Goal: Task Accomplishment & Management: Complete application form

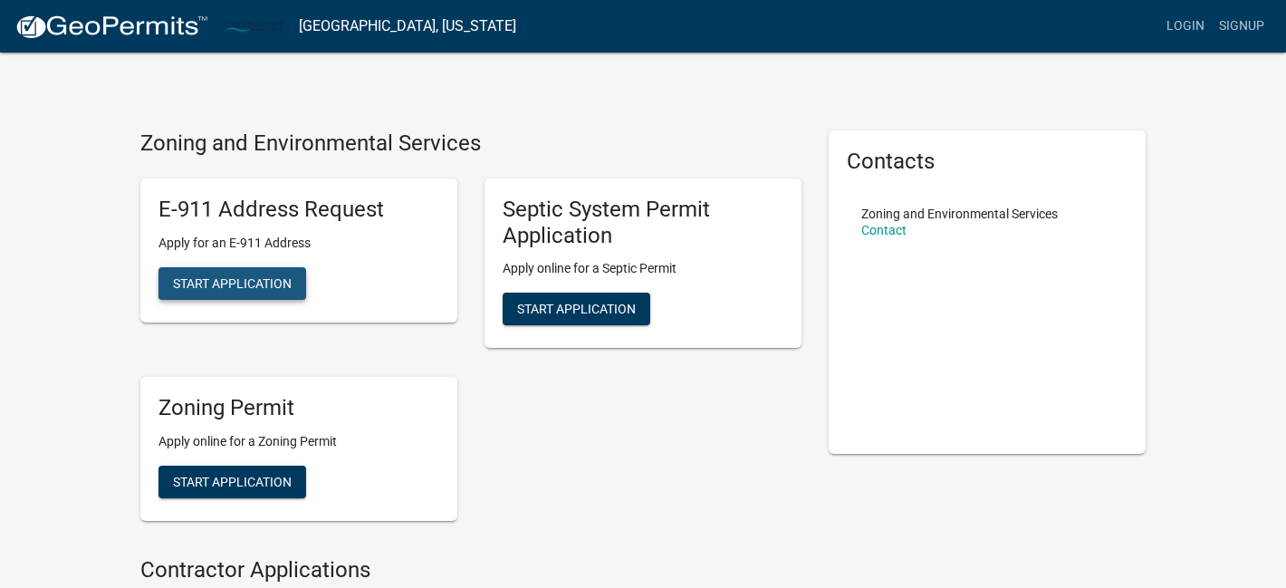
click at [226, 289] on span "Start Application" at bounding box center [232, 282] width 119 height 14
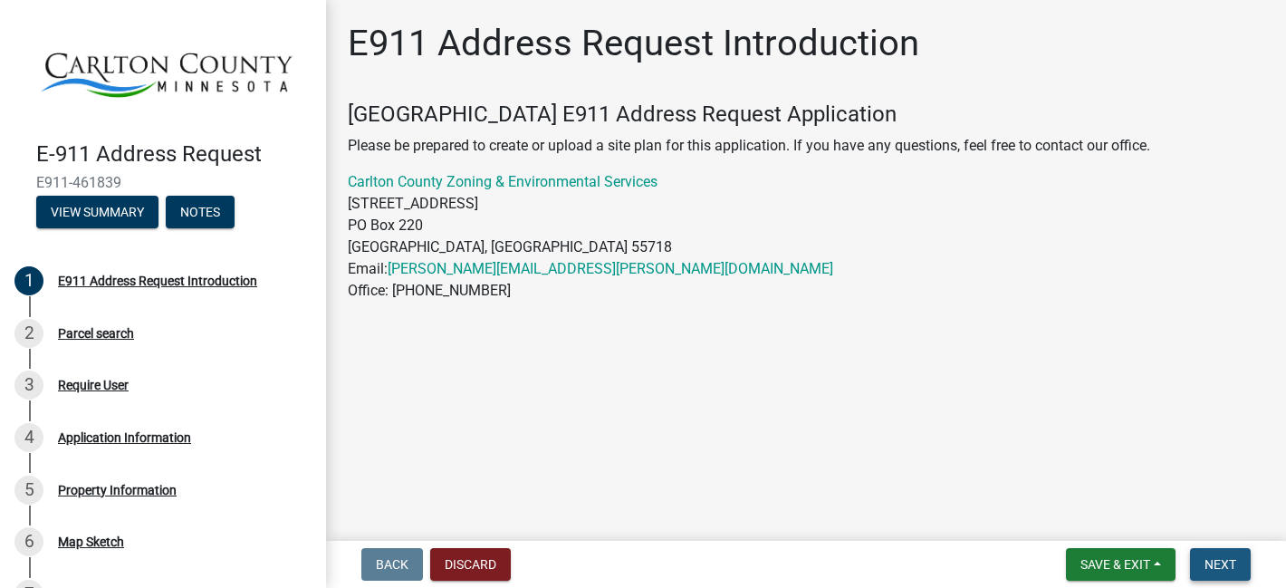
click at [1218, 560] on span "Next" at bounding box center [1220, 564] width 32 height 14
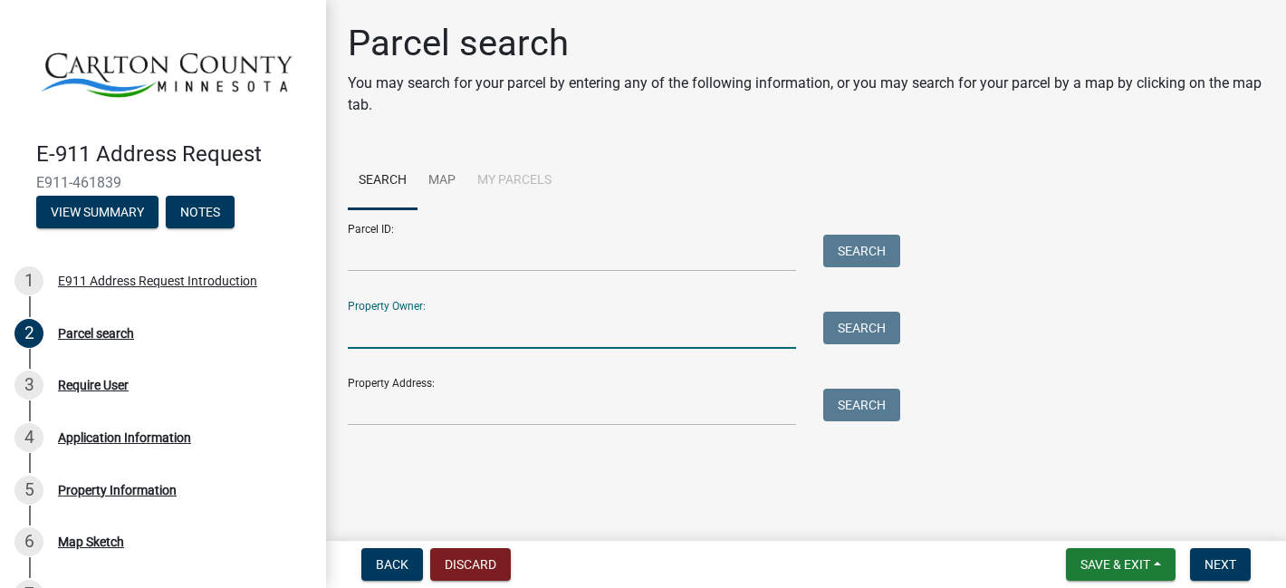
click at [467, 328] on input "Property Owner:" at bounding box center [572, 329] width 448 height 37
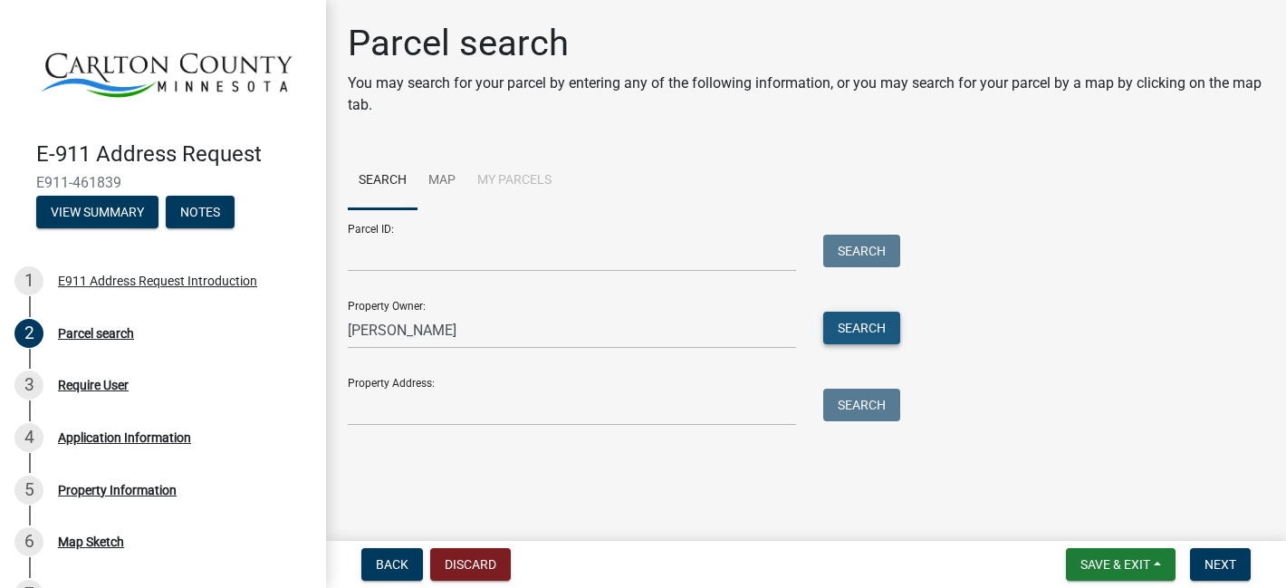
click at [838, 325] on button "Search" at bounding box center [861, 327] width 77 height 33
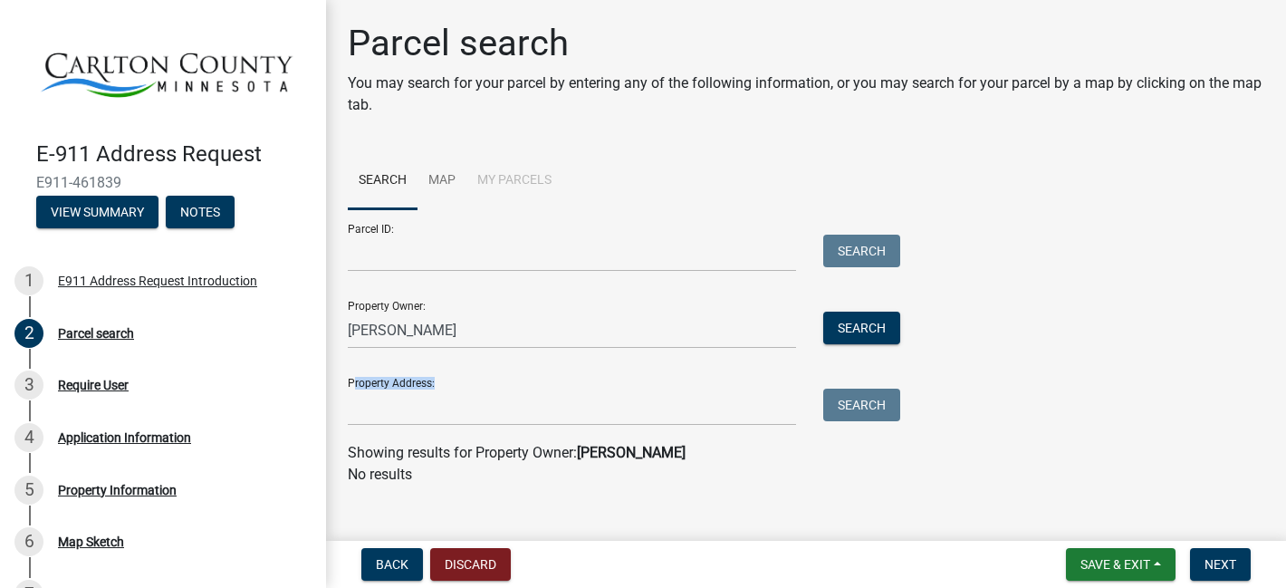
drag, startPoint x: 816, startPoint y: 321, endPoint x: 433, endPoint y: 371, distance: 386.3
click at [420, 397] on form "Parcel ID: Search Property Owner: Victoria Ashuli Pao-Sein Search Property Addr…" at bounding box center [619, 317] width 543 height 216
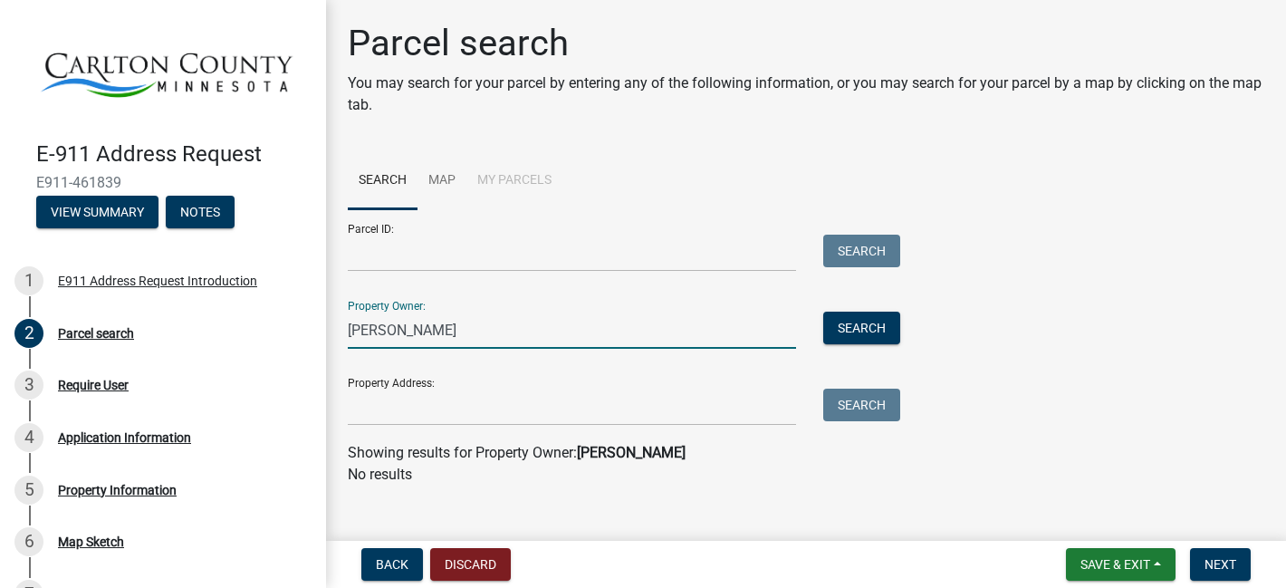
click at [441, 330] on input "[PERSON_NAME]" at bounding box center [572, 329] width 448 height 37
click at [861, 327] on button "Search" at bounding box center [861, 327] width 77 height 33
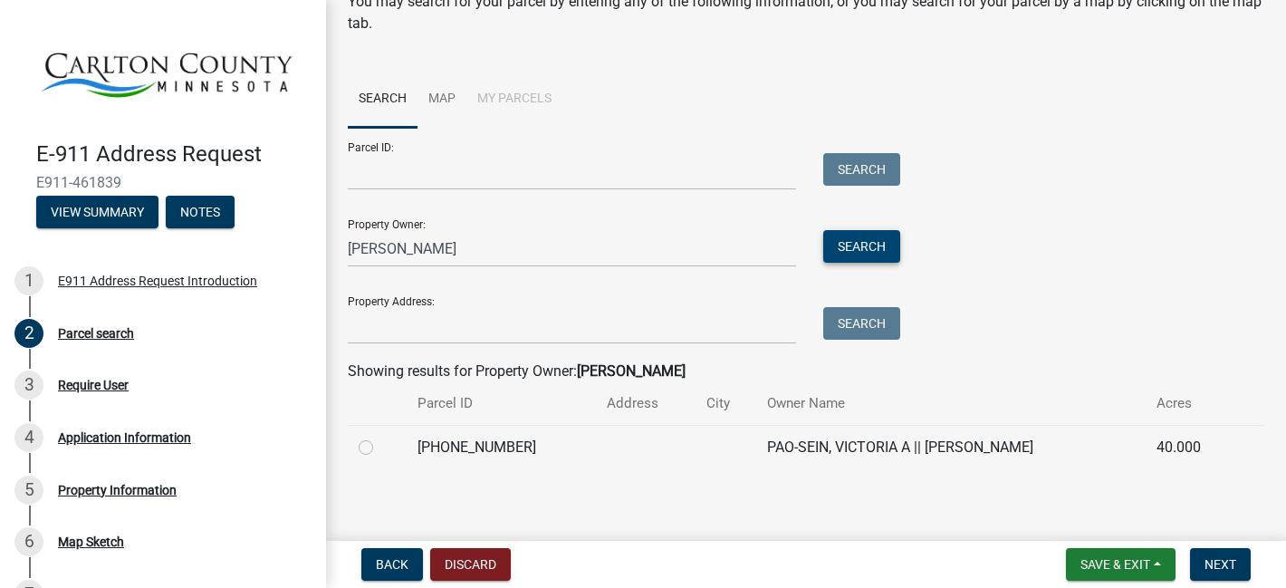
scroll to position [86, 0]
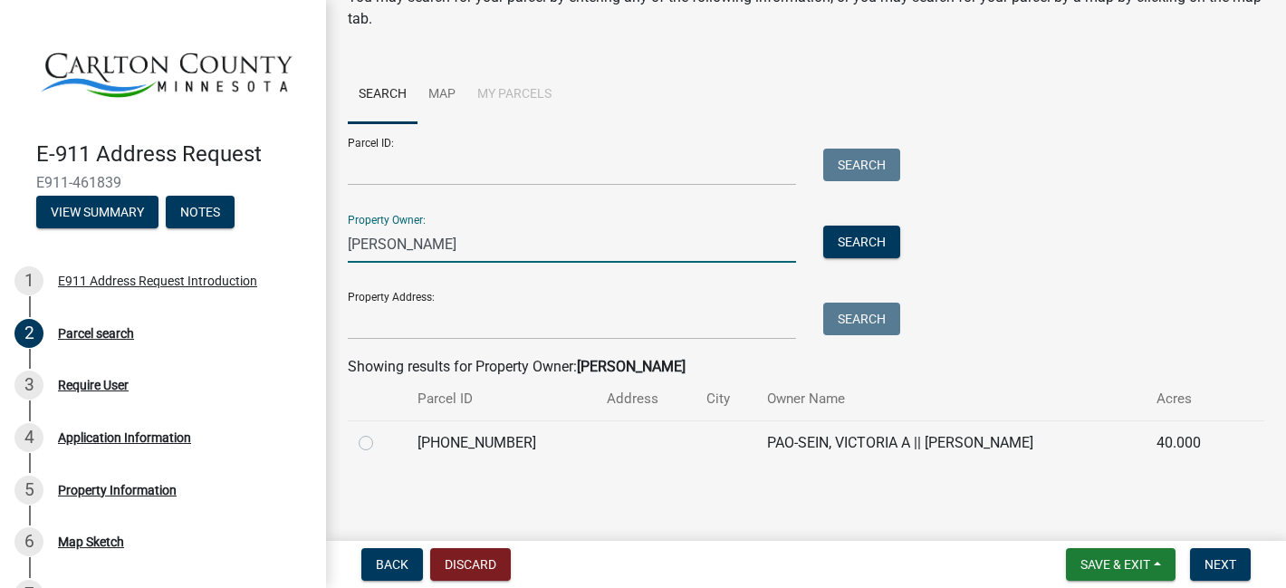
click at [415, 248] on input "Victoria A. Pao-Sein" at bounding box center [572, 243] width 448 height 37
type input "Victoria Pao-Sein"
click at [840, 252] on button "Search" at bounding box center [861, 241] width 77 height 33
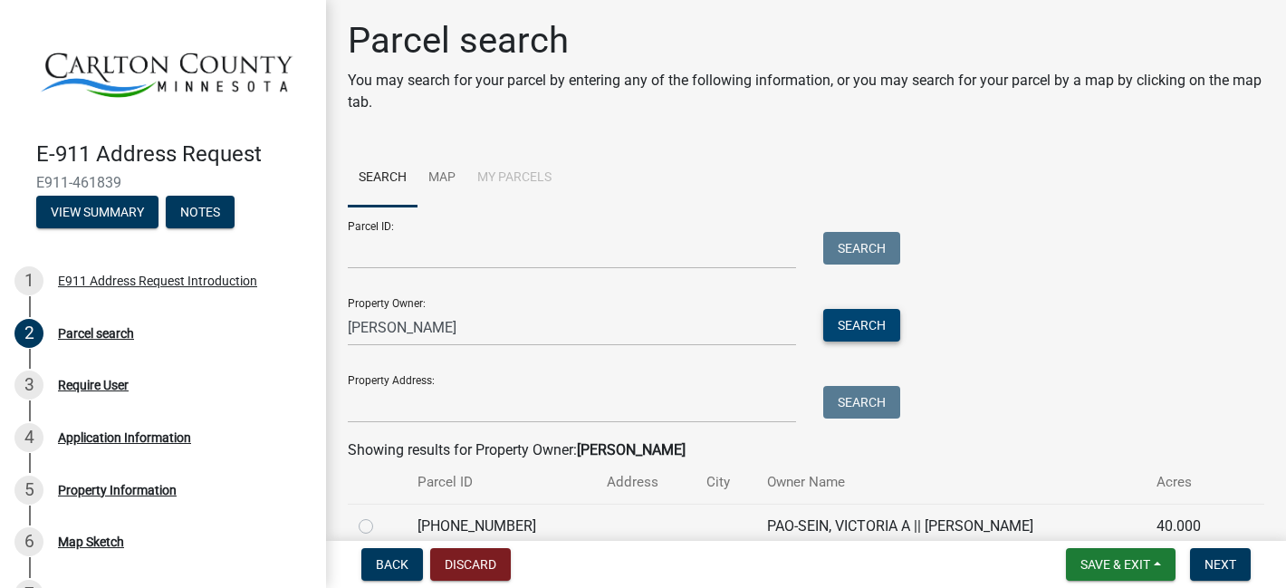
scroll to position [0, 0]
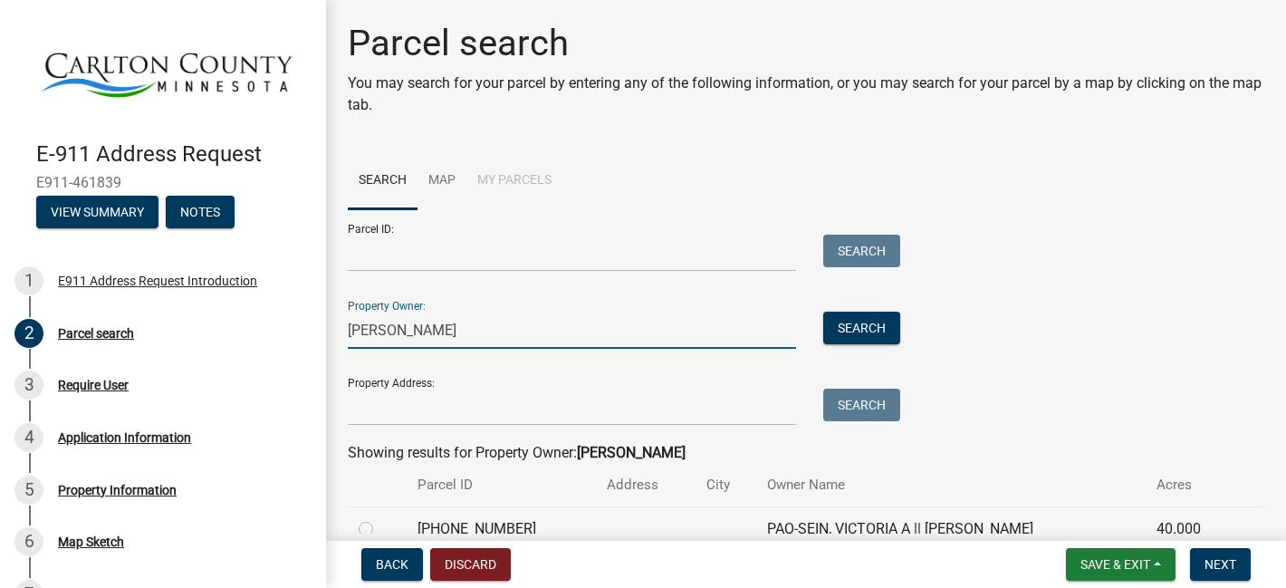
drag, startPoint x: 477, startPoint y: 320, endPoint x: 470, endPoint y: 336, distance: 17.8
click at [470, 336] on input "Victoria Pao-Sein" at bounding box center [572, 329] width 448 height 37
type input "Spi Paw"
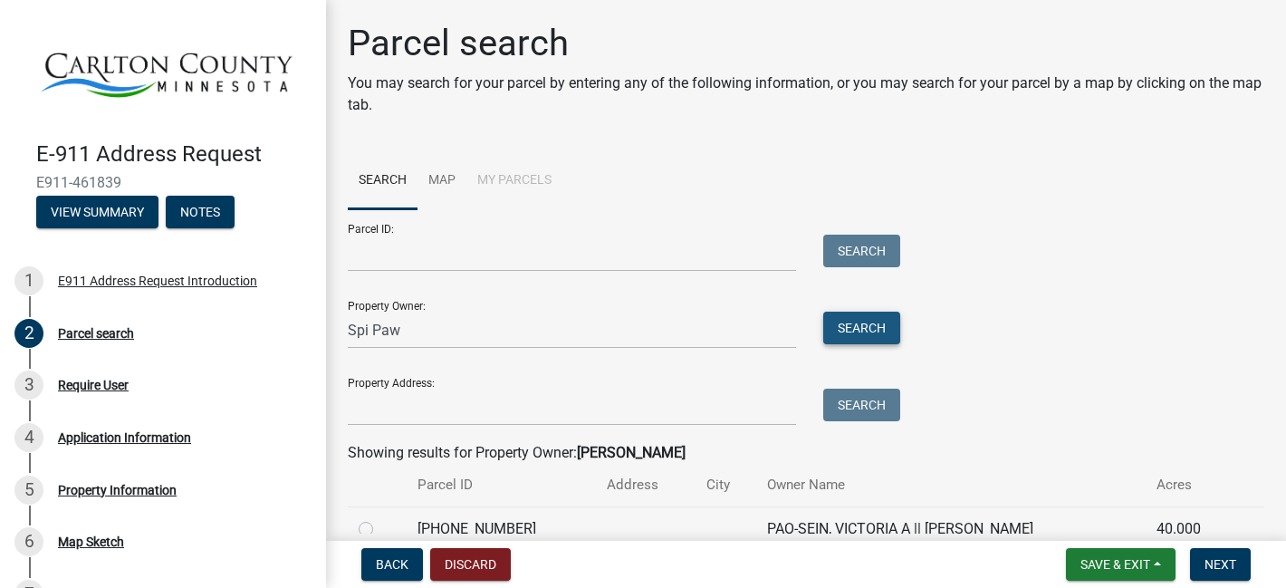
click at [859, 325] on button "Search" at bounding box center [861, 327] width 77 height 33
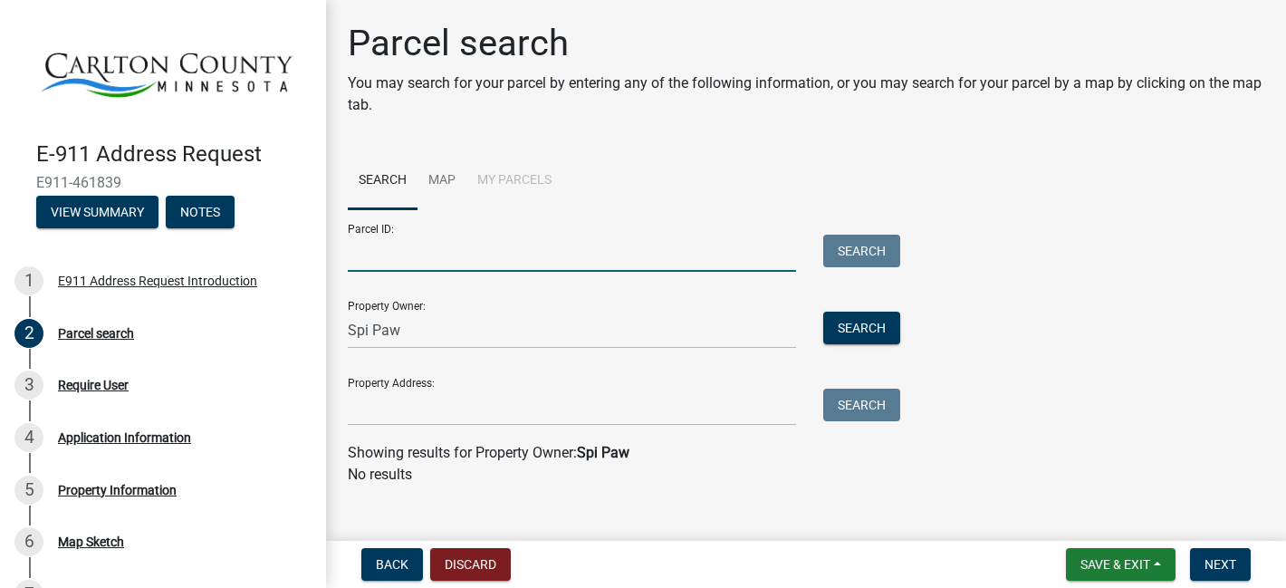
click at [383, 258] on input "Parcel ID:" at bounding box center [572, 253] width 448 height 37
paste input "6738348"
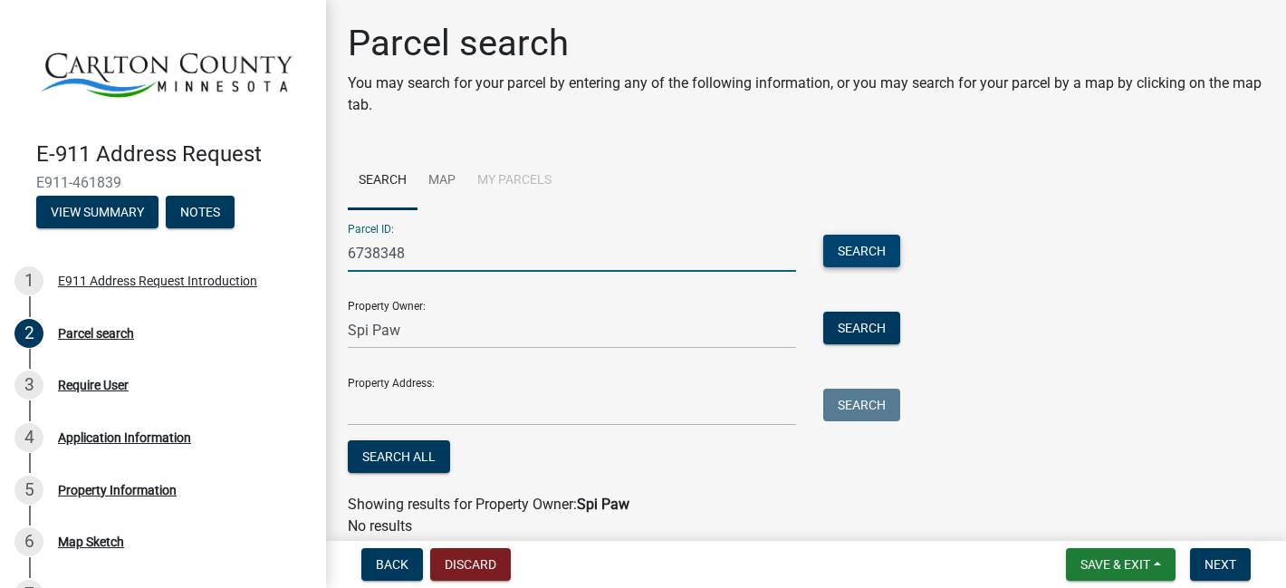
type input "6738348"
click at [859, 247] on button "Search" at bounding box center [861, 251] width 77 height 33
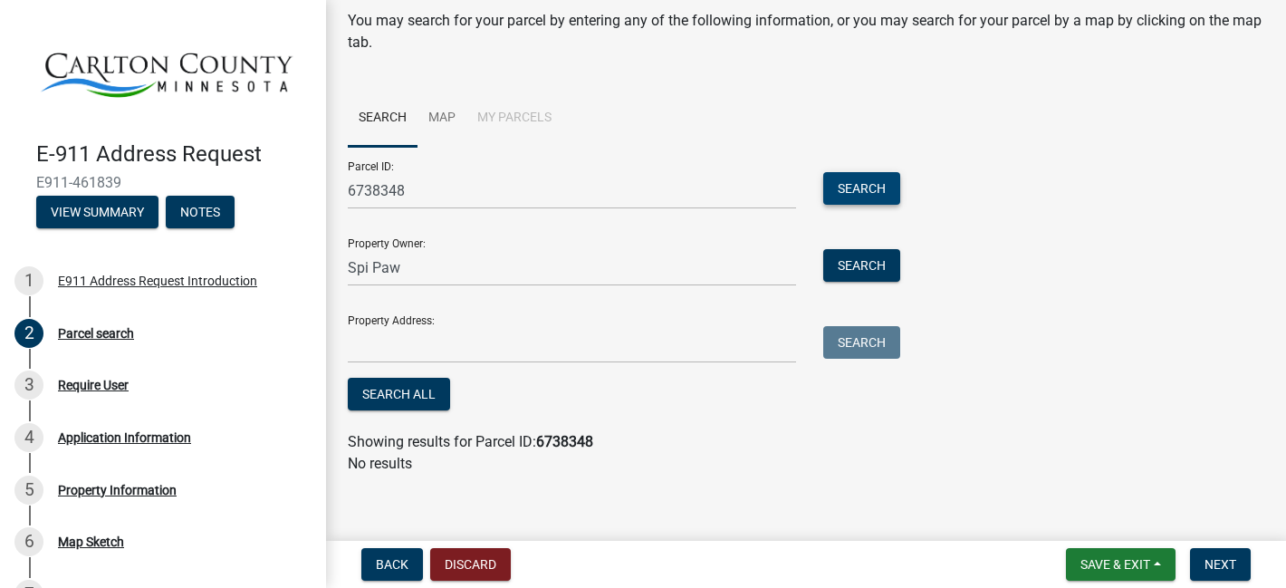
scroll to position [67, 0]
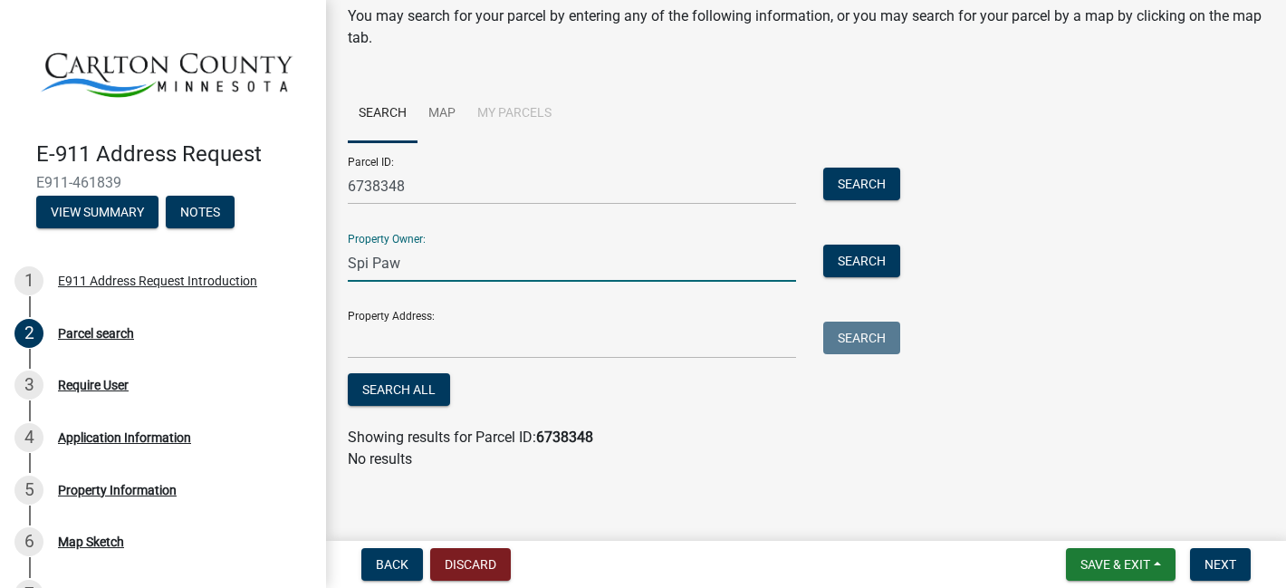
drag, startPoint x: 406, startPoint y: 263, endPoint x: 346, endPoint y: 260, distance: 59.9
click at [346, 260] on div "Spi Paw" at bounding box center [571, 262] width 475 height 37
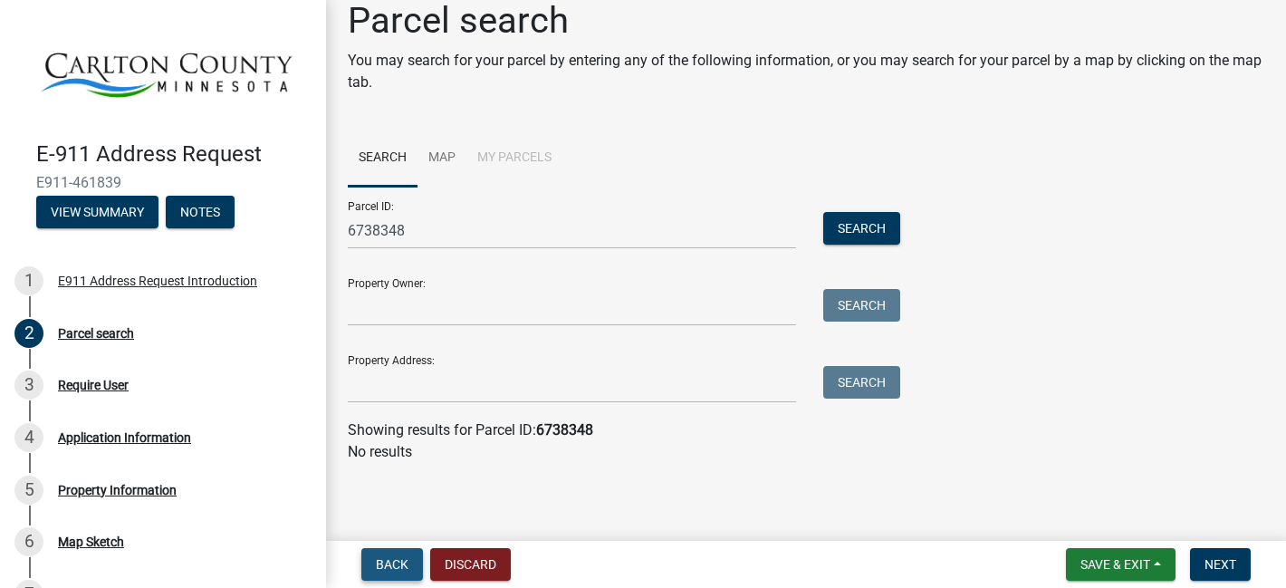
click at [396, 568] on span "Back" at bounding box center [392, 564] width 33 height 14
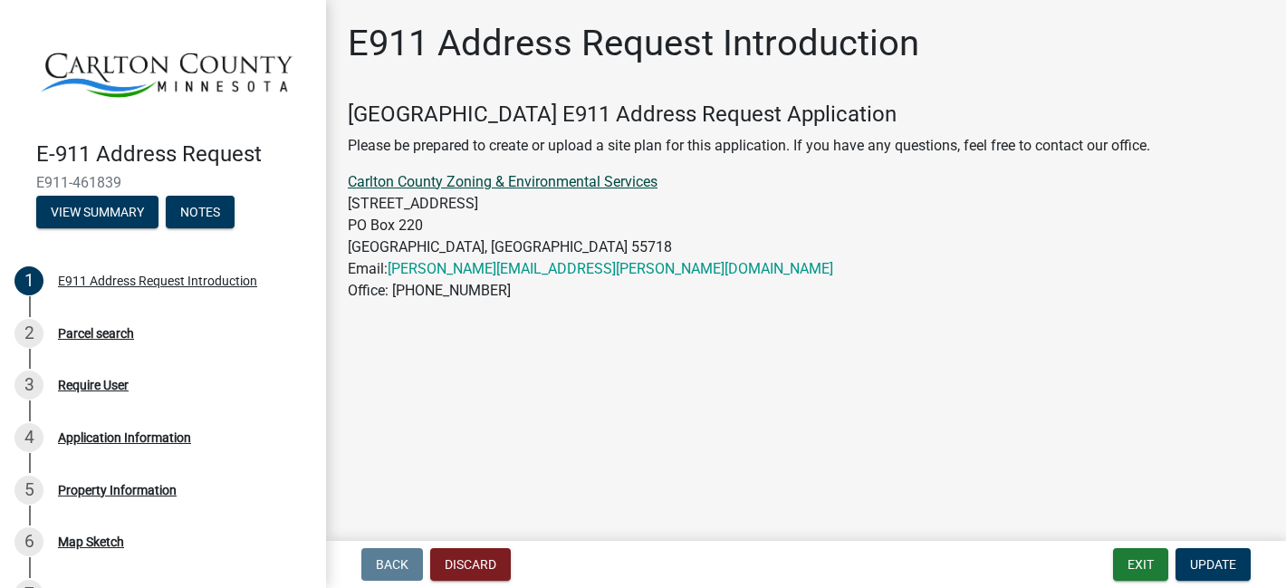
click at [562, 182] on link "Carlton County Zoning & Environmental Services" at bounding box center [503, 181] width 310 height 17
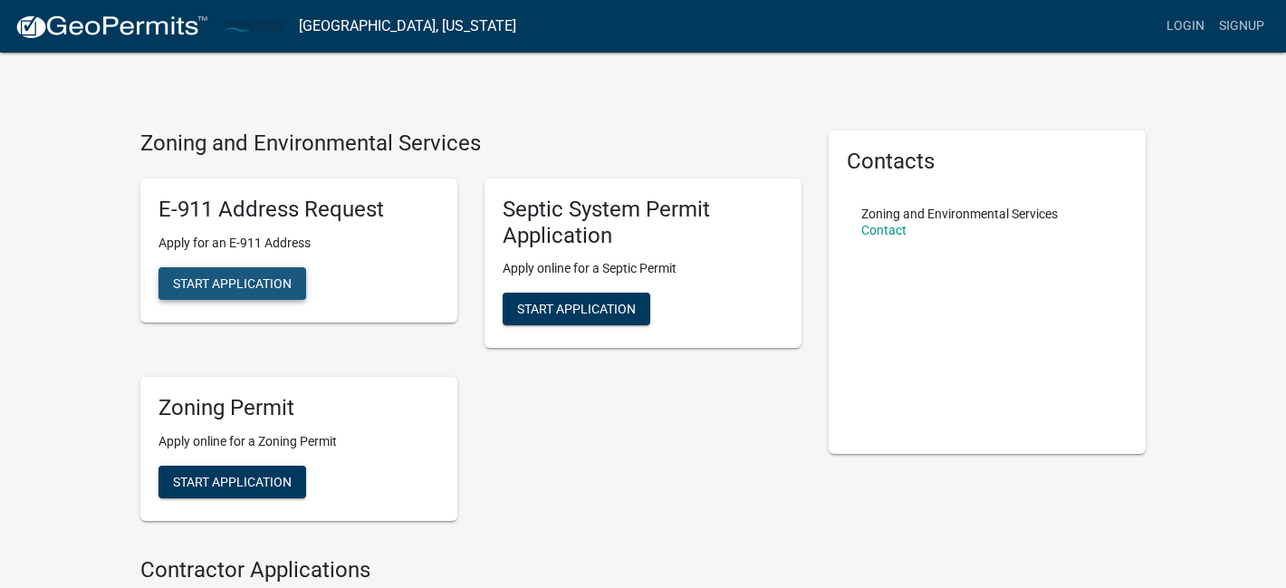
click at [240, 282] on span "Start Application" at bounding box center [232, 282] width 119 height 14
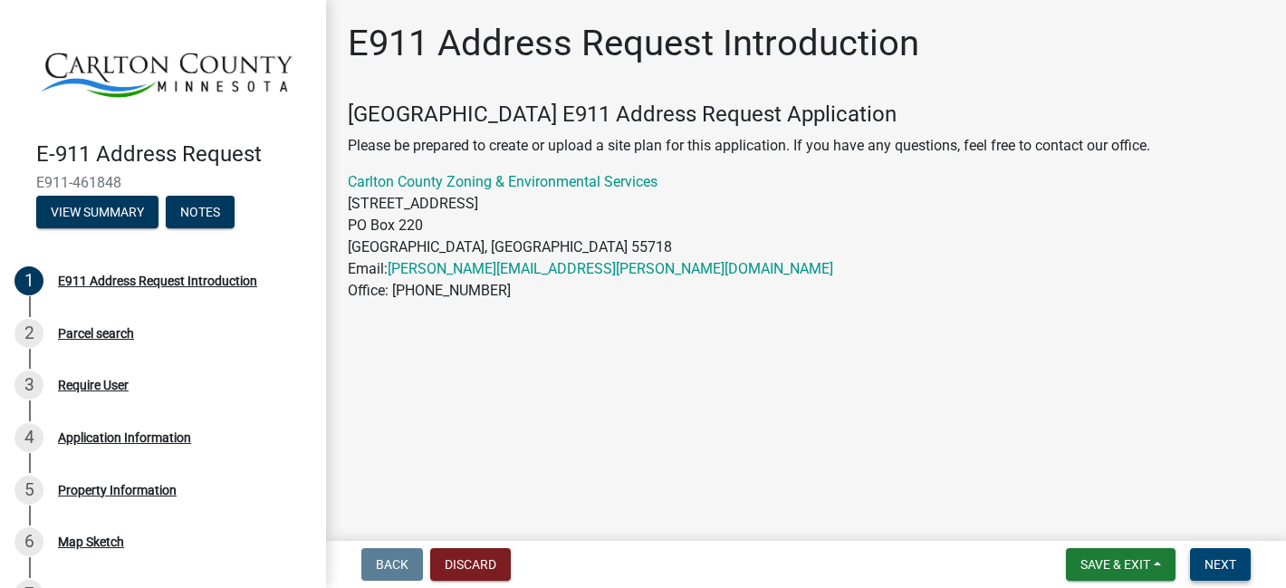
click at [1223, 561] on span "Next" at bounding box center [1220, 564] width 32 height 14
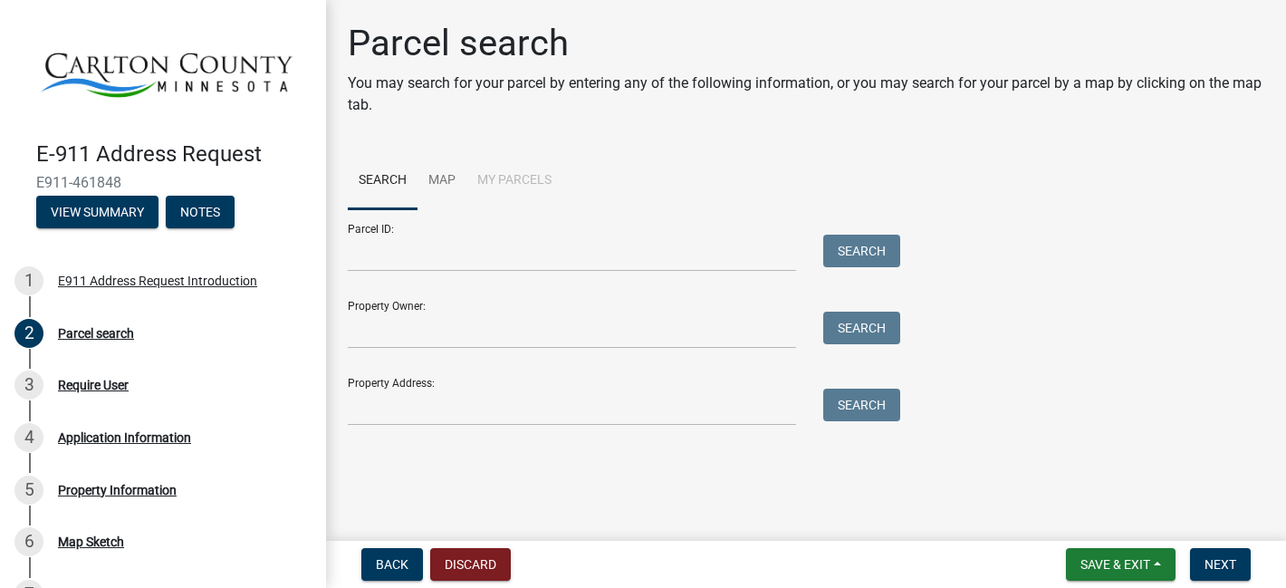
click at [520, 381] on div "Property Address: Search" at bounding box center [619, 394] width 543 height 62
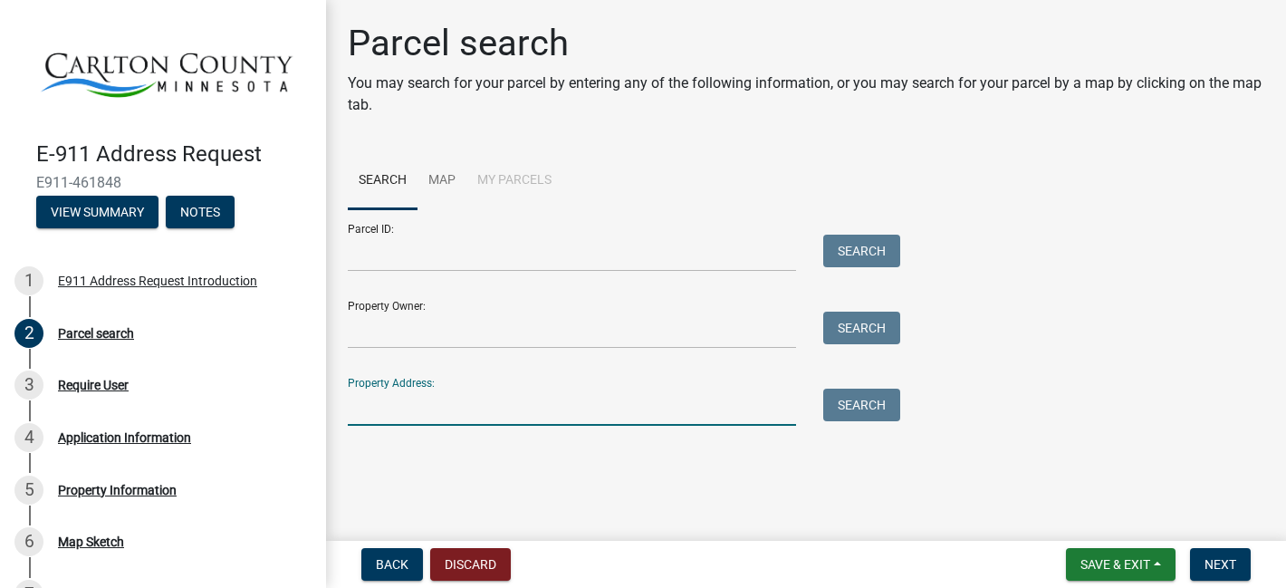
click at [383, 402] on input "Property Address:" at bounding box center [572, 406] width 448 height 37
click at [358, 407] on input "[PERSON_NAME]." at bounding box center [572, 406] width 448 height 37
click at [491, 403] on input "TBD [PERSON_NAME]." at bounding box center [572, 406] width 448 height 37
click at [855, 406] on button "Search" at bounding box center [861, 404] width 77 height 33
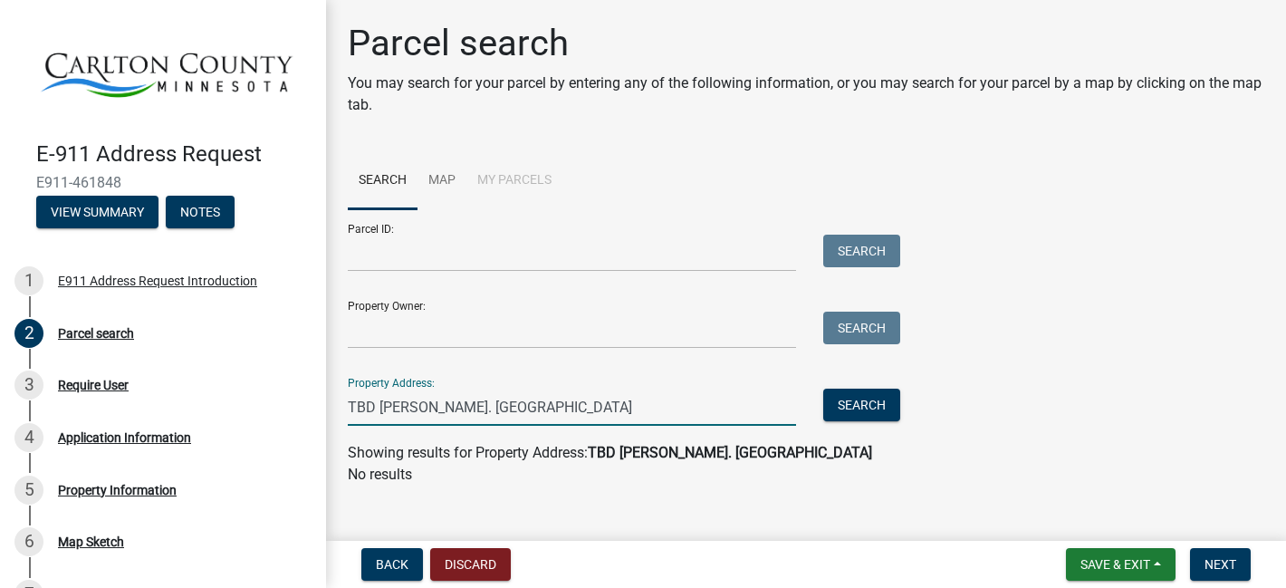
drag, startPoint x: 373, startPoint y: 409, endPoint x: 349, endPoint y: 405, distance: 24.9
click at [349, 405] on input "TBD [PERSON_NAME]. [GEOGRAPHIC_DATA]" at bounding box center [572, 406] width 448 height 37
type input "[PERSON_NAME]. [GEOGRAPHIC_DATA]"
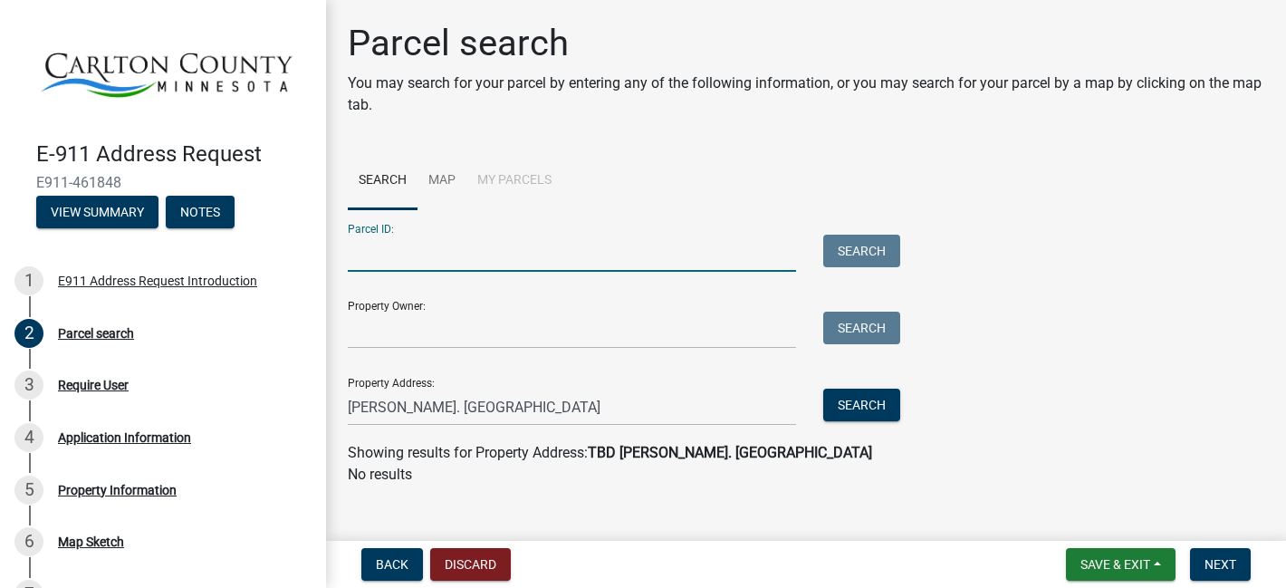
click at [392, 247] on input "Parcel ID:" at bounding box center [572, 253] width 448 height 37
paste input "6738348"
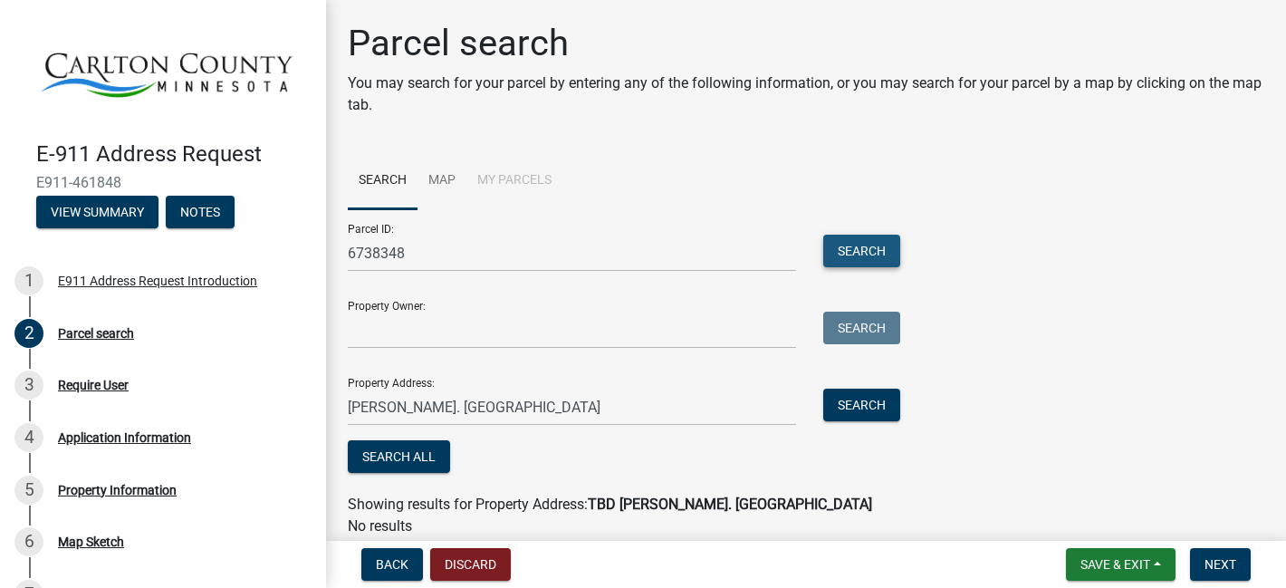
click at [847, 252] on button "Search" at bounding box center [861, 251] width 77 height 33
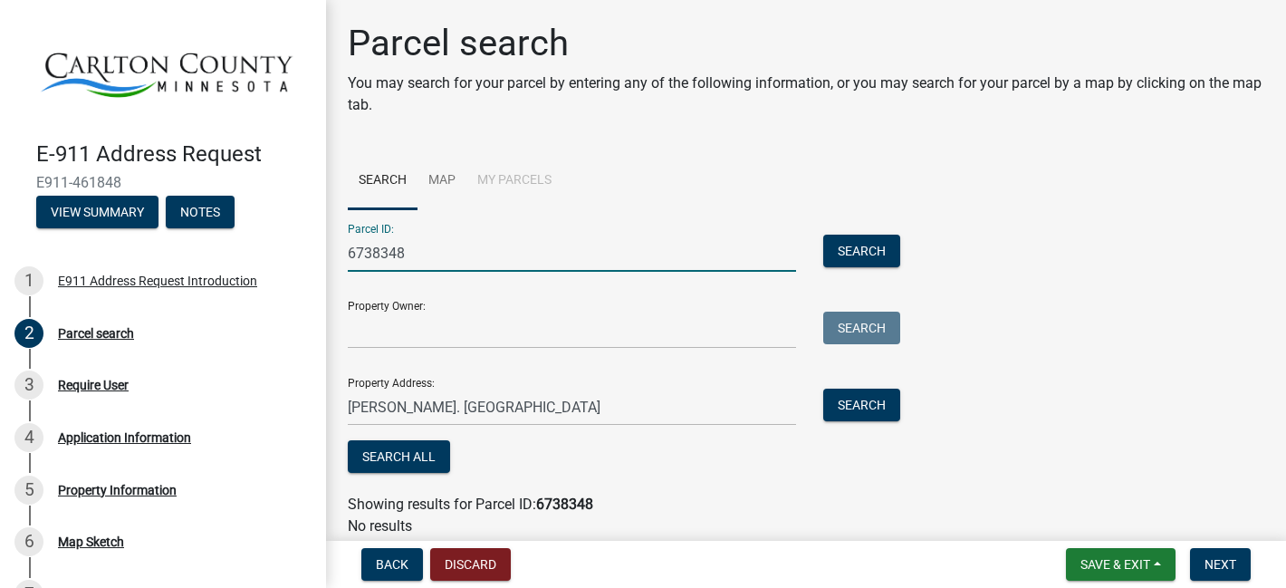
drag, startPoint x: 414, startPoint y: 251, endPoint x: 343, endPoint y: 250, distance: 70.6
click at [343, 250] on div "6738348" at bounding box center [571, 253] width 475 height 37
paste input "810301100"
type input "810301100"
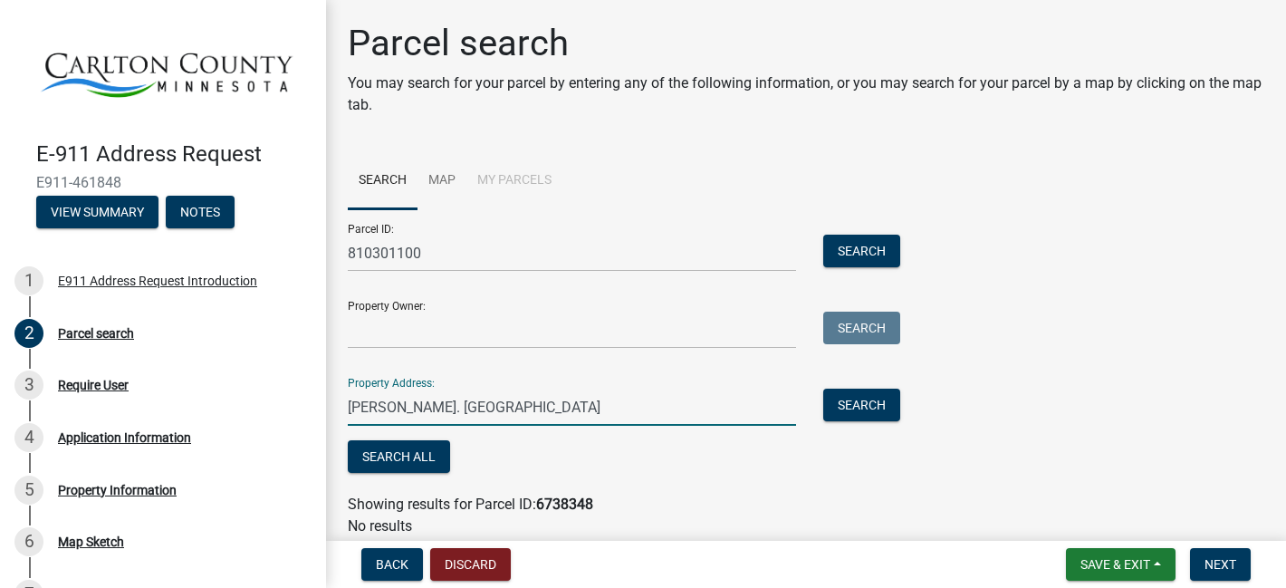
drag, startPoint x: 550, startPoint y: 403, endPoint x: 435, endPoint y: 388, distance: 116.8
click at [435, 389] on input "[PERSON_NAME]. [GEOGRAPHIC_DATA]" at bounding box center [572, 406] width 448 height 37
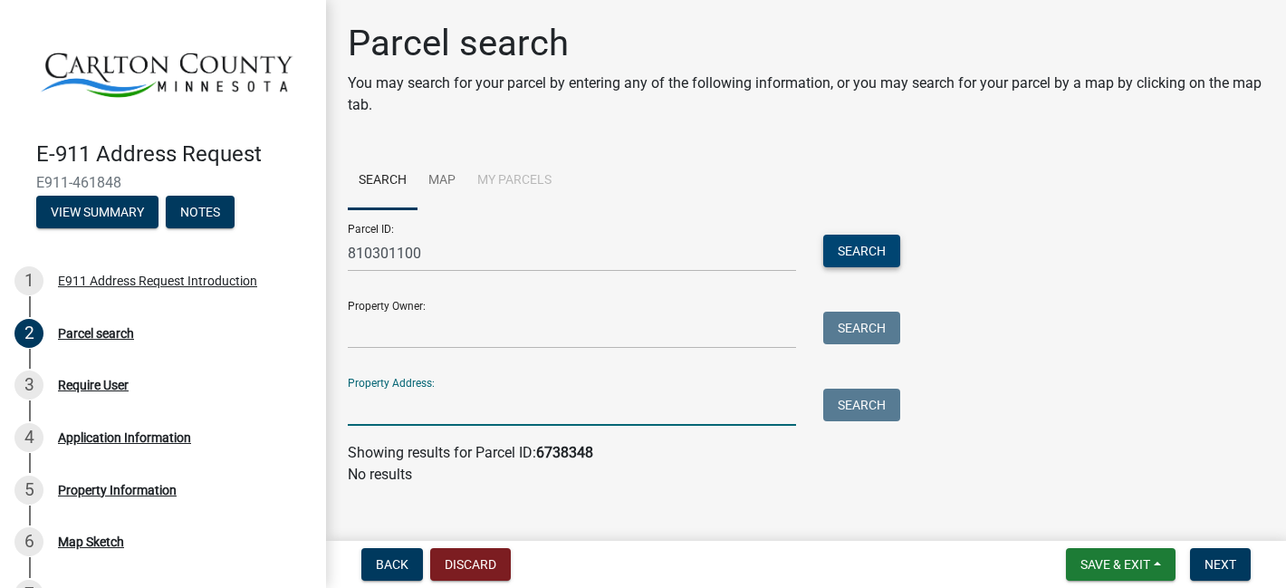
click at [850, 248] on button "Search" at bounding box center [861, 251] width 77 height 33
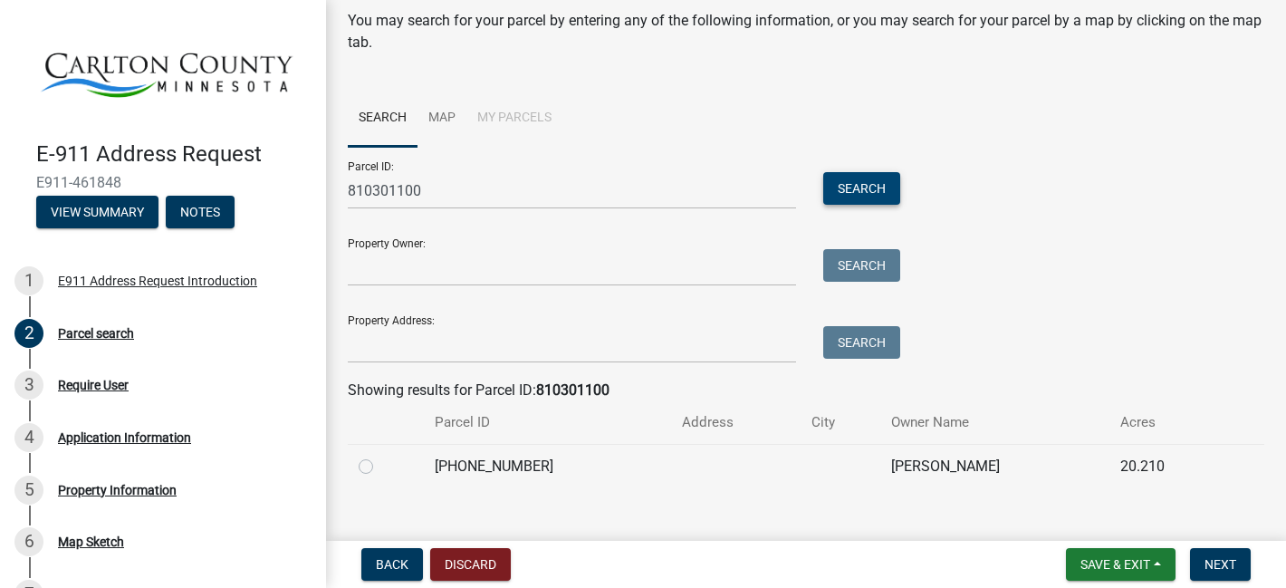
scroll to position [88, 0]
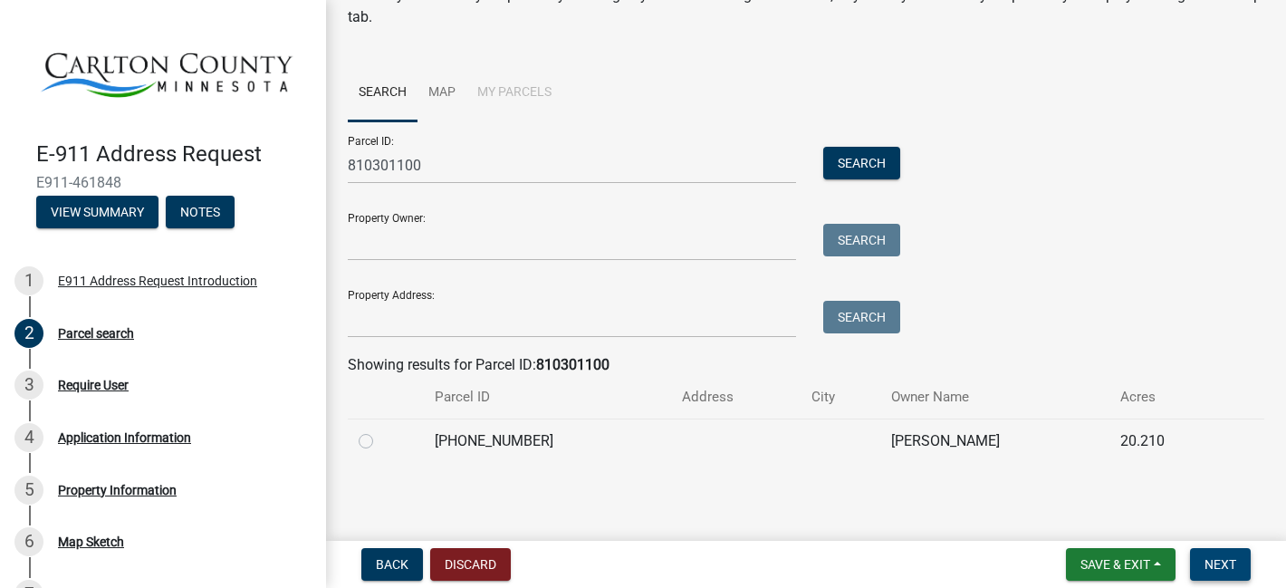
click at [1222, 563] on span "Next" at bounding box center [1220, 564] width 32 height 14
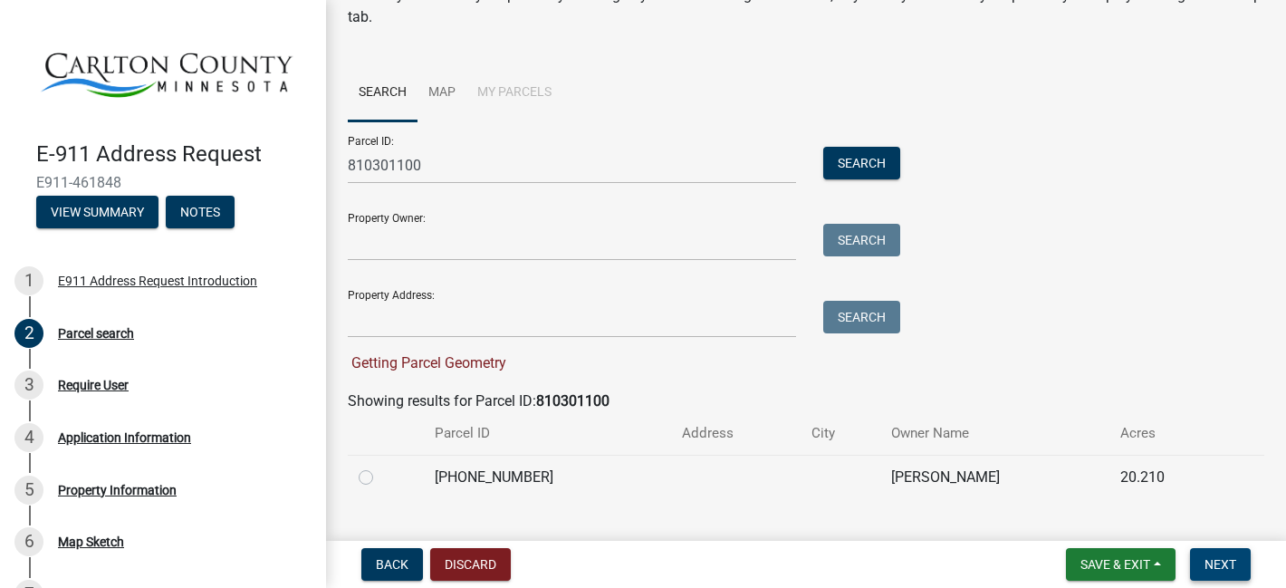
scroll to position [124, 0]
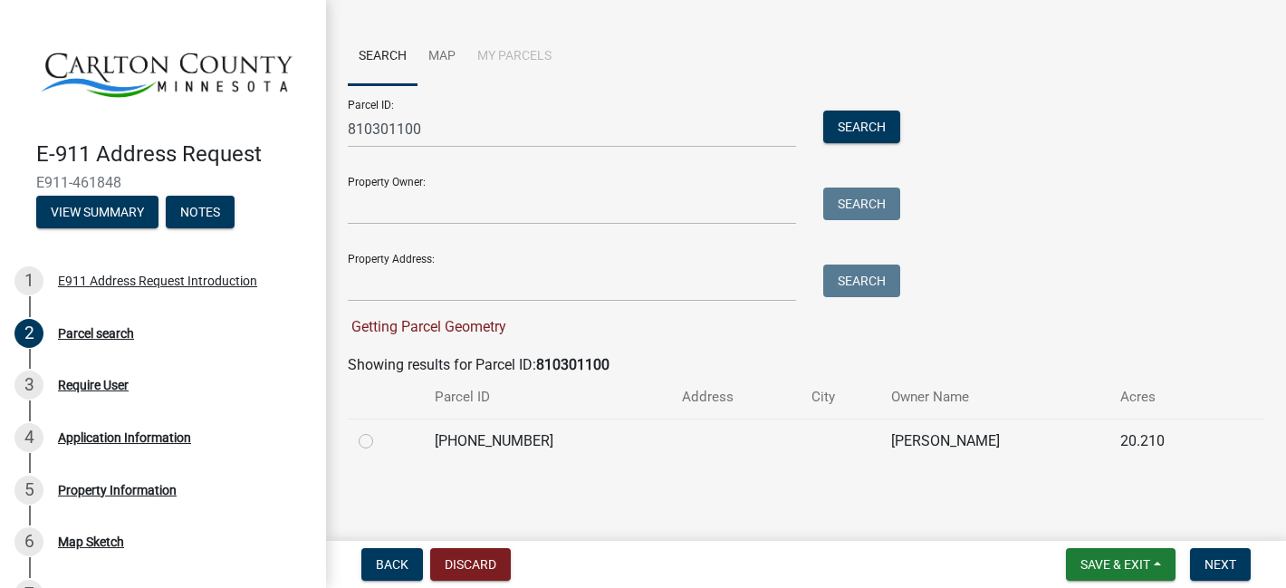
click at [380, 430] on label at bounding box center [380, 430] width 0 height 0
click at [380, 442] on input "radio" at bounding box center [386, 436] width 12 height 12
radio input "true"
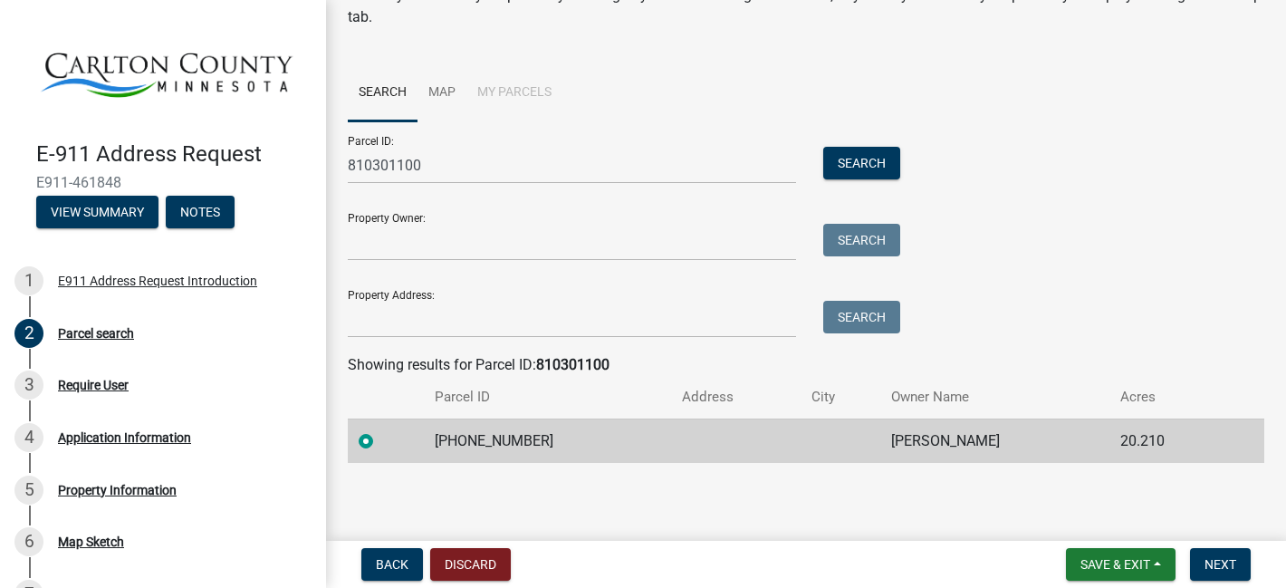
scroll to position [88, 0]
click at [1217, 568] on span "Next" at bounding box center [1220, 564] width 32 height 14
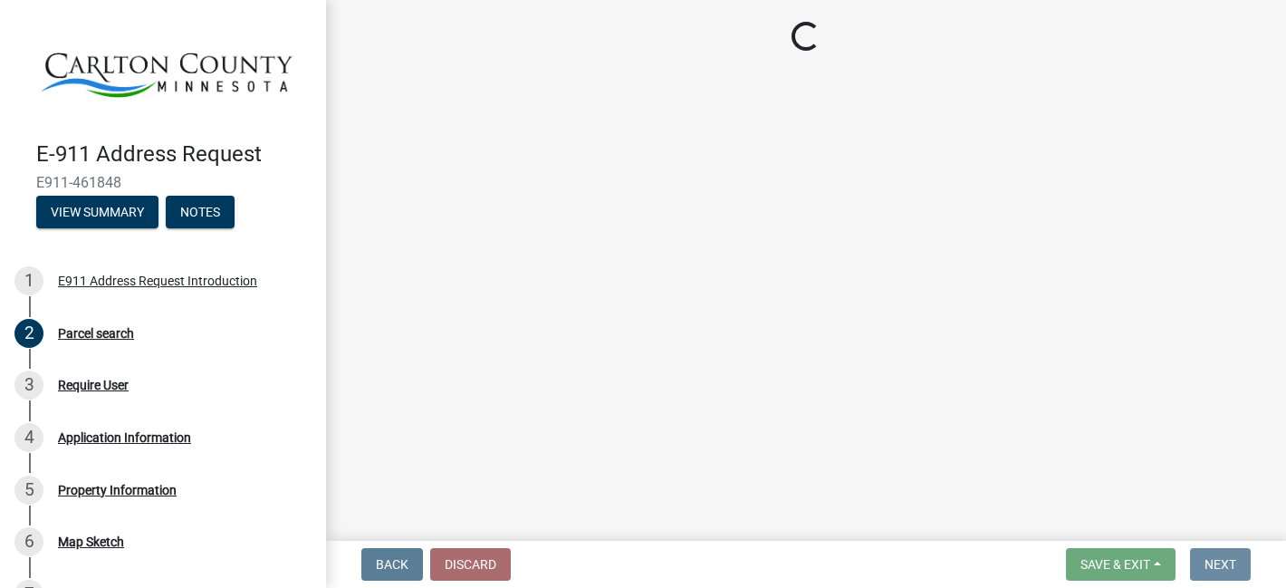
scroll to position [0, 0]
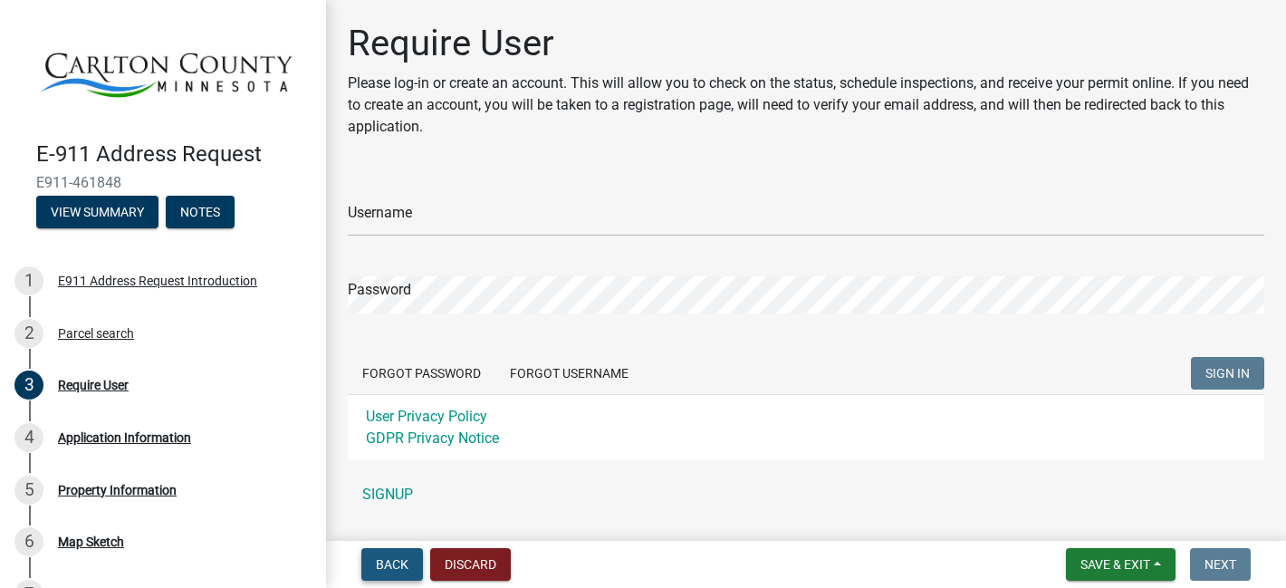
click at [398, 559] on span "Back" at bounding box center [392, 564] width 33 height 14
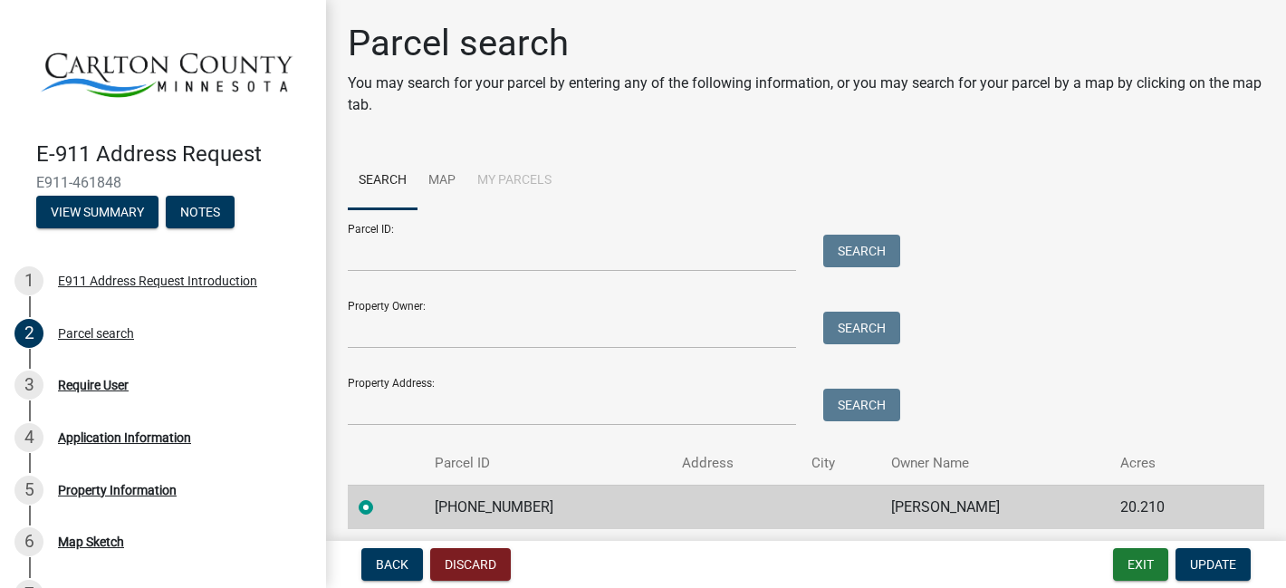
click at [880, 516] on td "[PERSON_NAME]" at bounding box center [994, 506] width 229 height 44
click at [886, 496] on td "[PERSON_NAME]" at bounding box center [994, 506] width 229 height 44
click at [976, 508] on td "[PERSON_NAME]" at bounding box center [994, 506] width 229 height 44
click at [381, 567] on span "Back" at bounding box center [392, 564] width 33 height 14
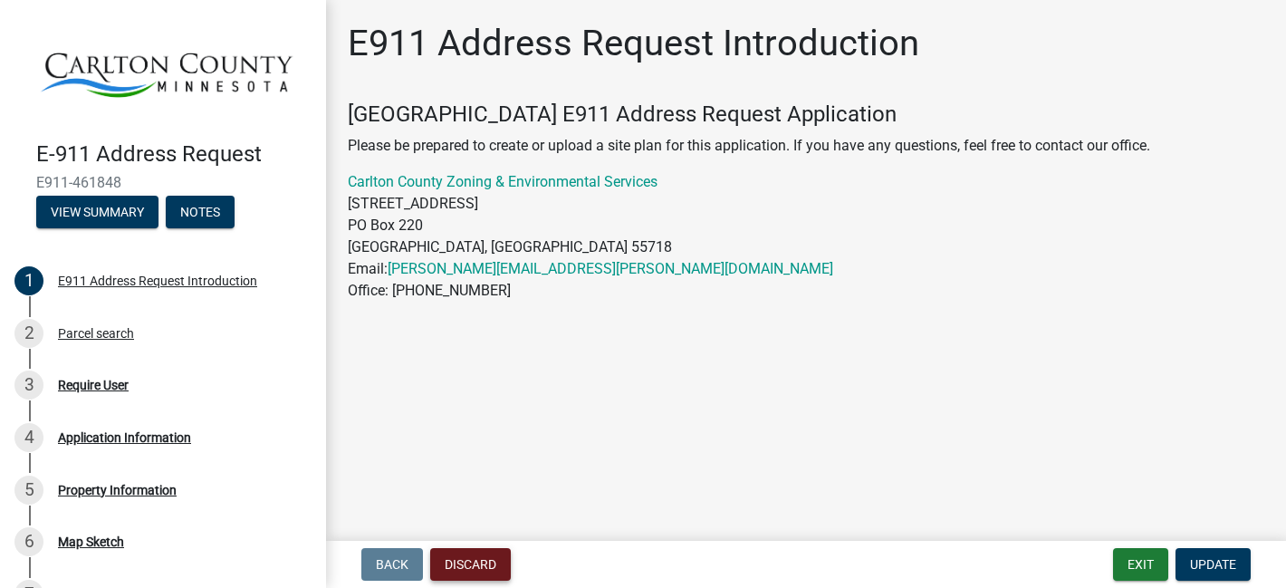
click at [464, 570] on button "Discard" at bounding box center [470, 564] width 81 height 33
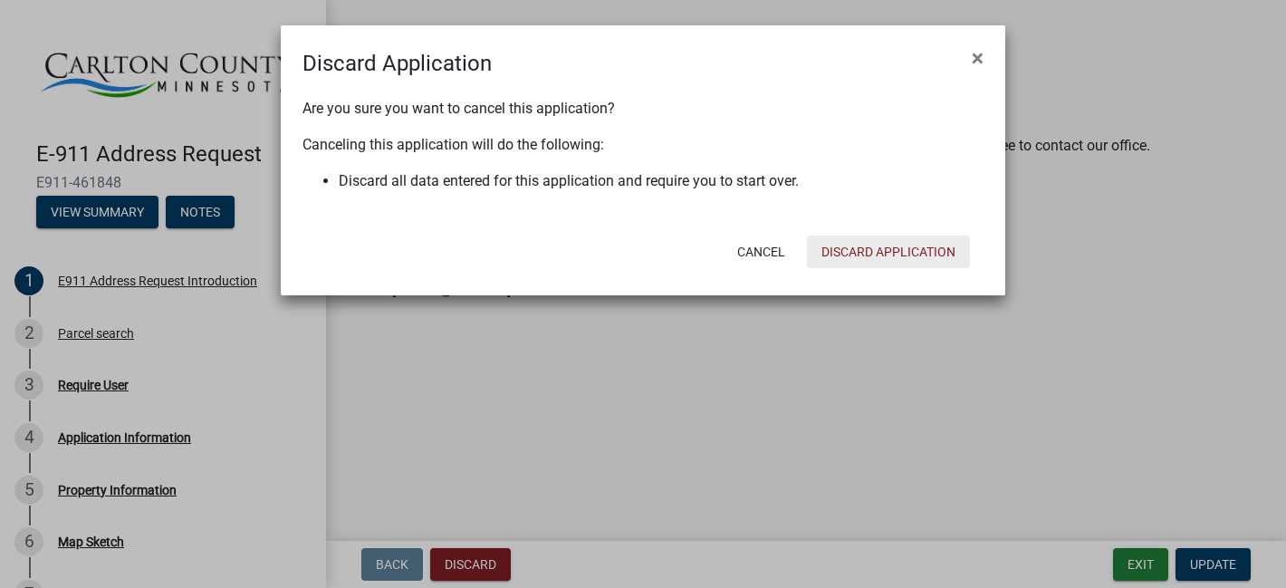
click at [869, 254] on button "Discard Application" at bounding box center [888, 251] width 163 height 33
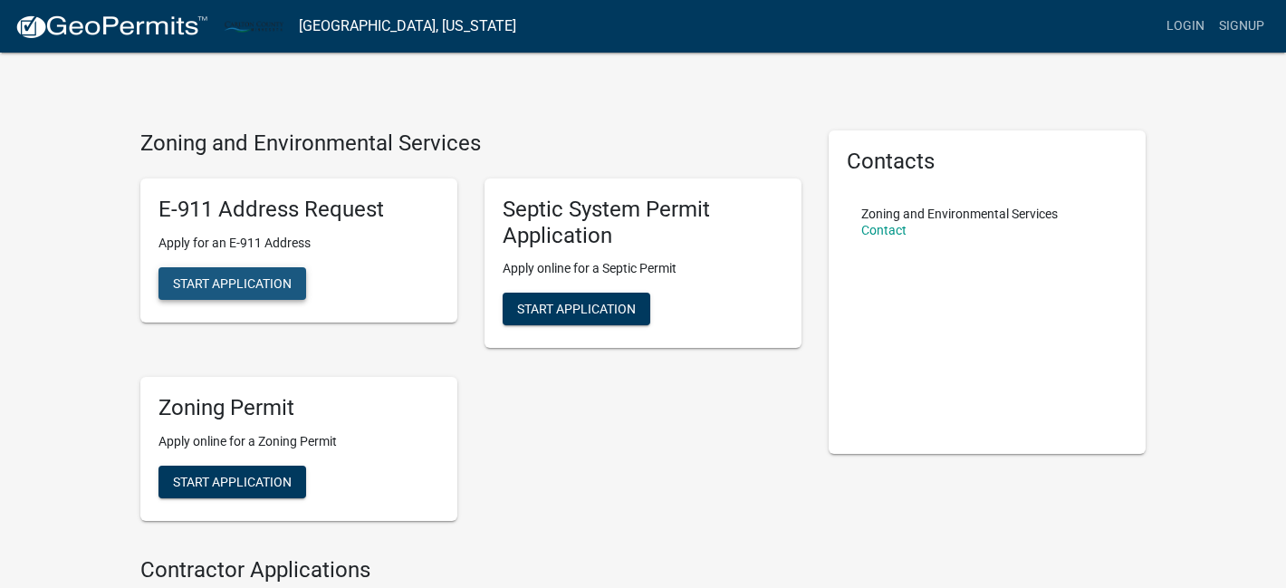
click at [231, 278] on span "Start Application" at bounding box center [232, 282] width 119 height 14
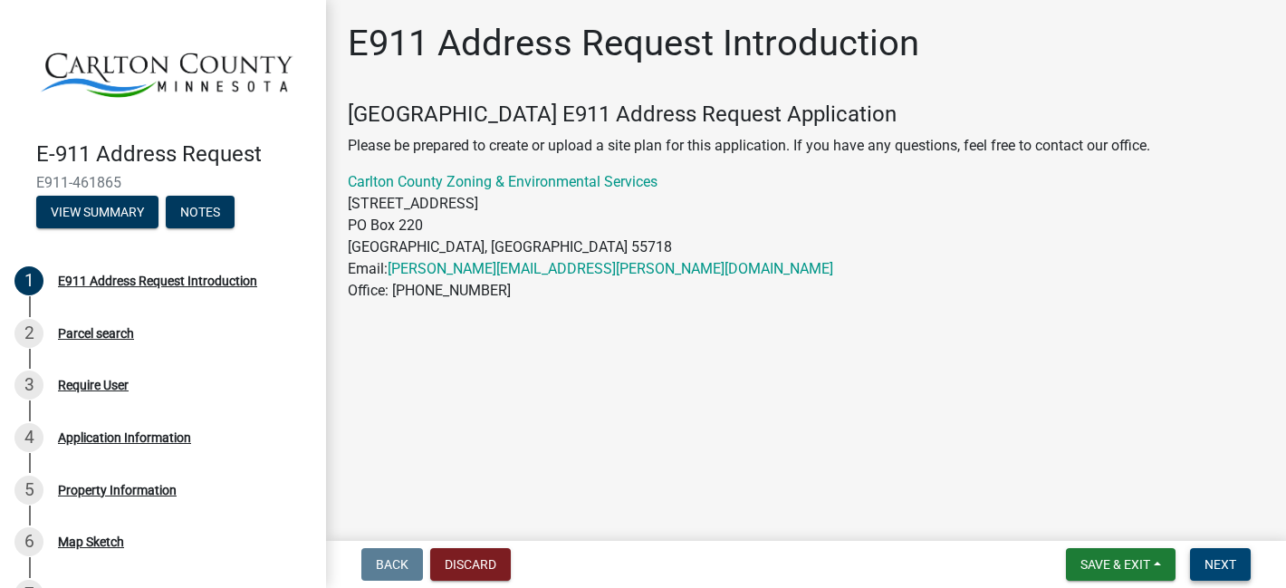
click at [1216, 567] on span "Next" at bounding box center [1220, 564] width 32 height 14
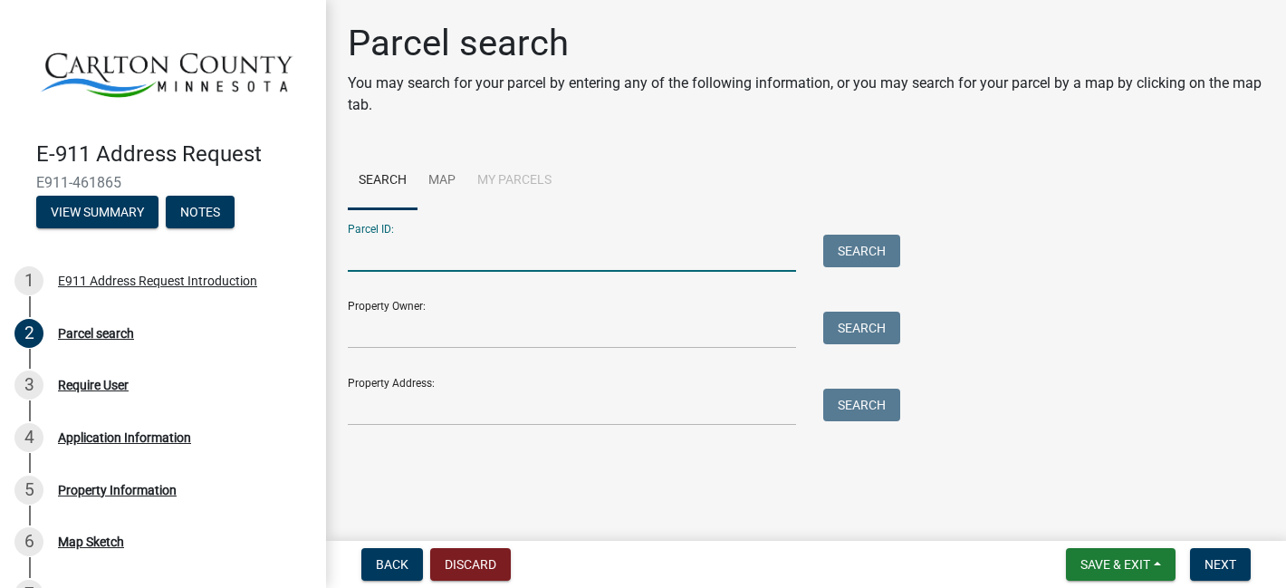
click at [387, 249] on input "Parcel ID:" at bounding box center [572, 253] width 448 height 37
paste input "810301100"
type input "810301100"
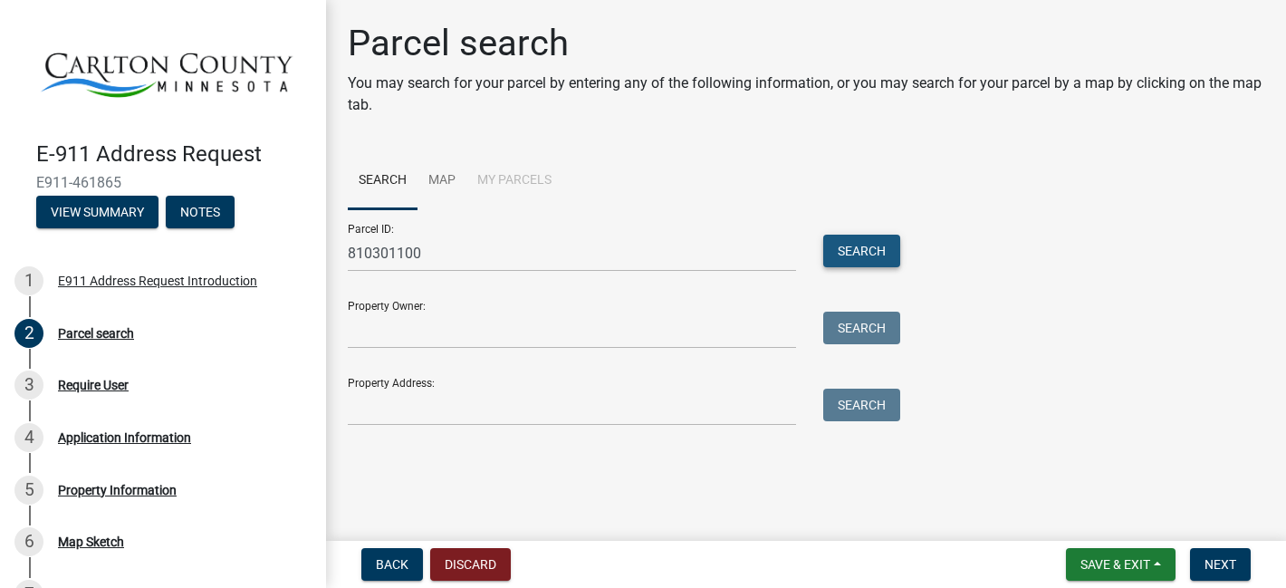
click at [858, 250] on button "Search" at bounding box center [861, 251] width 77 height 33
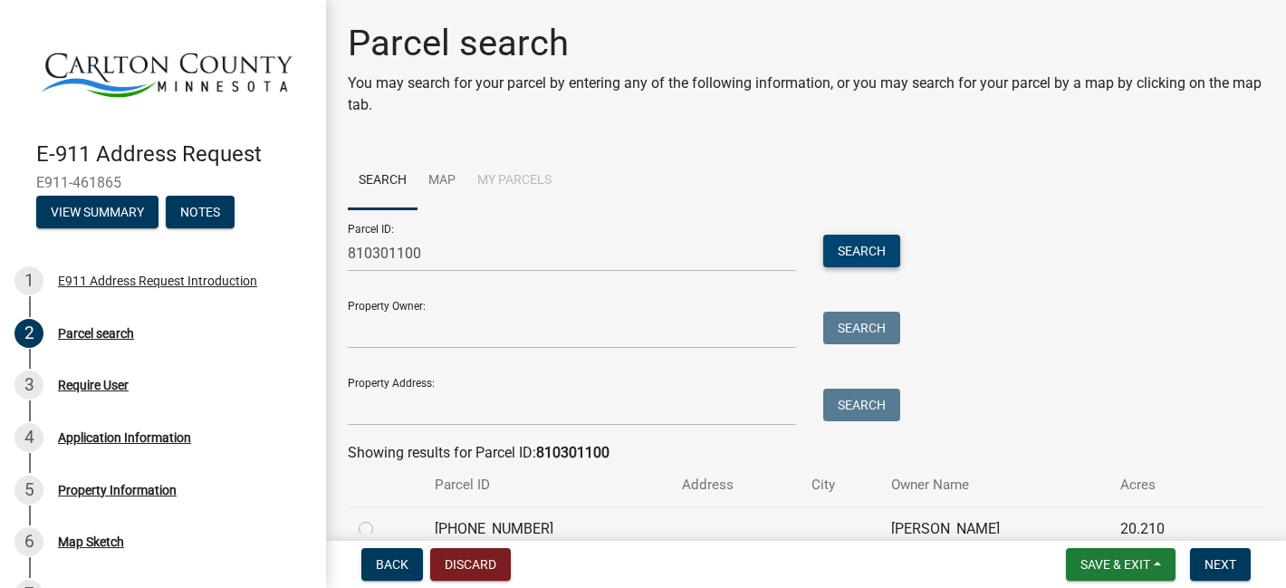
scroll to position [88, 0]
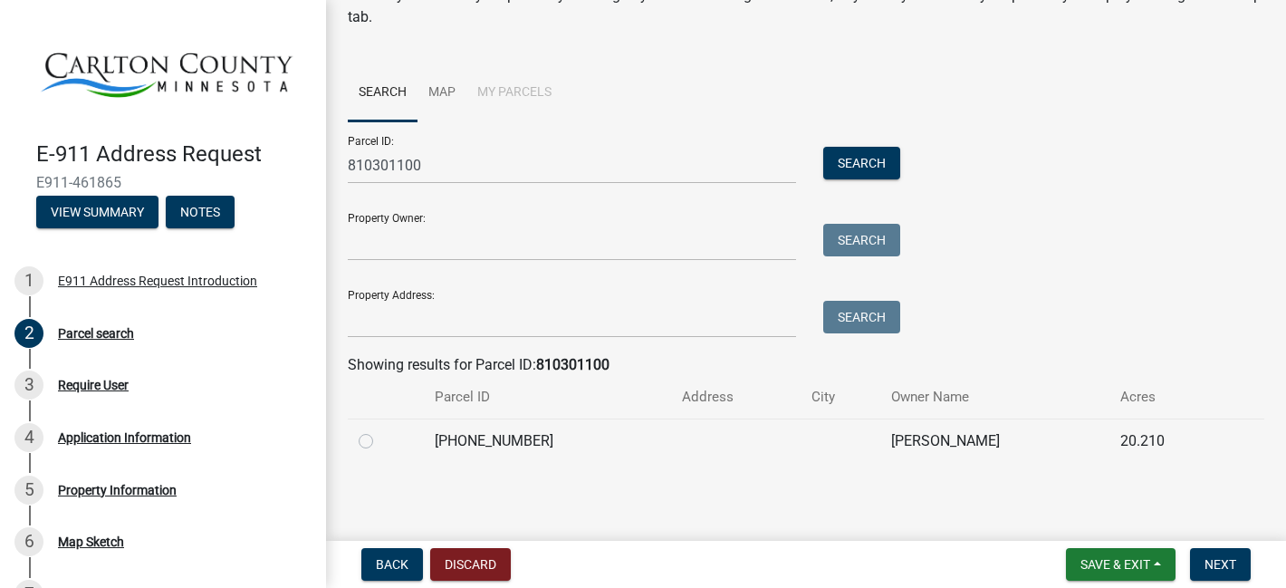
drag, startPoint x: 971, startPoint y: 440, endPoint x: 804, endPoint y: 441, distance: 166.6
click at [880, 442] on td "[PERSON_NAME]" at bounding box center [994, 440] width 229 height 44
click at [380, 430] on label at bounding box center [380, 430] width 0 height 0
click at [380, 441] on input "radio" at bounding box center [386, 436] width 12 height 12
radio input "true"
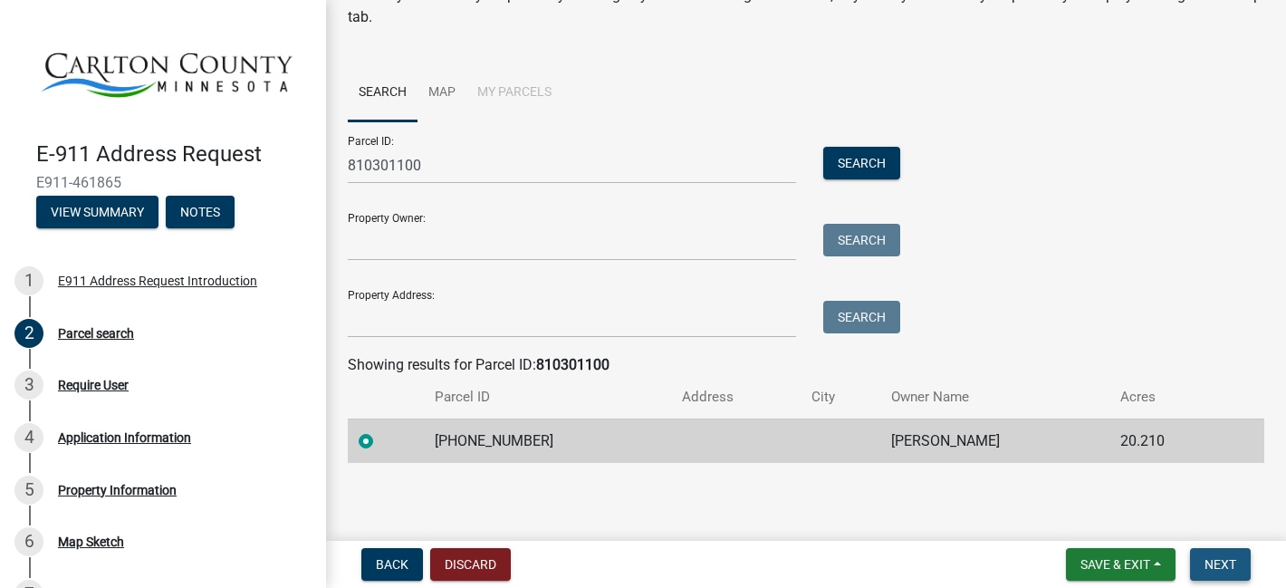
click at [1226, 565] on span "Next" at bounding box center [1220, 564] width 32 height 14
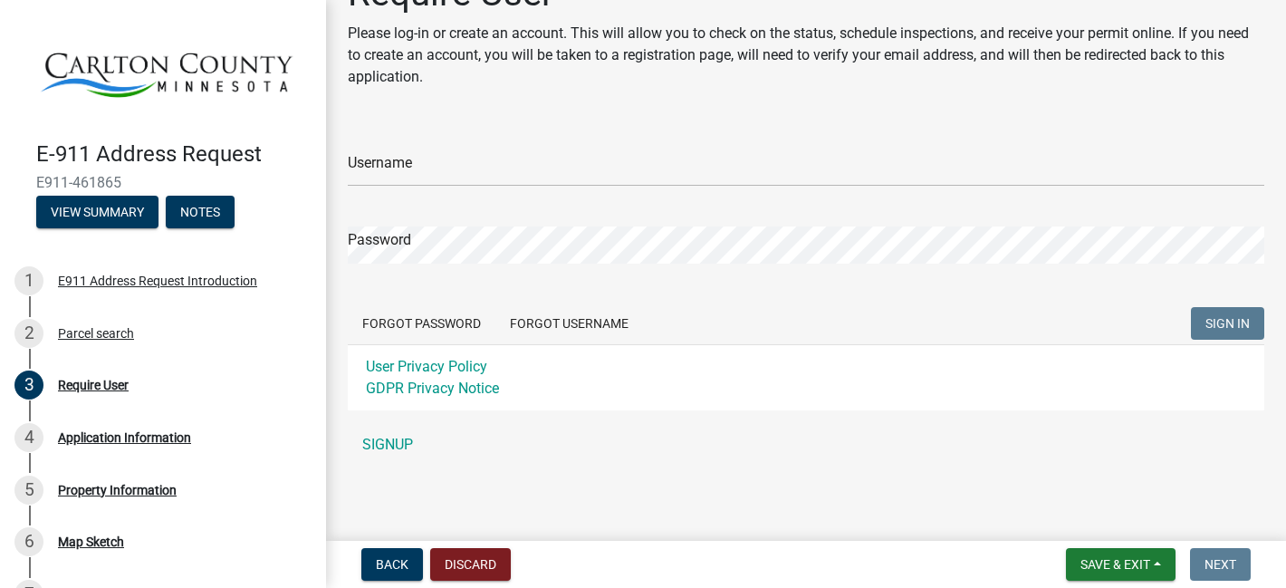
scroll to position [0, 0]
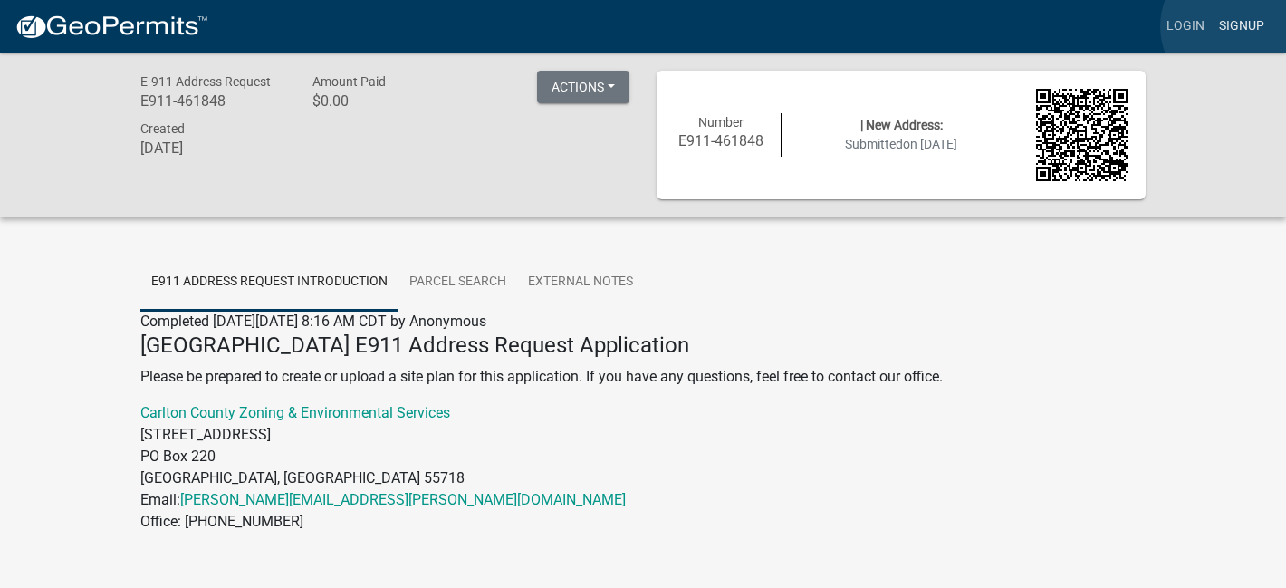
click at [1234, 26] on link "Signup" at bounding box center [1241, 26] width 60 height 34
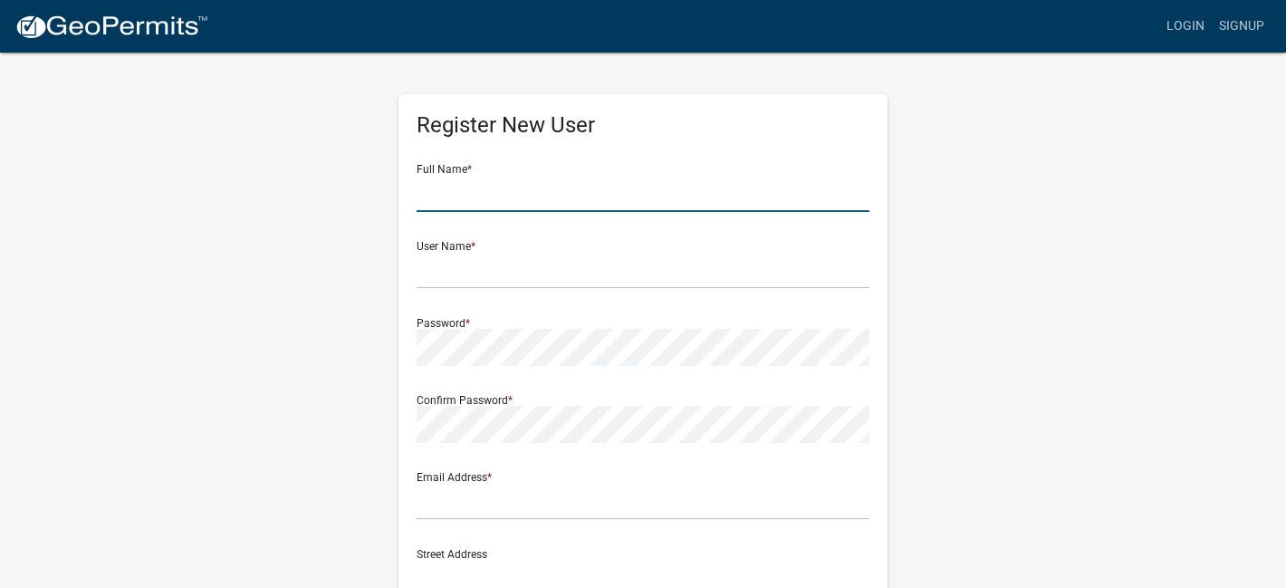
click at [621, 198] on input "text" at bounding box center [642, 193] width 453 height 37
paste input "810301100"
type input "810301100"
click at [446, 272] on input "text" at bounding box center [642, 270] width 453 height 37
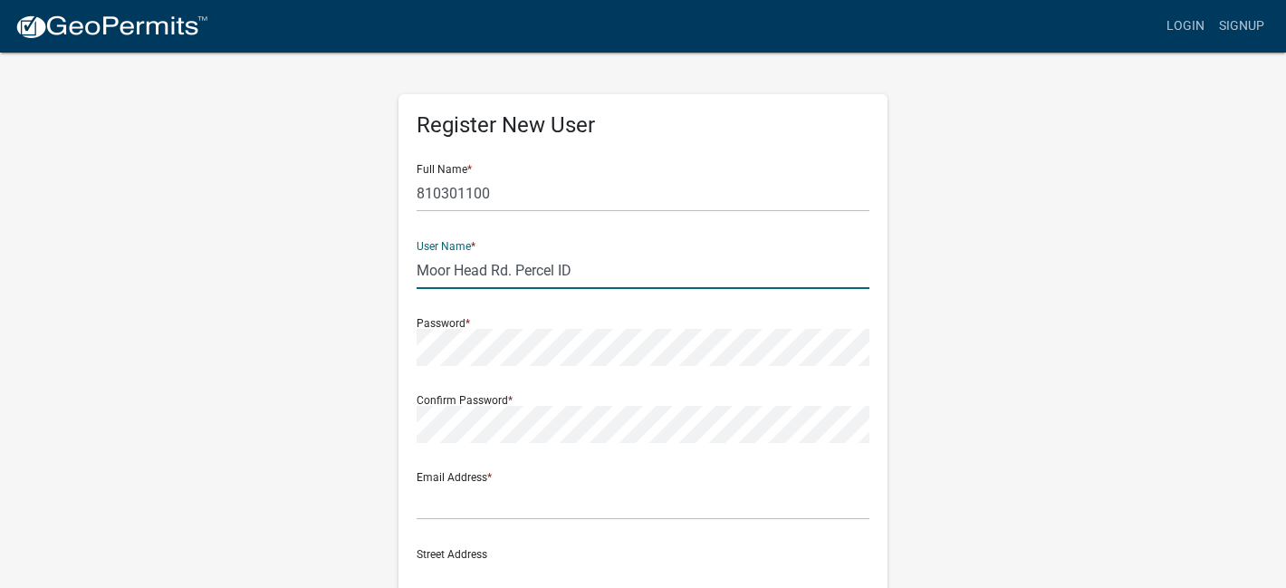
type input "Moor Head Rd. Percel ID"
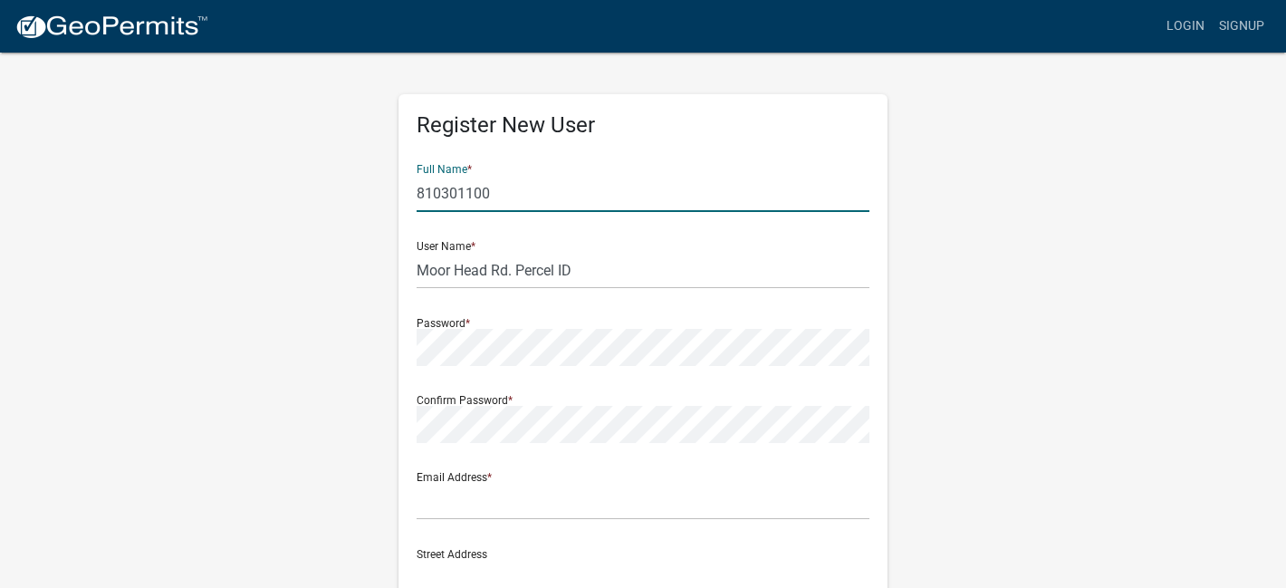
drag, startPoint x: 499, startPoint y: 200, endPoint x: 397, endPoint y: 186, distance: 102.4
click at [397, 186] on div "Register New User Full Name * 810301100 User Name * Moor Head Rd. Percel ID Pas…" at bounding box center [643, 535] width 516 height 969
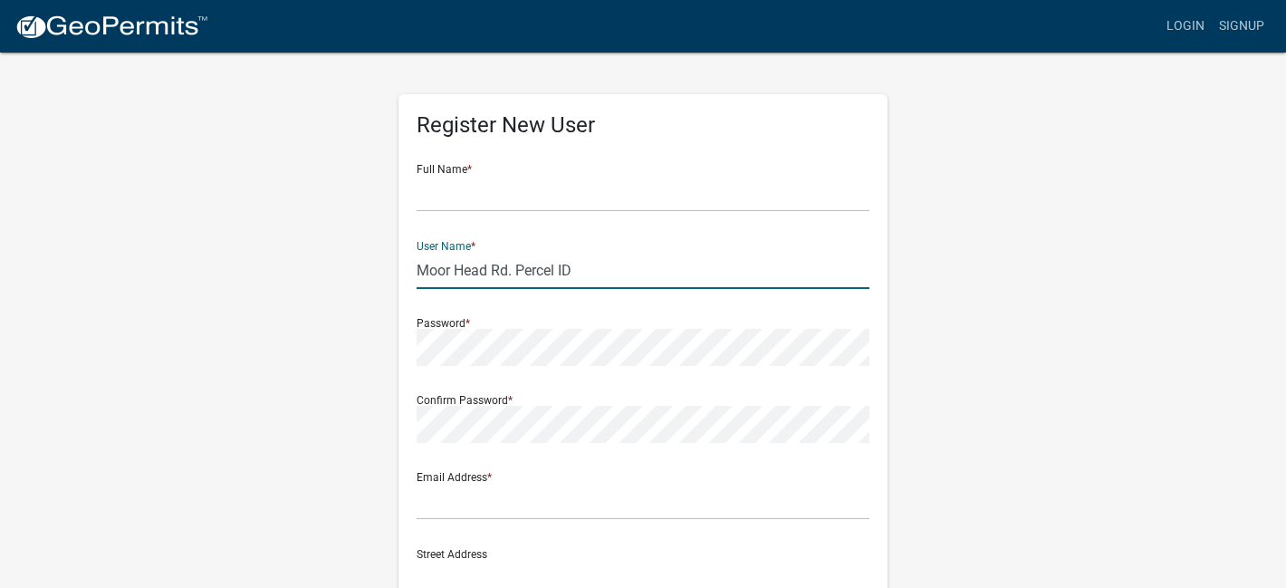
drag, startPoint x: 604, startPoint y: 266, endPoint x: 380, endPoint y: 266, distance: 223.6
click at [377, 268] on div "Register New User Full Name * User Name * Moor Head Rd. Percel ID Password * Co…" at bounding box center [643, 535] width 1032 height 969
type input "[PERSON_NAME]"
drag, startPoint x: 579, startPoint y: 271, endPoint x: 419, endPoint y: 269, distance: 159.4
click at [419, 269] on input "[PERSON_NAME]" at bounding box center [642, 270] width 453 height 37
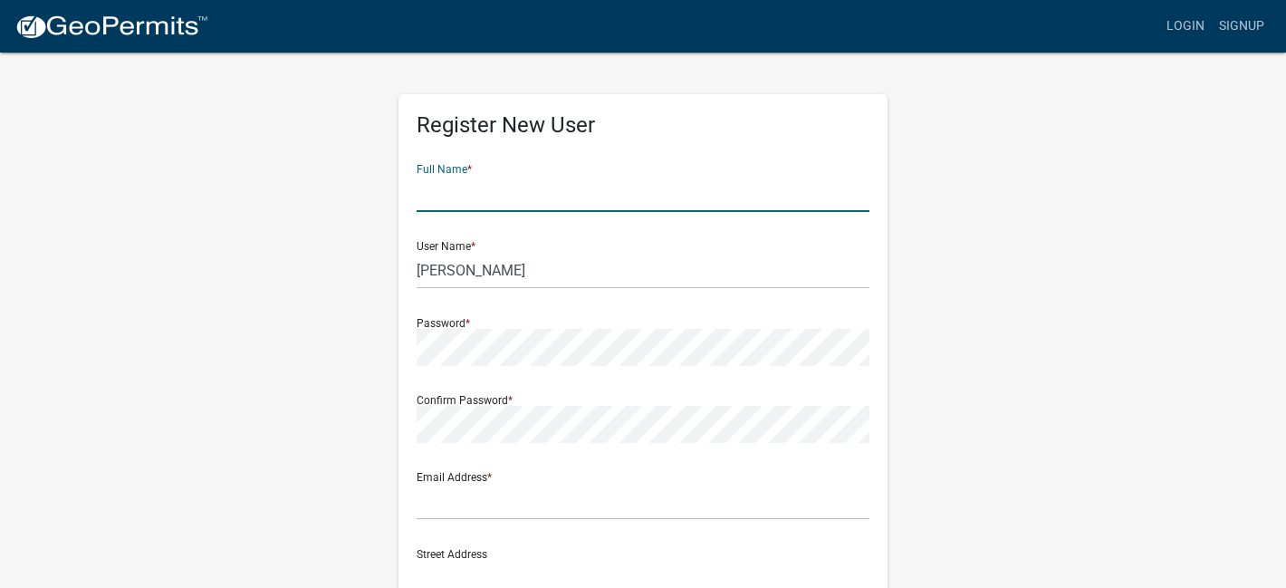
click at [425, 205] on input "text" at bounding box center [642, 193] width 453 height 37
type input "[PERSON_NAME]"
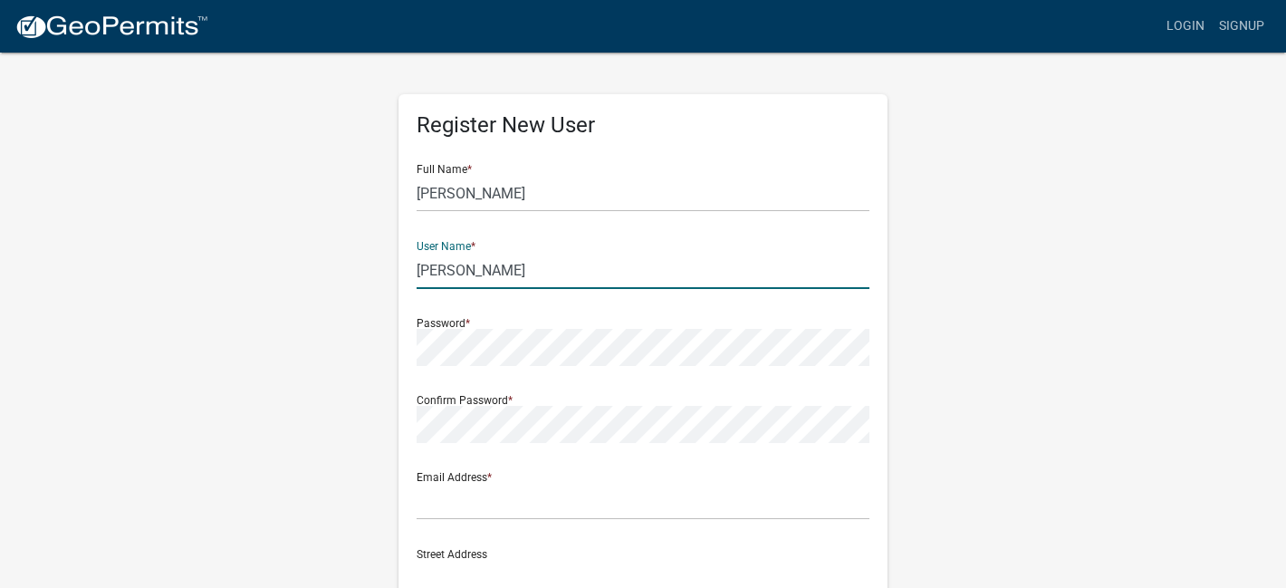
drag, startPoint x: 579, startPoint y: 269, endPoint x: 341, endPoint y: 269, distance: 237.2
click at [341, 269] on div "Register New User Full Name * [PERSON_NAME]-Sein User Name * [PERSON_NAME]-Sein…" at bounding box center [643, 535] width 1032 height 969
type input "[PERSON_NAME]"
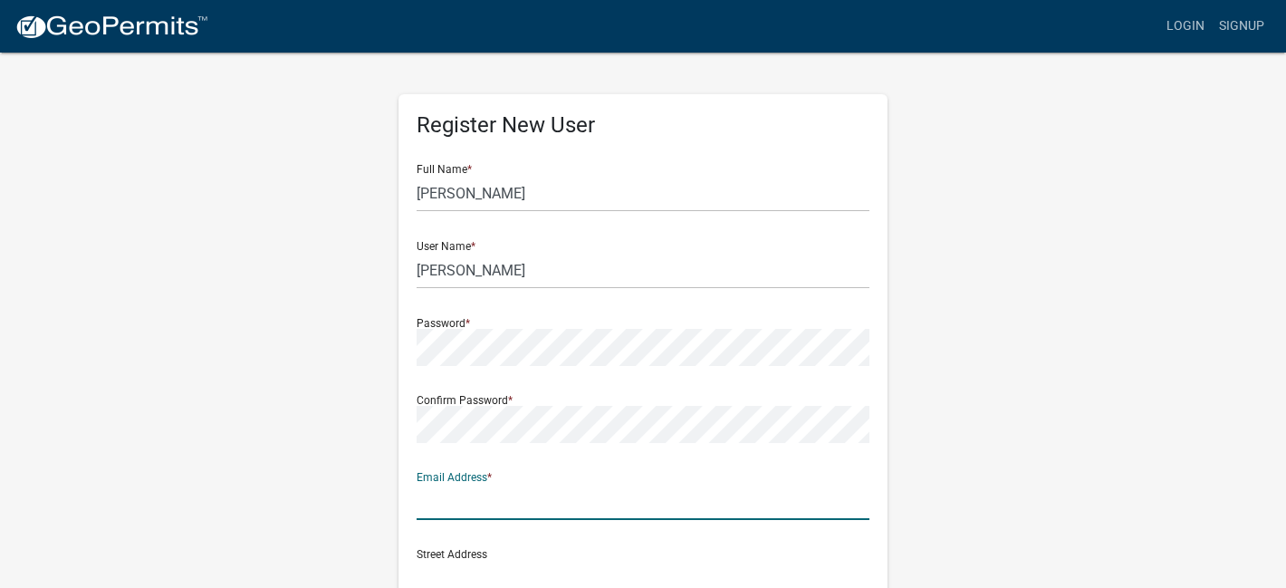
click at [445, 504] on input "text" at bounding box center [642, 501] width 453 height 37
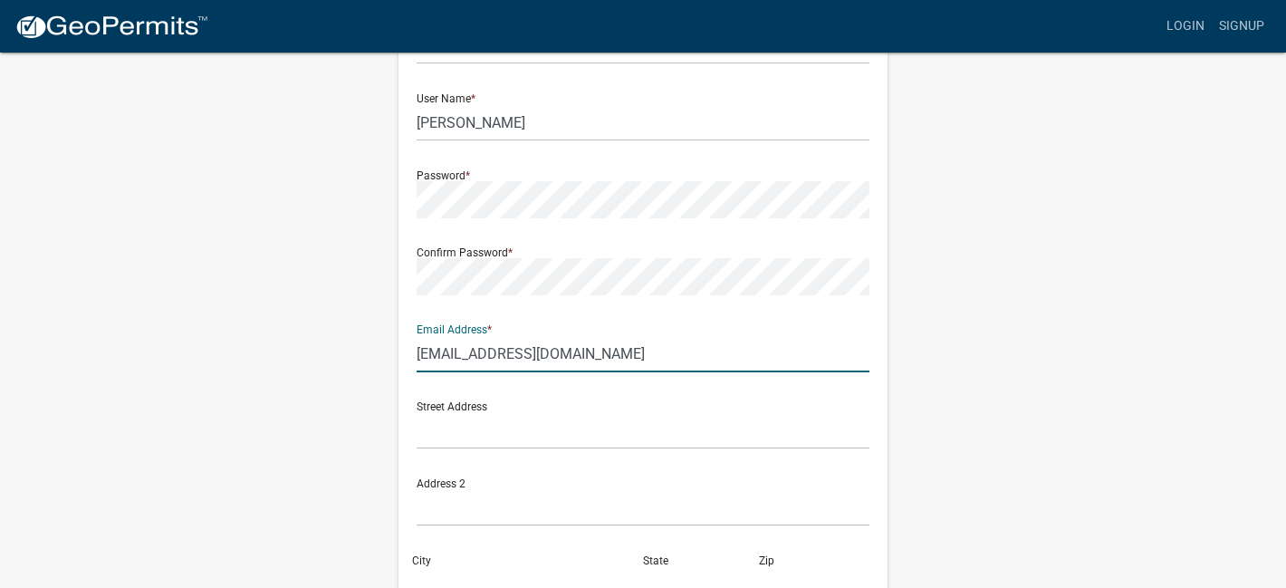
scroll to position [151, 0]
type input "[EMAIL_ADDRESS][DOMAIN_NAME]"
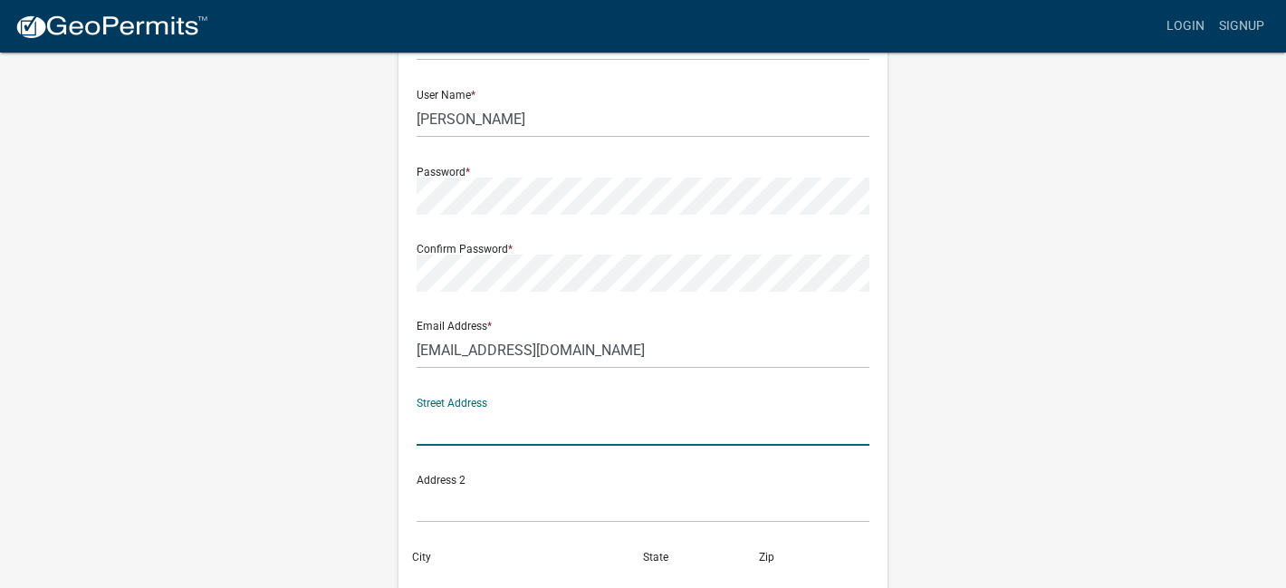
click at [461, 431] on input "text" at bounding box center [642, 426] width 453 height 37
type input "[STREET_ADDRESS]"
click at [441, 555] on div "City" at bounding box center [527, 568] width 231 height 62
click at [434, 559] on div "City" at bounding box center [527, 568] width 231 height 62
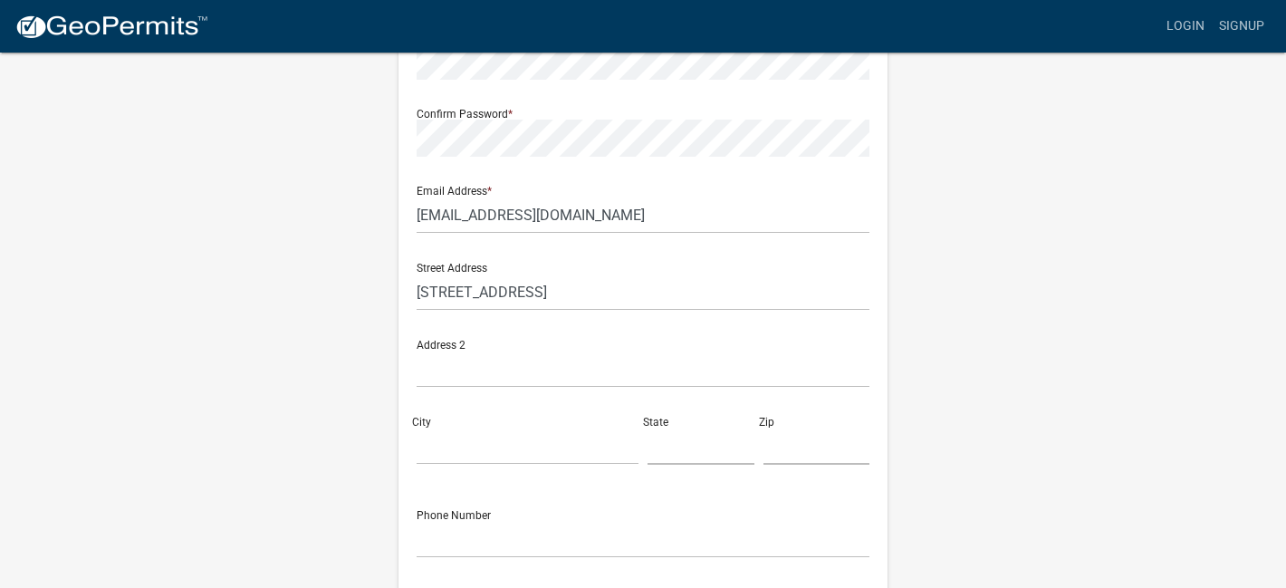
scroll to position [290, 0]
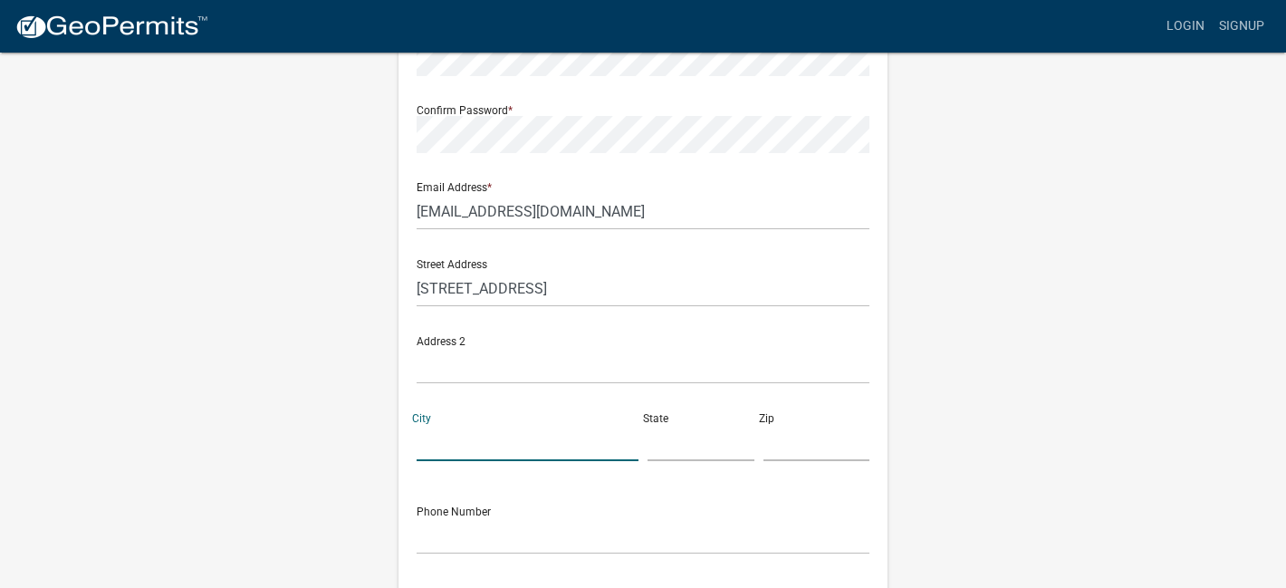
click at [461, 424] on input "City" at bounding box center [527, 442] width 222 height 37
type input "N. St. [PERSON_NAME]"
click at [689, 456] on input "text" at bounding box center [700, 442] width 107 height 37
type input "MN"
click at [782, 452] on input "text" at bounding box center [816, 442] width 107 height 37
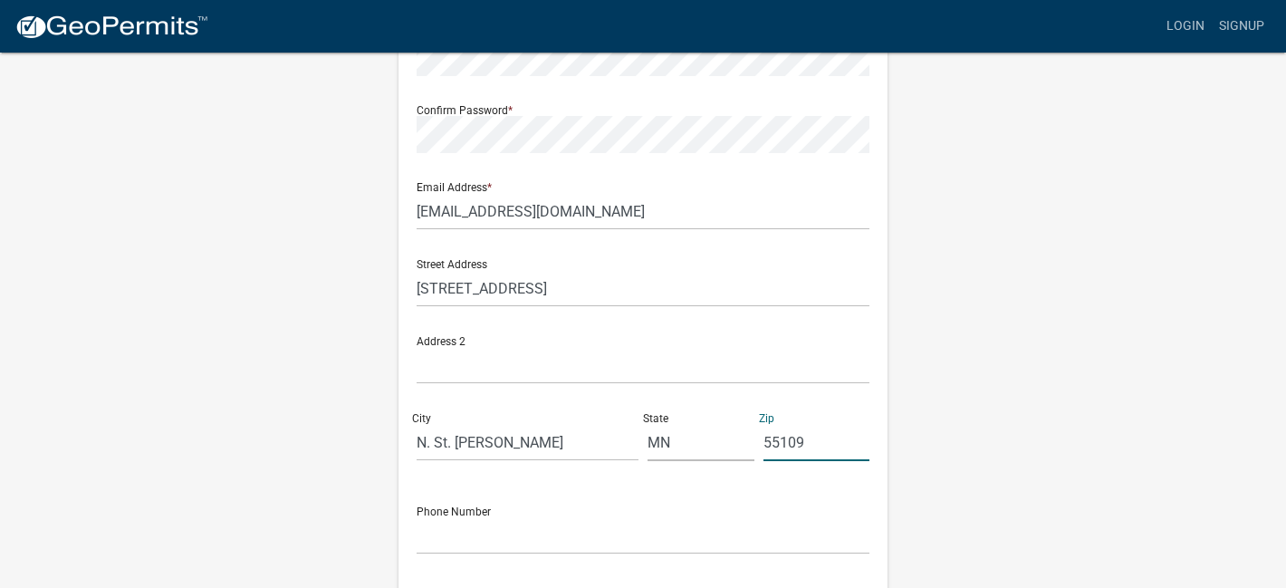
type input "55109"
click at [651, 539] on input "text" at bounding box center [642, 535] width 453 height 37
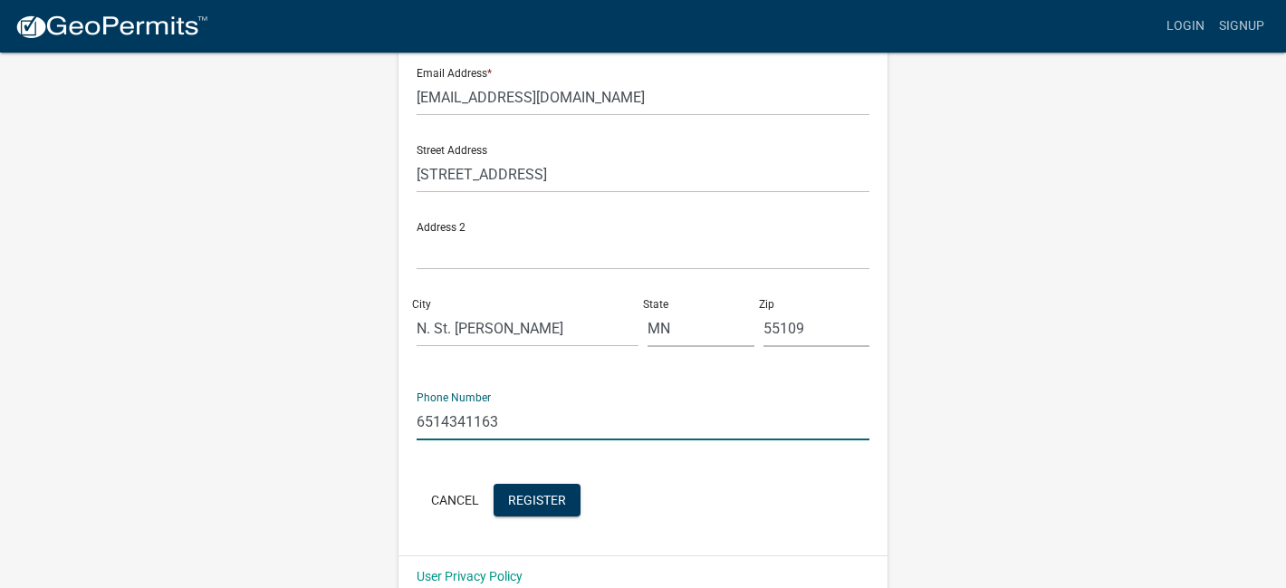
scroll to position [432, 0]
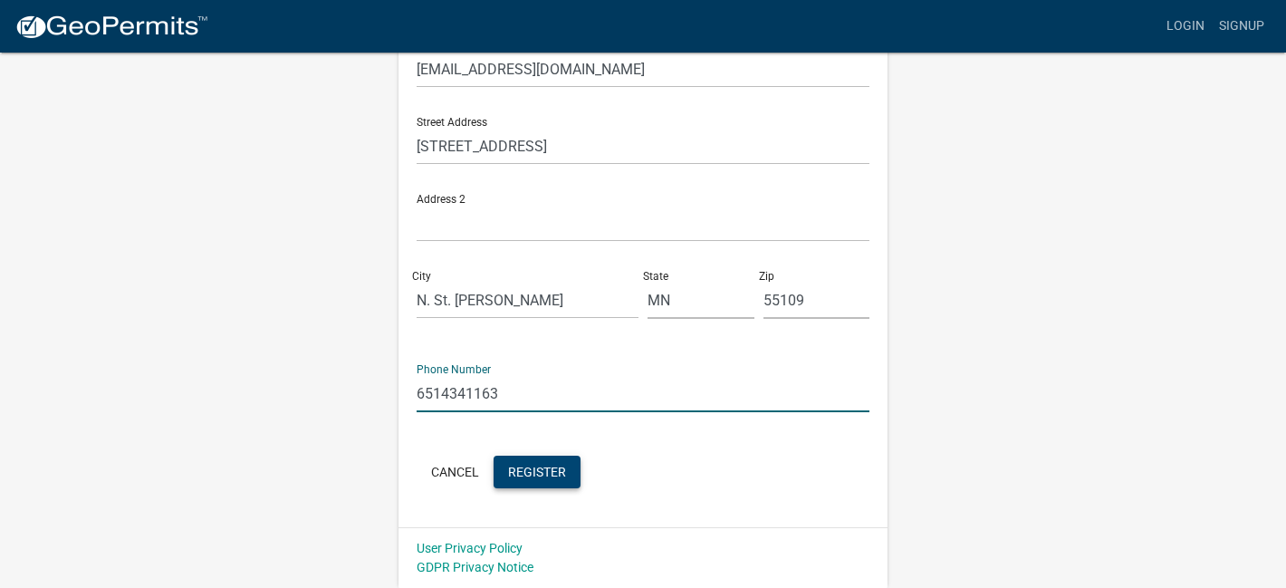
type input "6514341163"
click at [521, 472] on span "Register" at bounding box center [537, 471] width 58 height 14
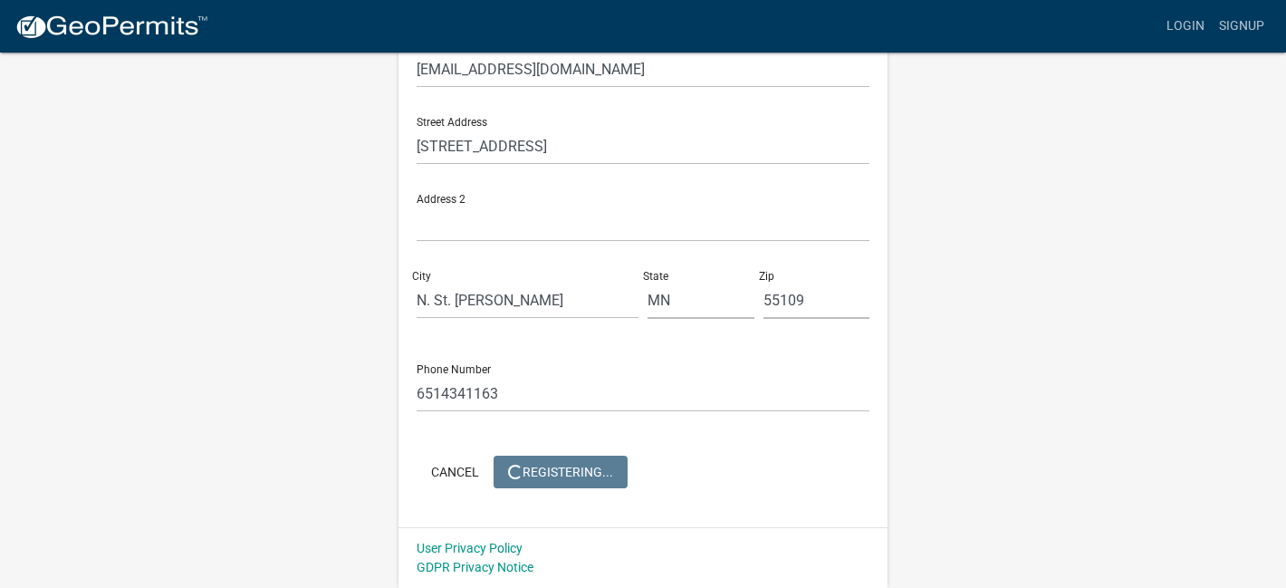
scroll to position [0, 0]
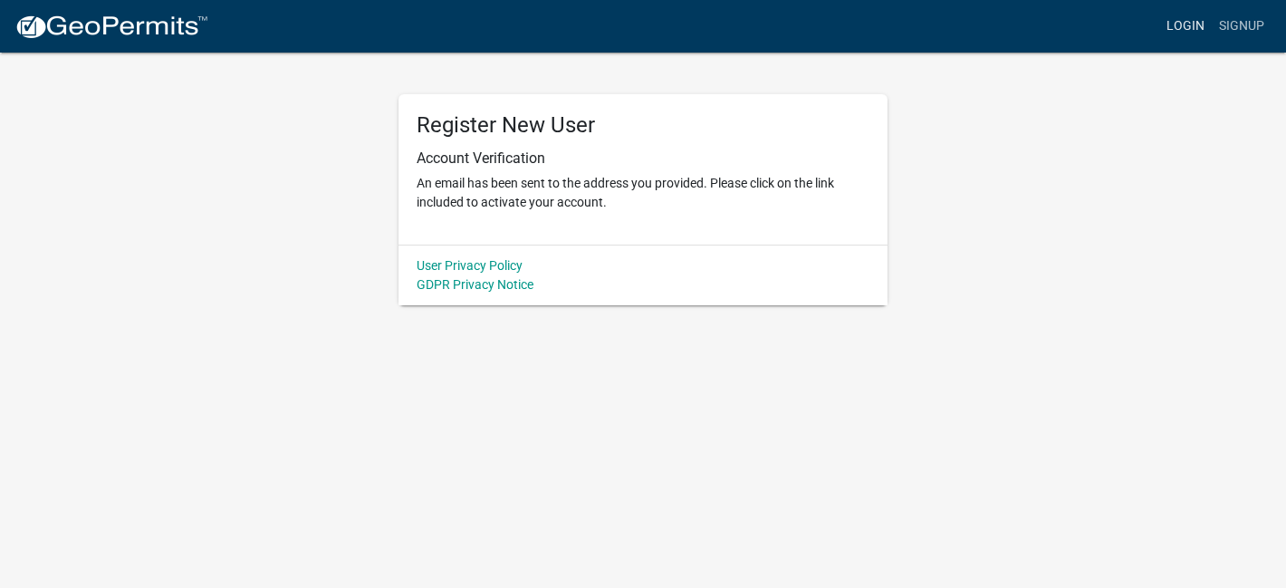
click at [1179, 24] on link "Login" at bounding box center [1185, 26] width 53 height 34
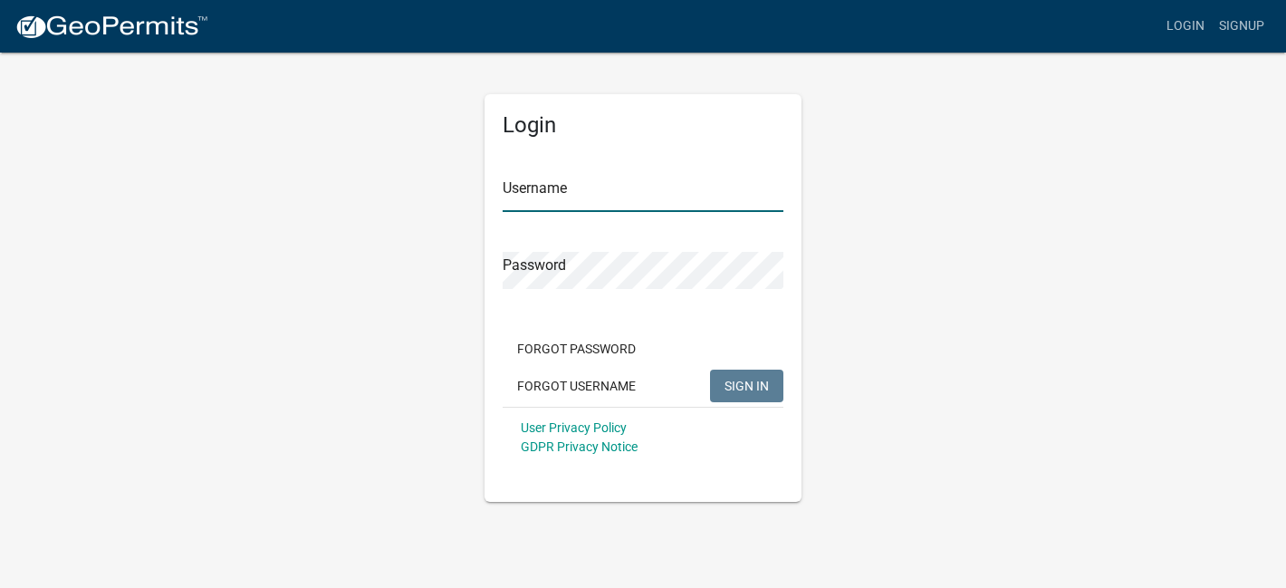
type input "[PERSON_NAME]"
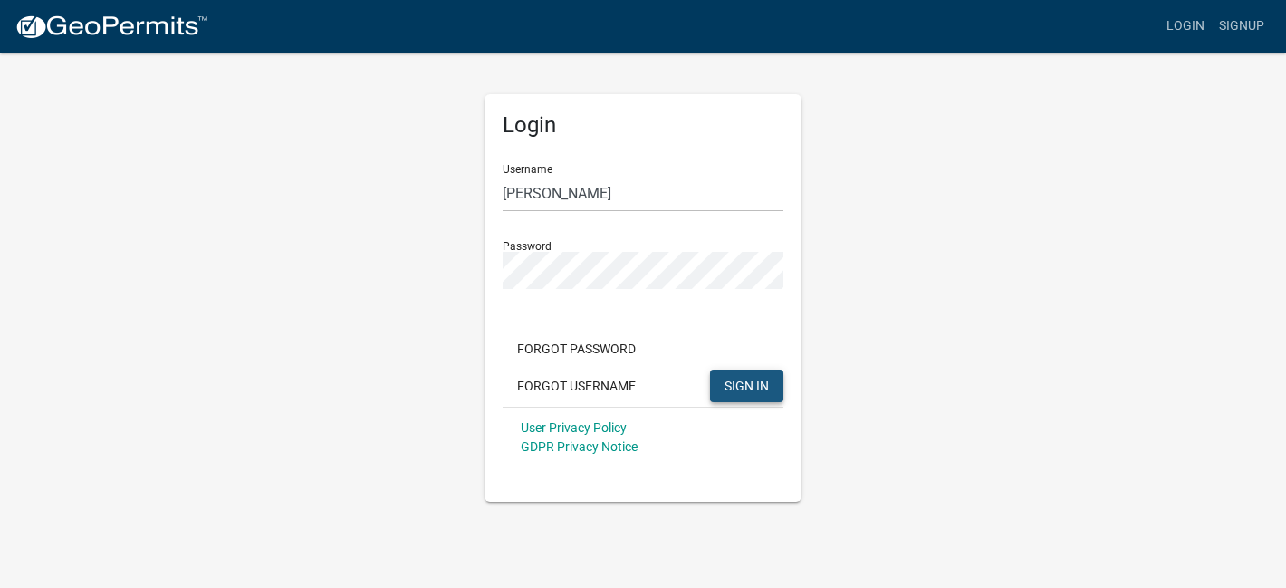
click at [738, 388] on span "SIGN IN" at bounding box center [746, 385] width 44 height 14
click at [488, 271] on div "Login Username [PERSON_NAME] Password Forgot Password Forgot Username SIGN IN U…" at bounding box center [642, 297] width 317 height 407
click at [751, 390] on span "SIGN IN" at bounding box center [746, 385] width 44 height 14
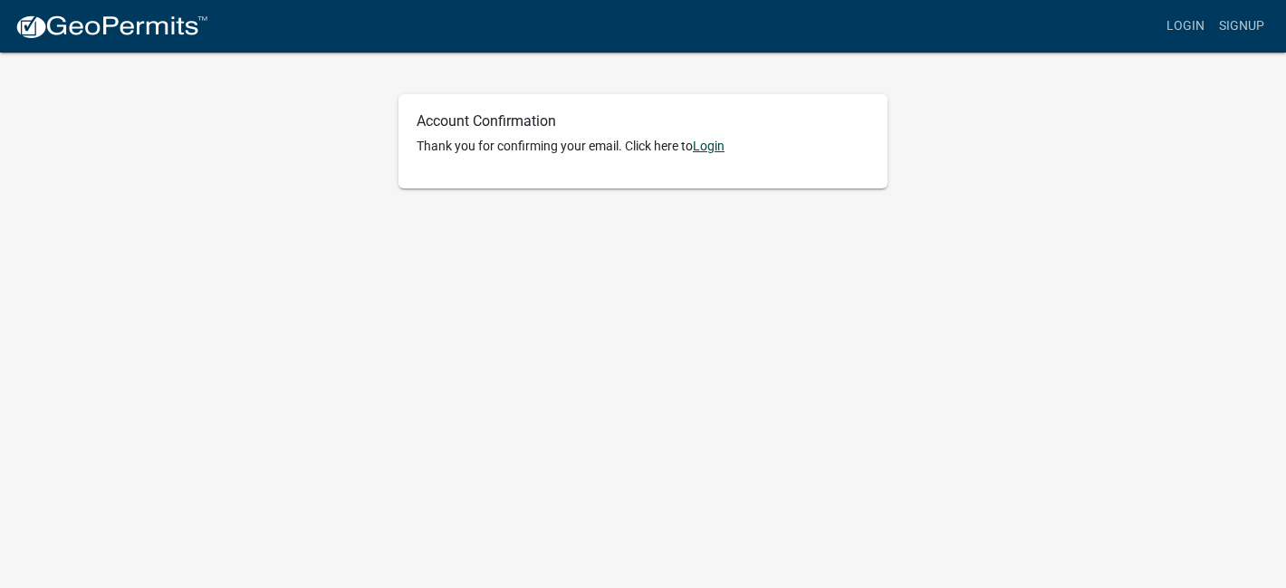
click at [709, 149] on link "Login" at bounding box center [709, 146] width 32 height 14
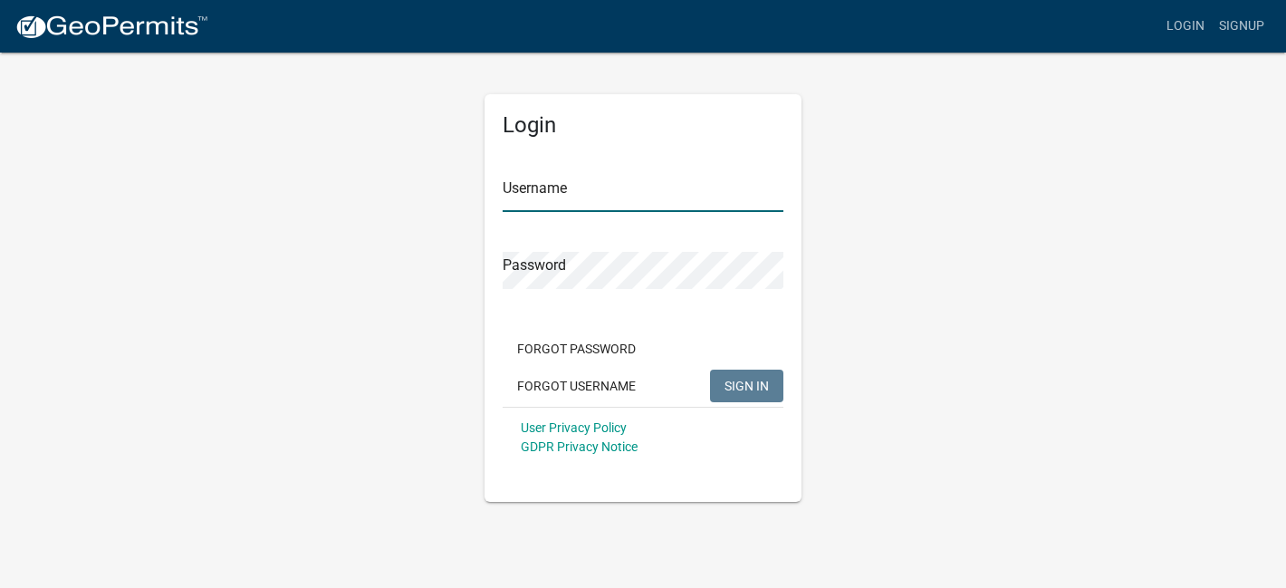
type input "MoorHead"
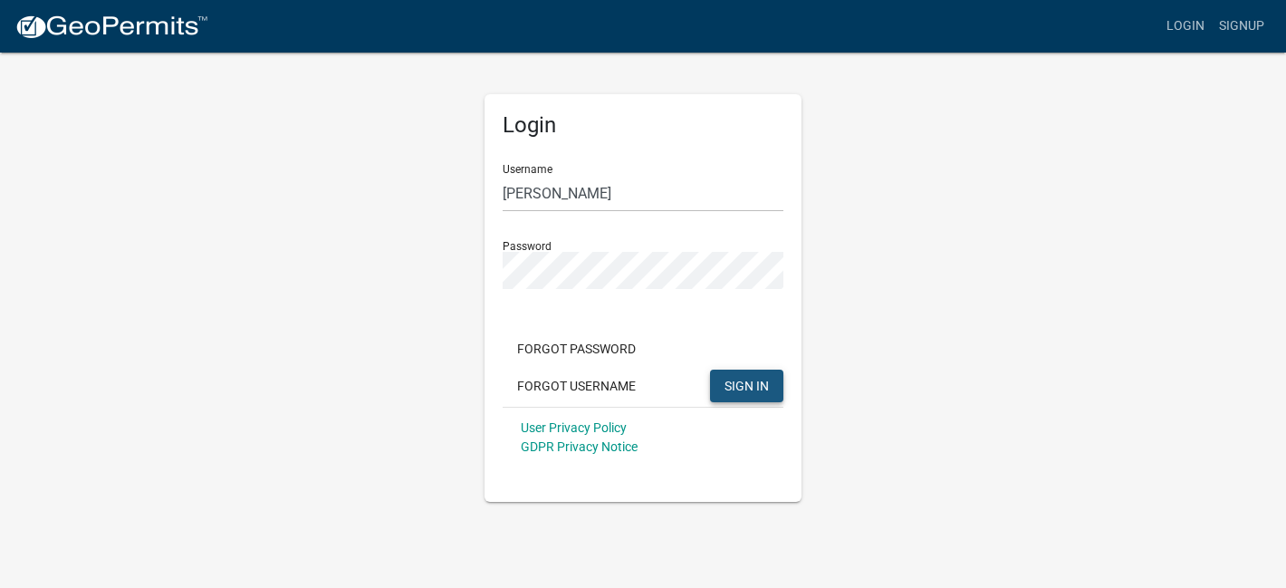
click at [753, 386] on span "SIGN IN" at bounding box center [746, 385] width 44 height 14
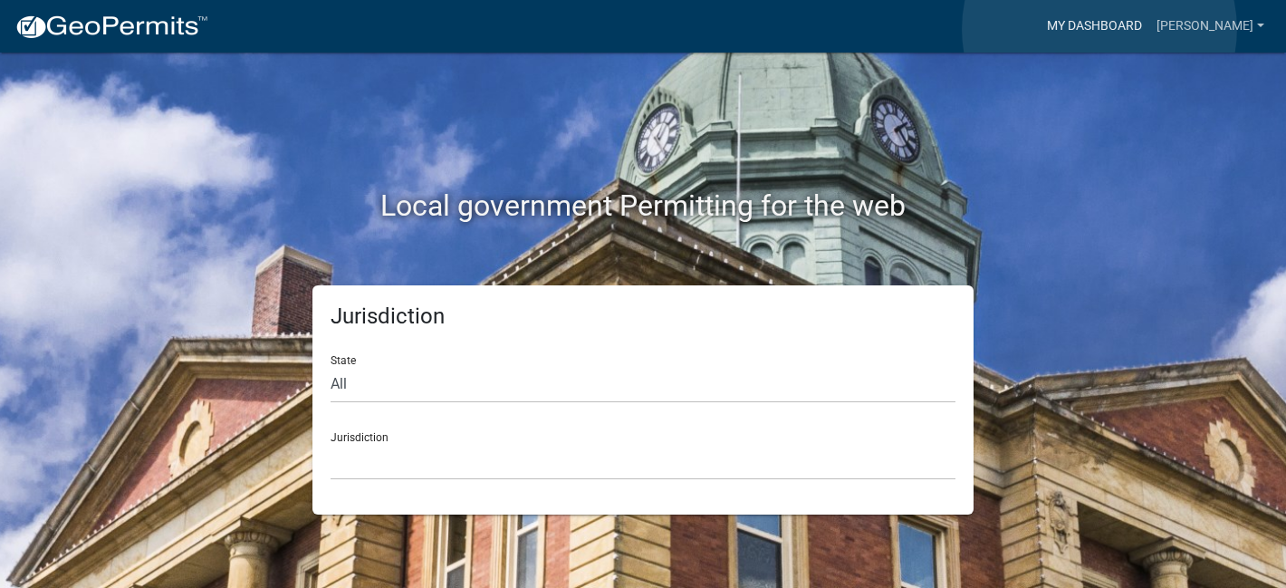
click at [1099, 29] on link "My Dashboard" at bounding box center [1094, 26] width 110 height 34
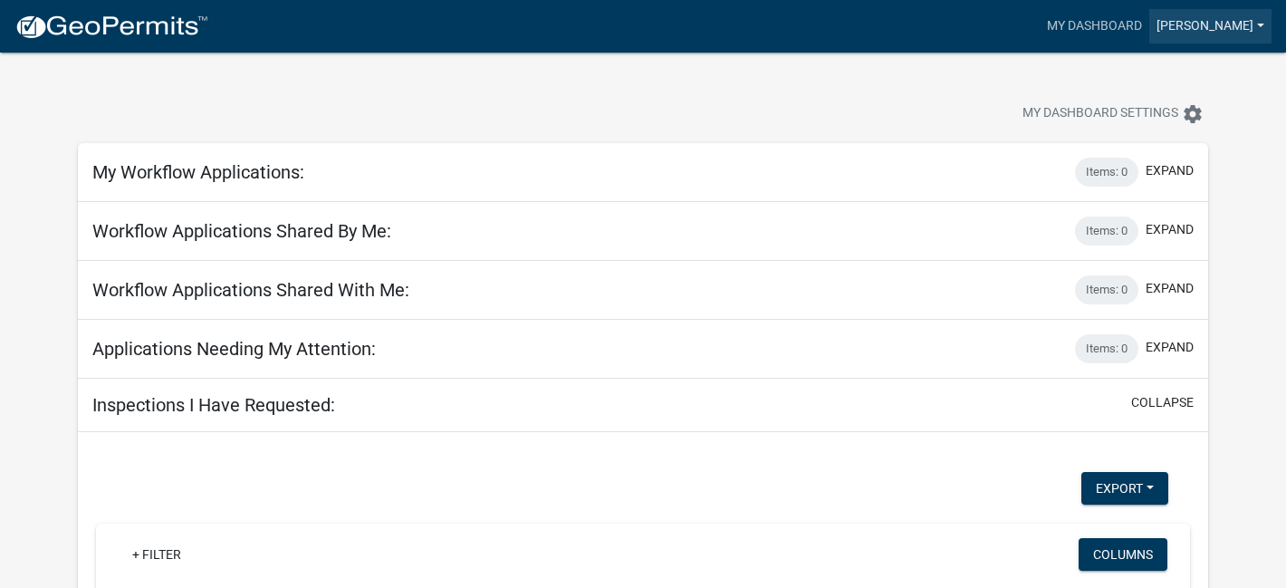
click at [1220, 35] on link "[PERSON_NAME]" at bounding box center [1210, 26] width 122 height 34
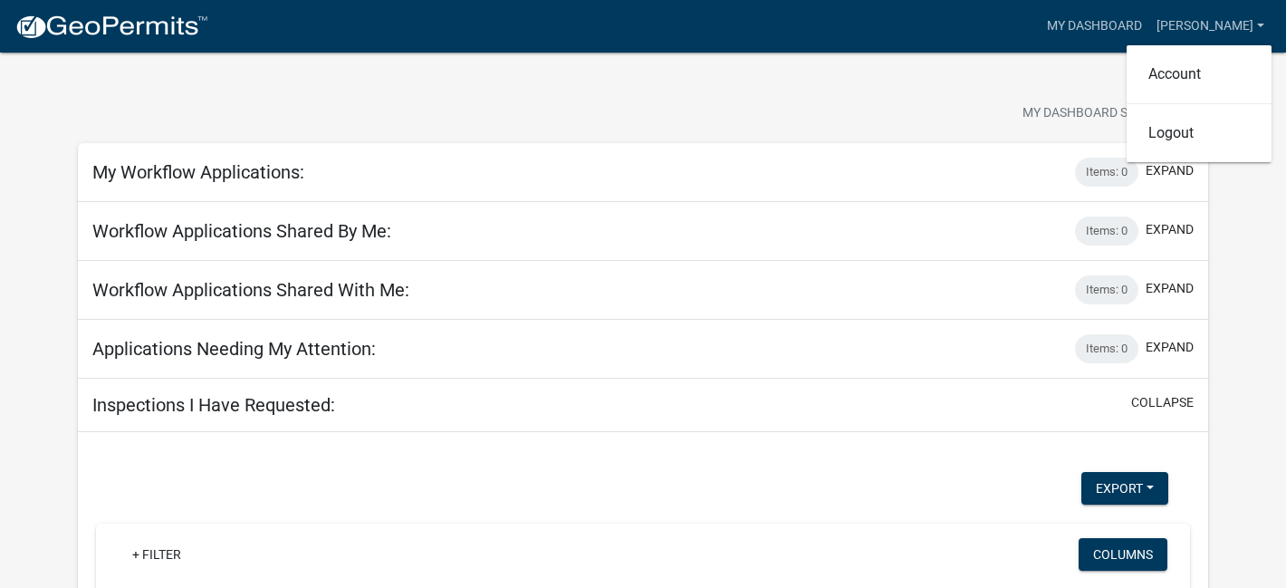
click at [691, 78] on div "My Dashboard Settings settings" at bounding box center [642, 94] width 1157 height 83
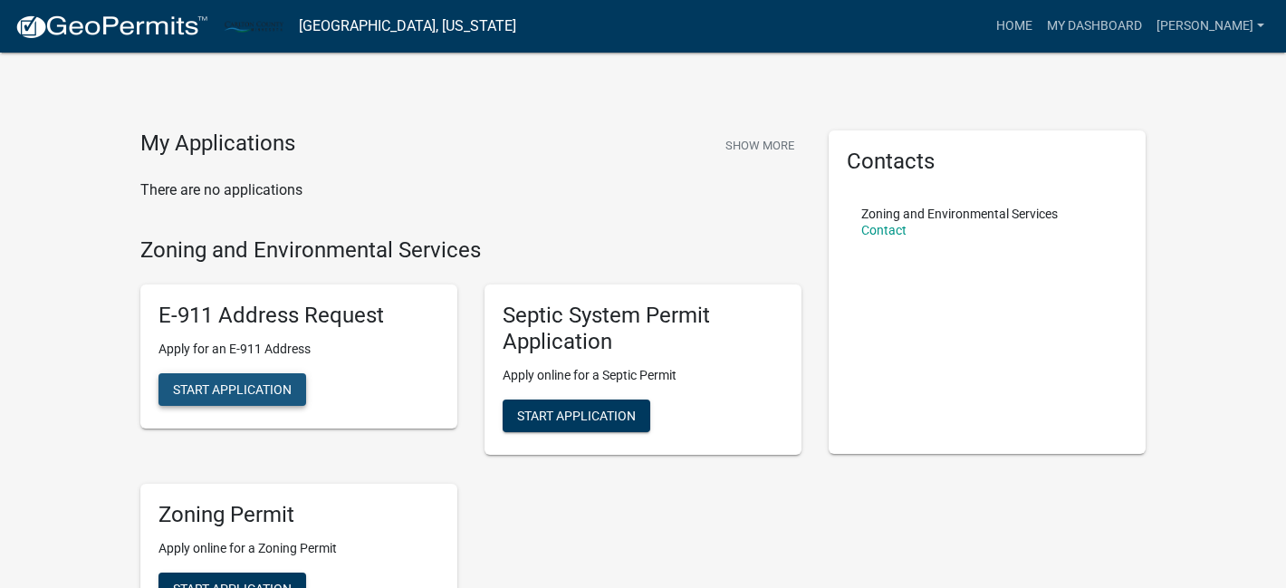
click at [276, 395] on span "Start Application" at bounding box center [232, 389] width 119 height 14
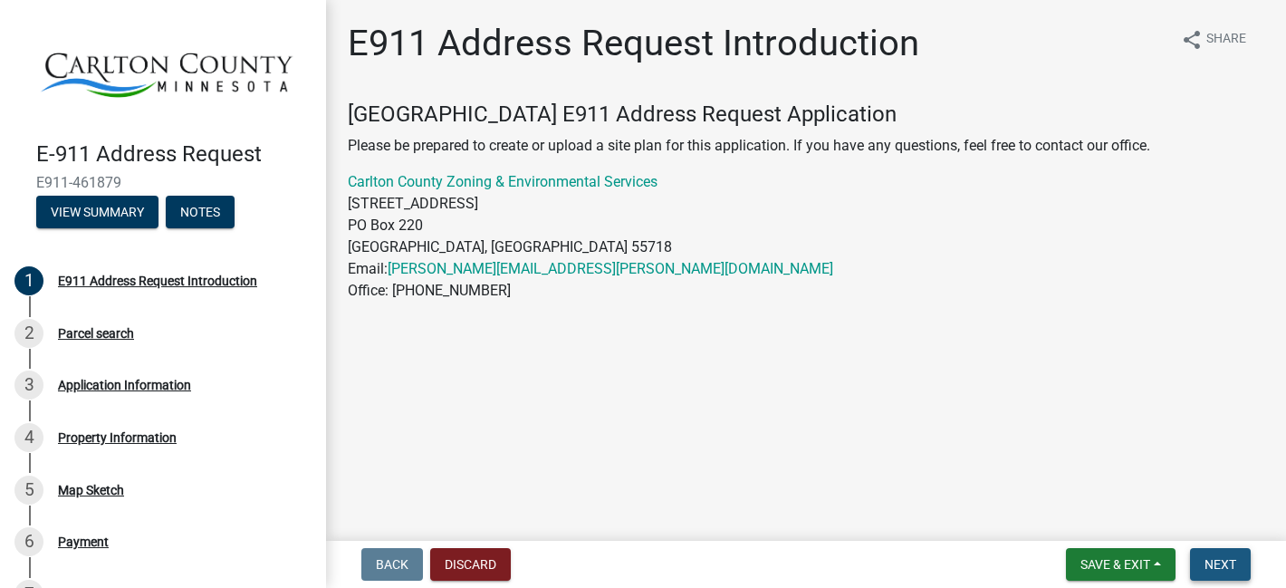
click at [1217, 554] on button "Next" at bounding box center [1220, 564] width 61 height 33
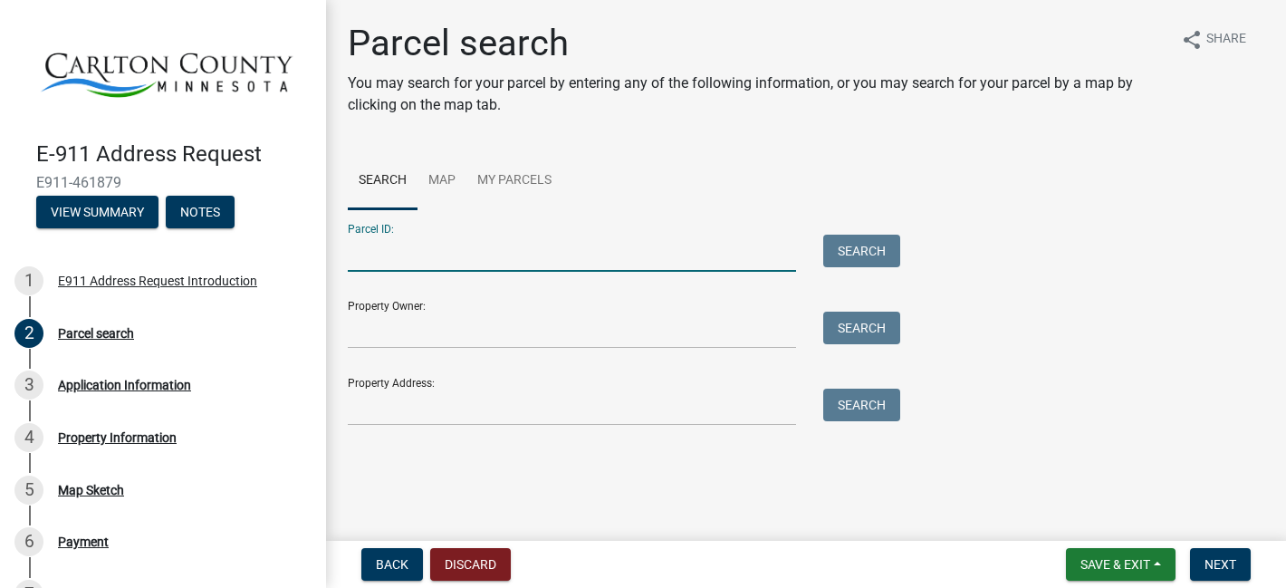
click at [355, 248] on input "Parcel ID:" at bounding box center [572, 253] width 448 height 37
paste input "810301100"
type input "810301100"
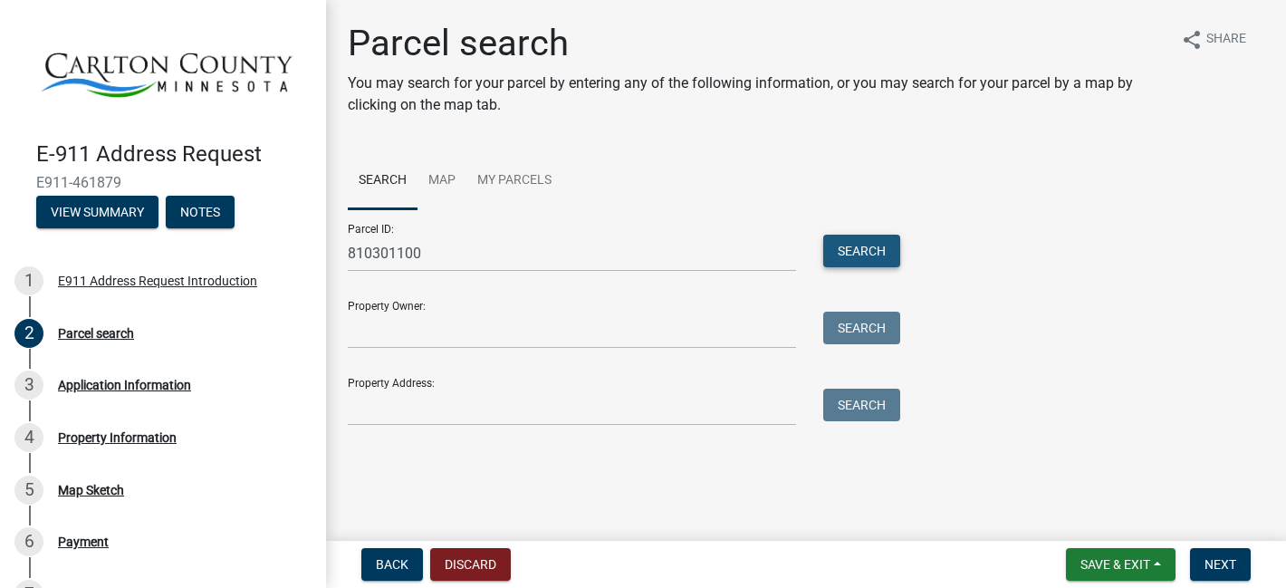
click at [865, 252] on button "Search" at bounding box center [861, 251] width 77 height 33
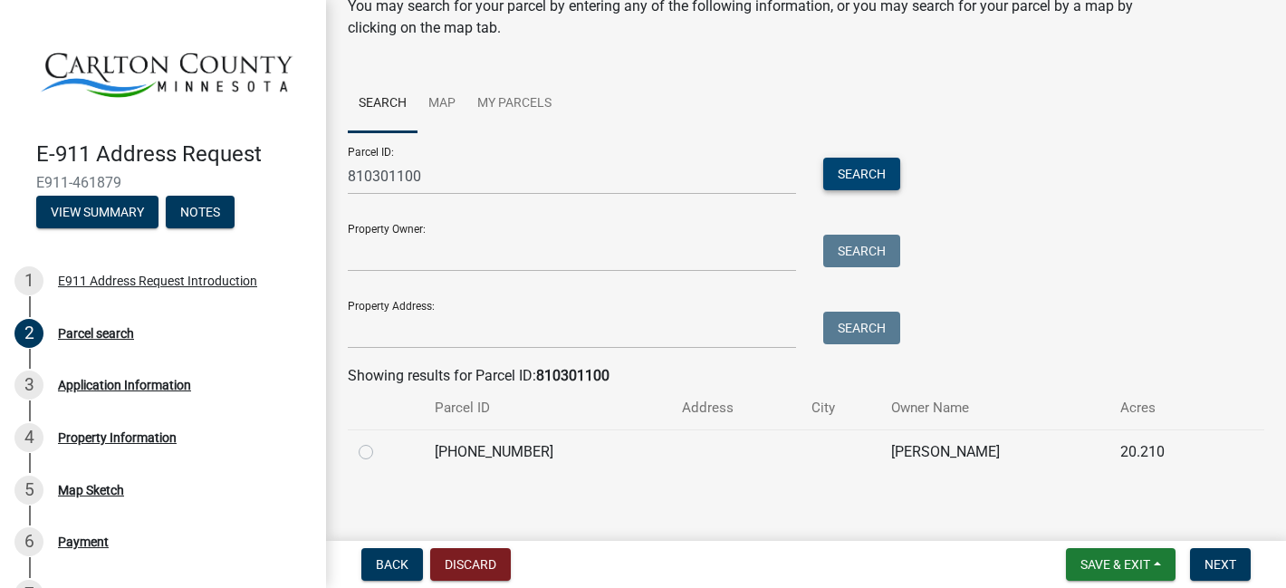
scroll to position [88, 0]
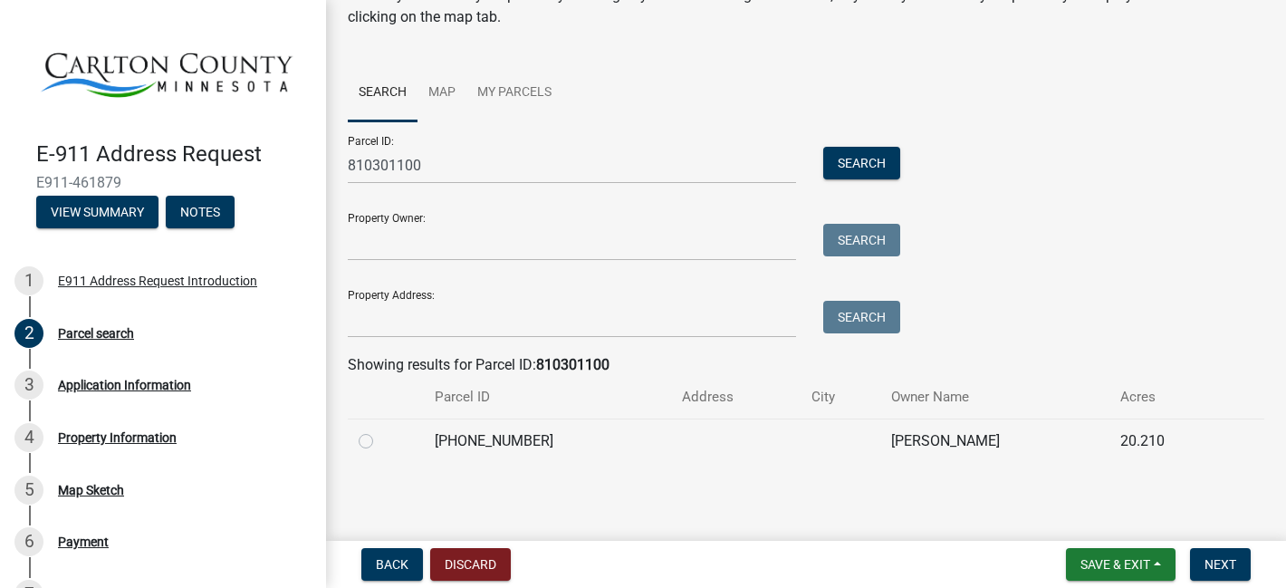
click at [380, 430] on label at bounding box center [380, 430] width 0 height 0
click at [380, 436] on input "radio" at bounding box center [386, 436] width 12 height 12
radio input "true"
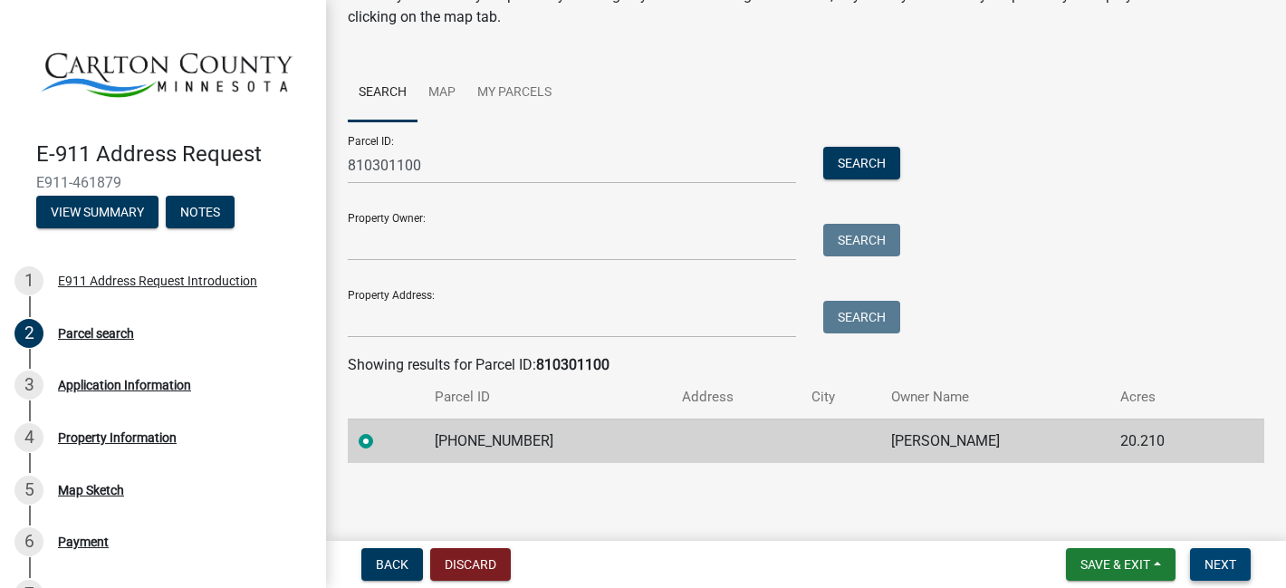
click at [1216, 559] on span "Next" at bounding box center [1220, 564] width 32 height 14
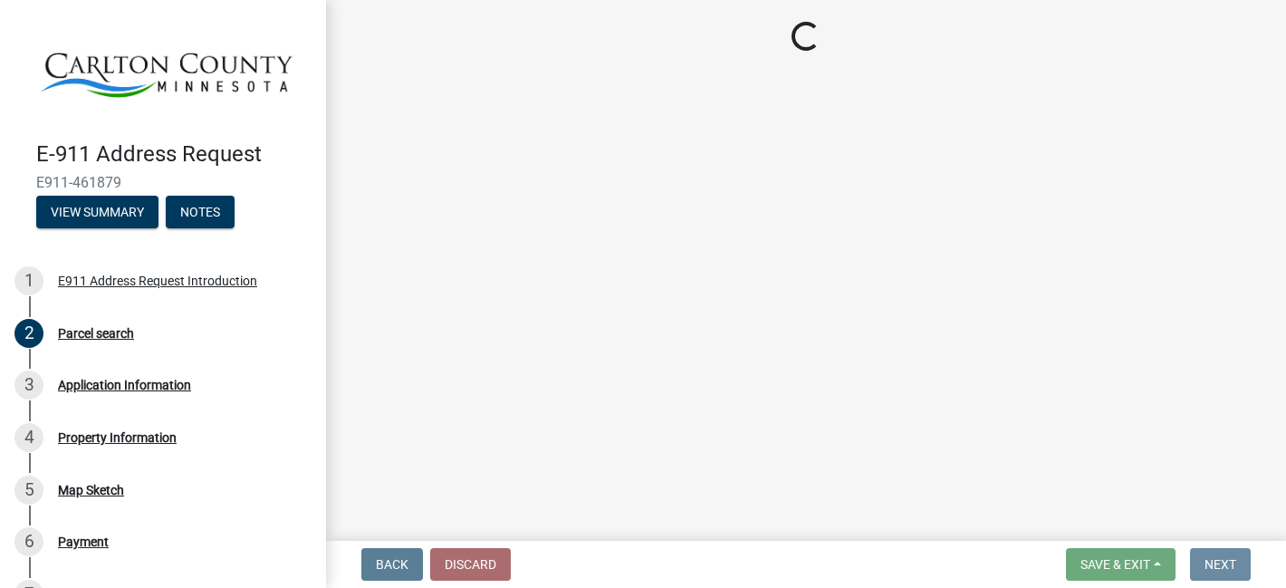
scroll to position [0, 0]
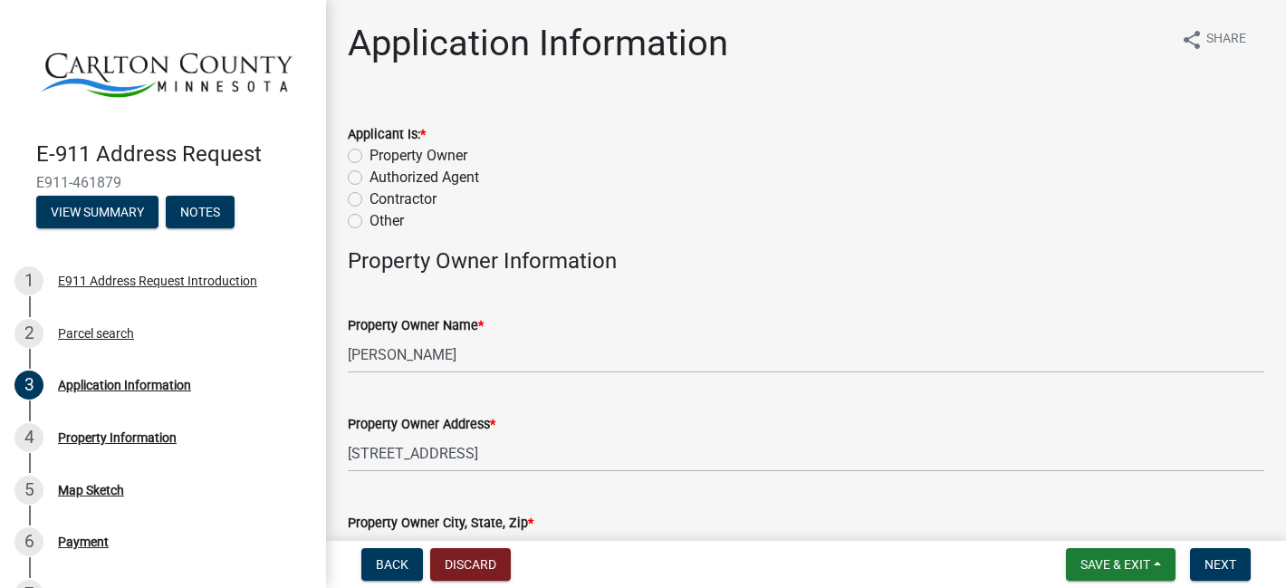
click at [369, 158] on label "Property Owner" at bounding box center [418, 156] width 98 height 22
click at [369, 157] on input "Property Owner" at bounding box center [375, 151] width 12 height 12
radio input "true"
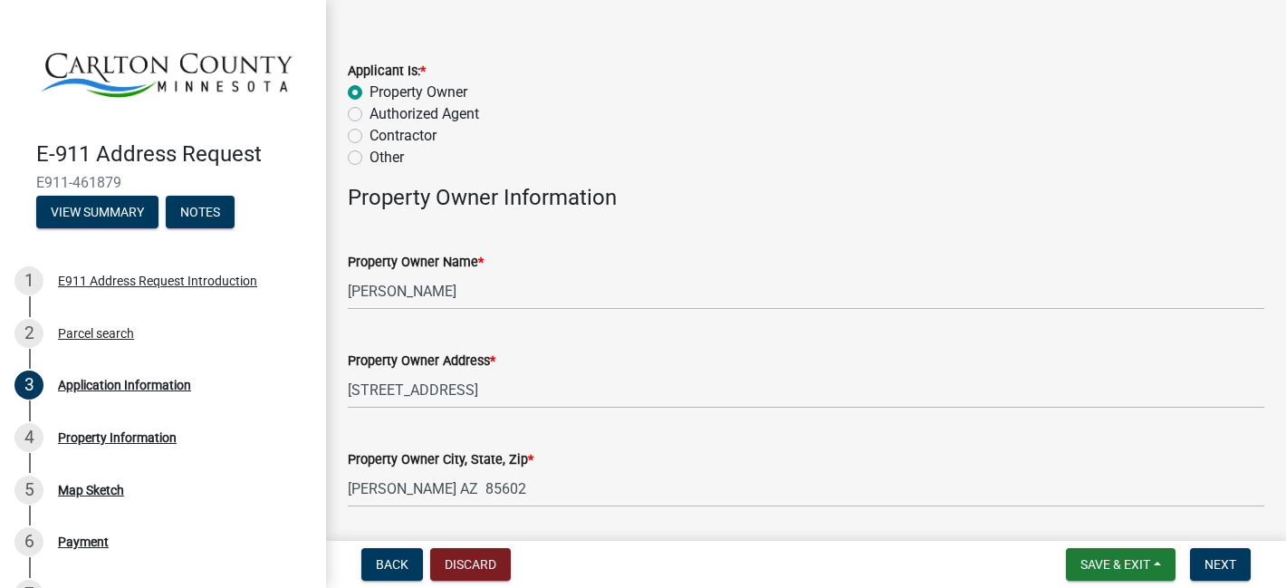
scroll to position [92, 0]
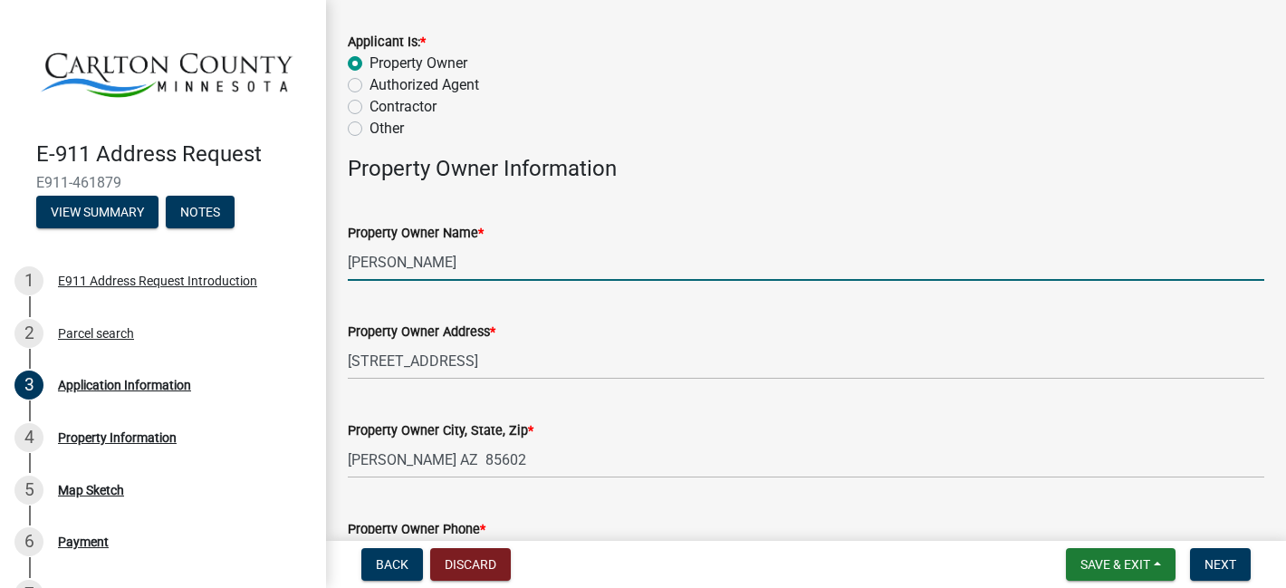
drag, startPoint x: 520, startPoint y: 264, endPoint x: 352, endPoint y: 254, distance: 167.9
click at [352, 254] on input "[PERSON_NAME]" at bounding box center [806, 262] width 916 height 37
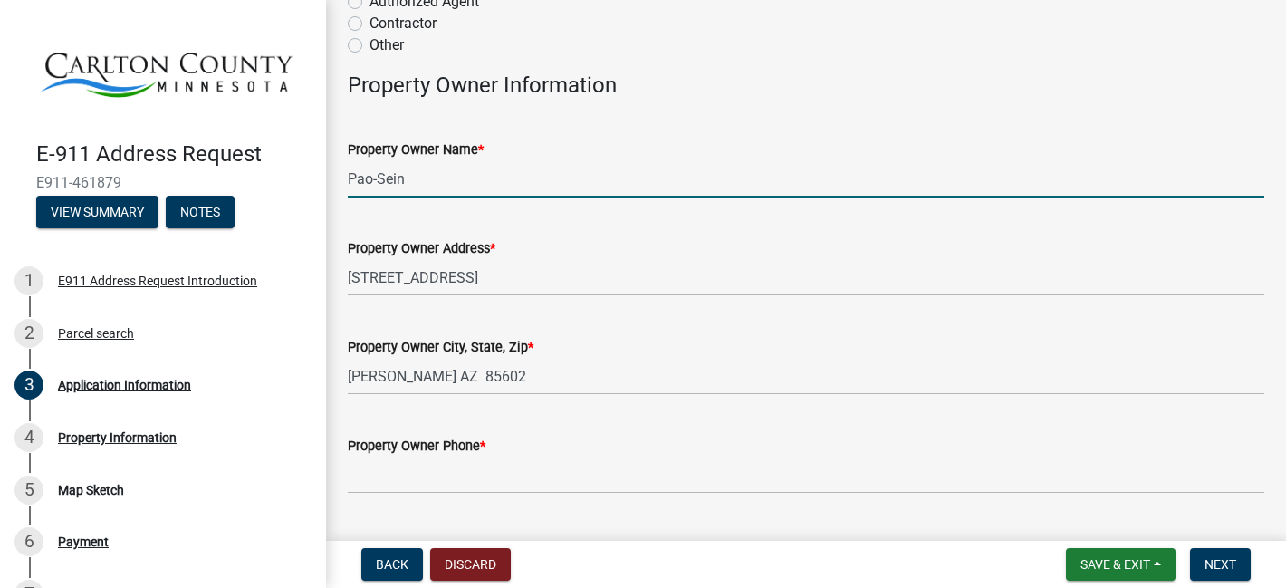
scroll to position [184, 0]
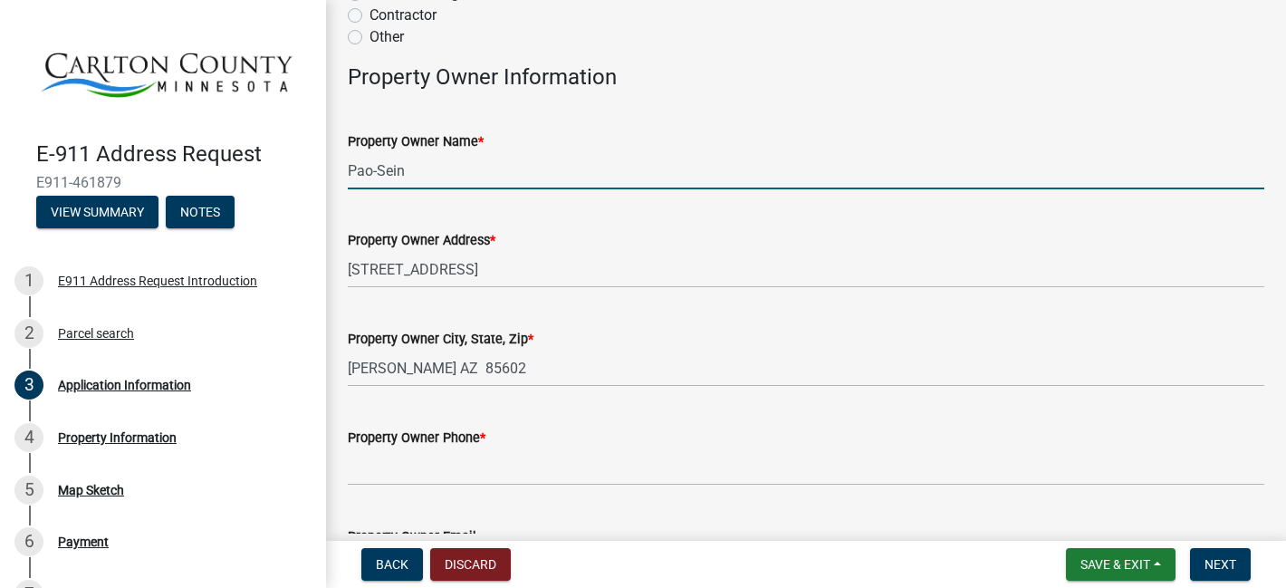
type input "Pao-Sein"
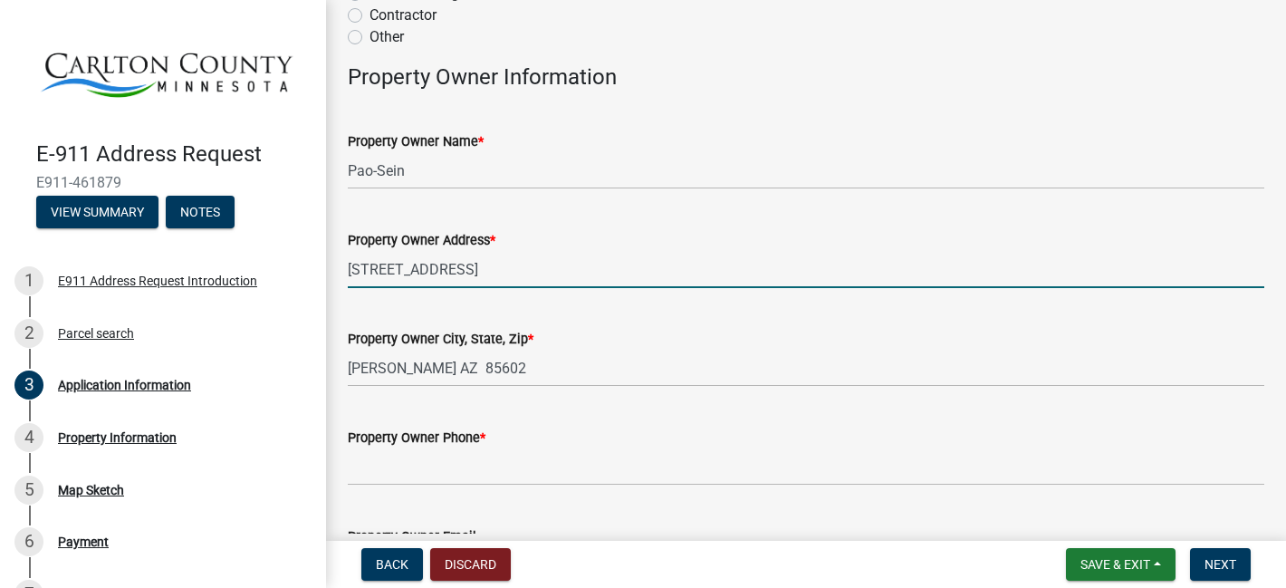
drag, startPoint x: 498, startPoint y: 274, endPoint x: 337, endPoint y: 270, distance: 161.2
click at [337, 270] on div "Property Owner Address * 90 WEST AUTUMN LN" at bounding box center [805, 246] width 943 height 84
type input "[STREET_ADDRESS]"
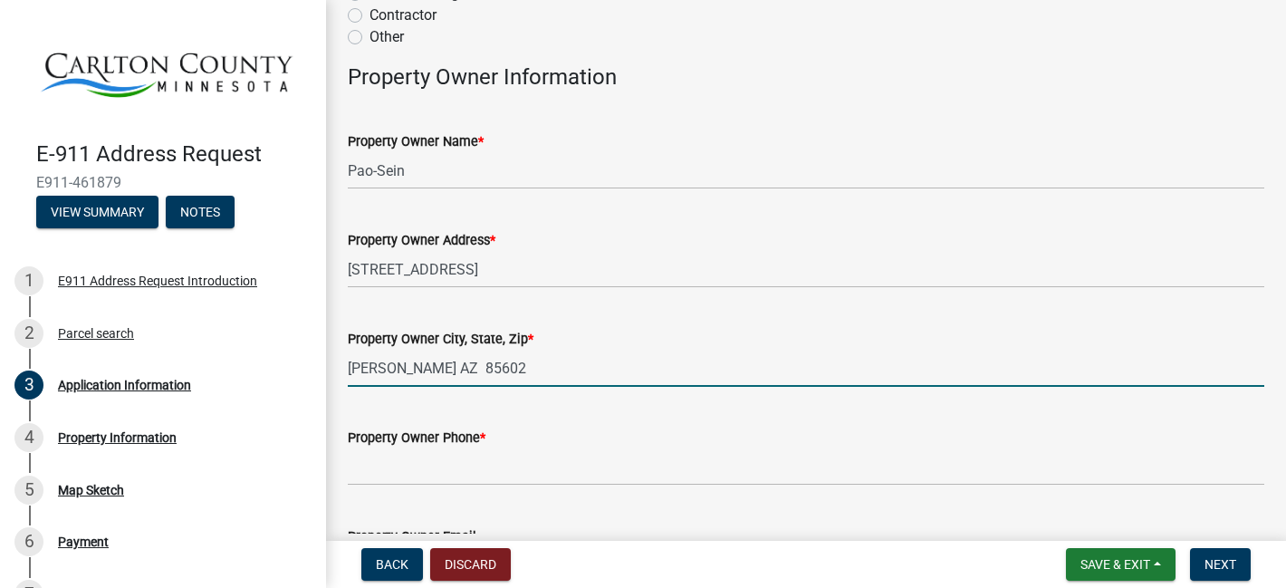
drag, startPoint x: 480, startPoint y: 369, endPoint x: 327, endPoint y: 364, distance: 153.1
click at [327, 364] on div "Application Information share Share Applicant Is: * Property Owner Authorized A…" at bounding box center [806, 498] width 960 height 1320
type input "N. St. Paul, MN 55109"
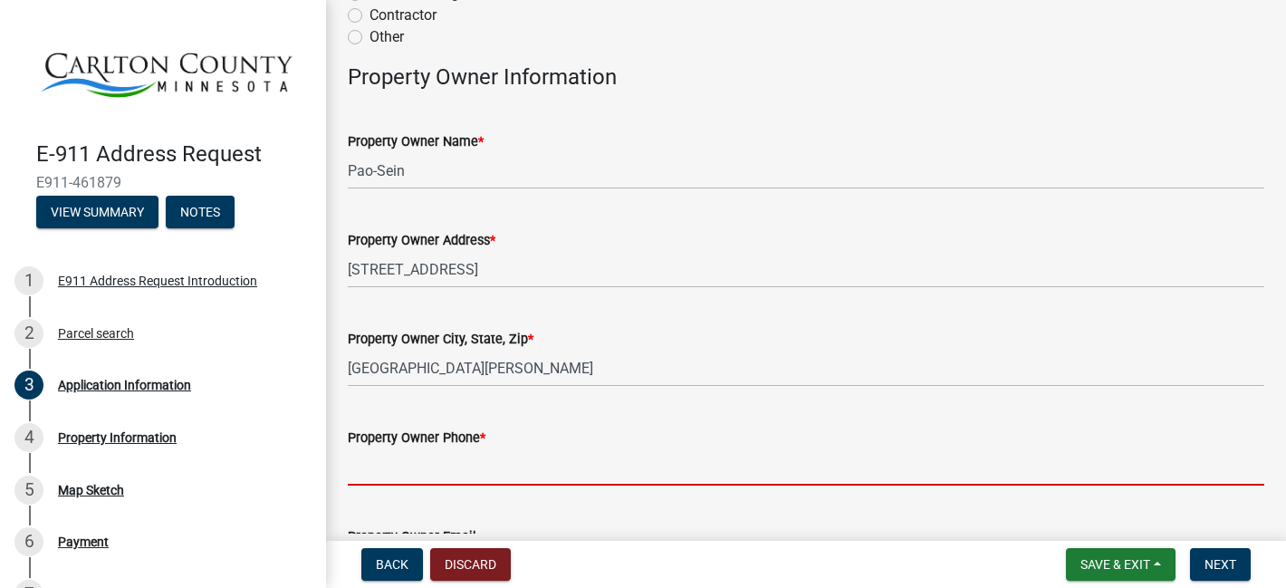
click at [382, 474] on input "Property Owner Phone *" at bounding box center [806, 466] width 916 height 37
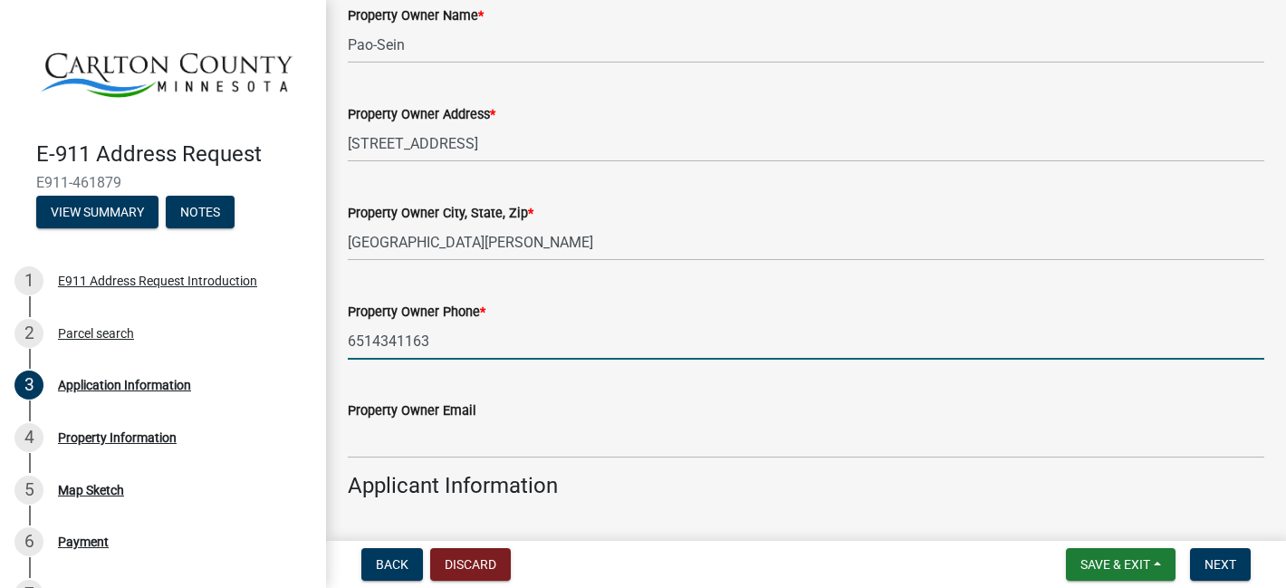
scroll to position [316, 0]
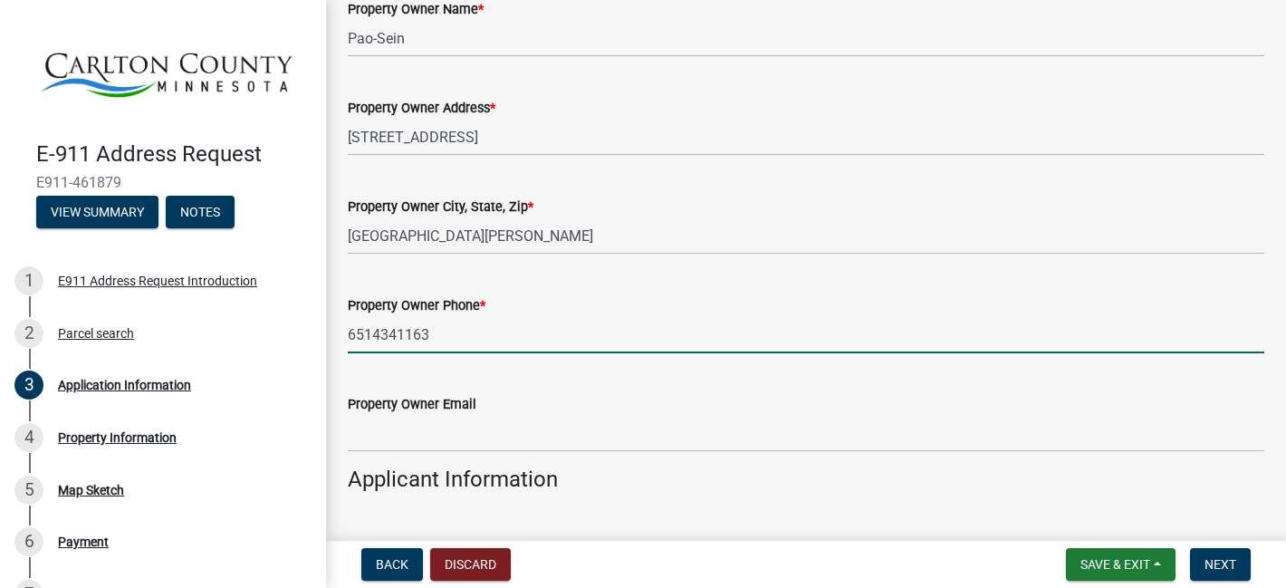
type input "6514341163"
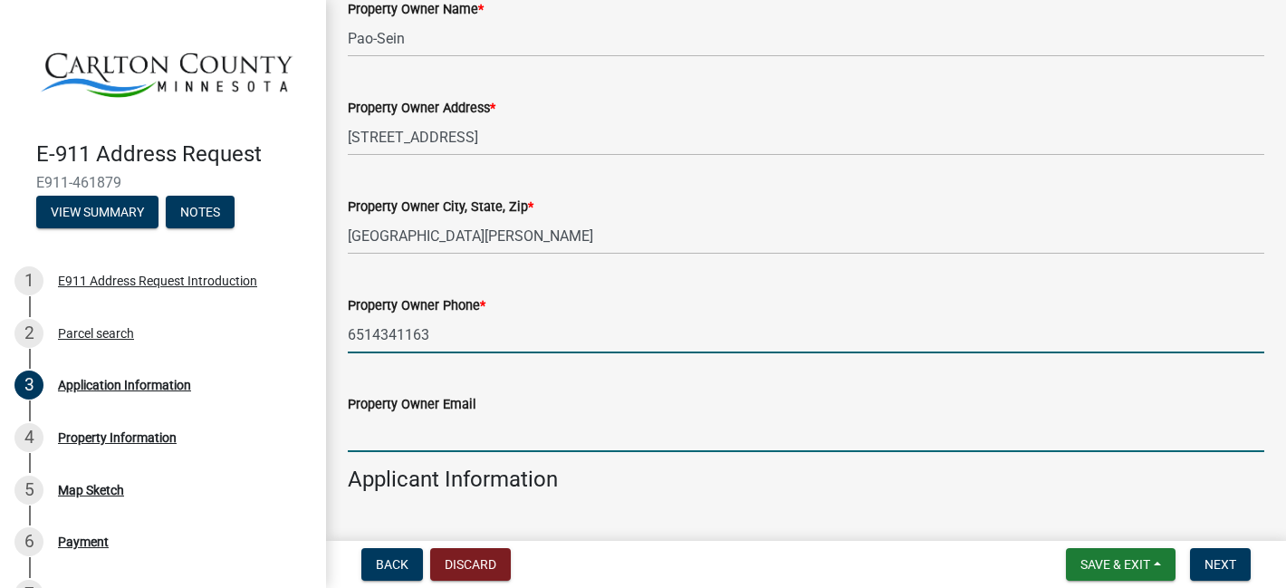
click at [386, 438] on input "Property Owner Email" at bounding box center [806, 433] width 916 height 37
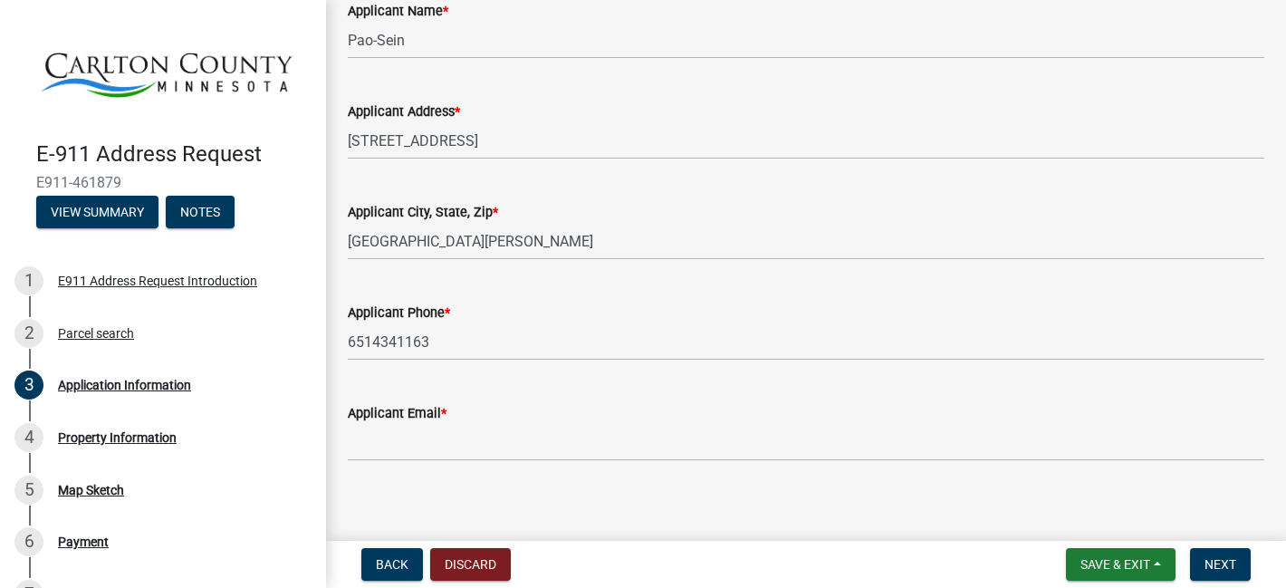
scroll to position [854, 0]
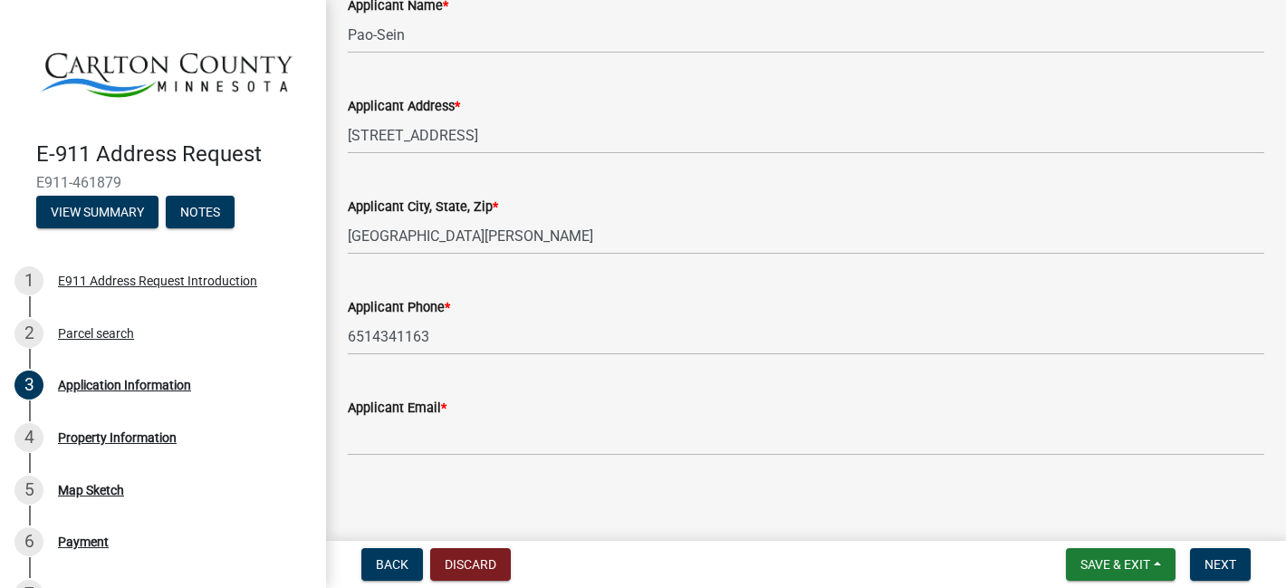
type input "[EMAIL_ADDRESS][DOMAIN_NAME]"
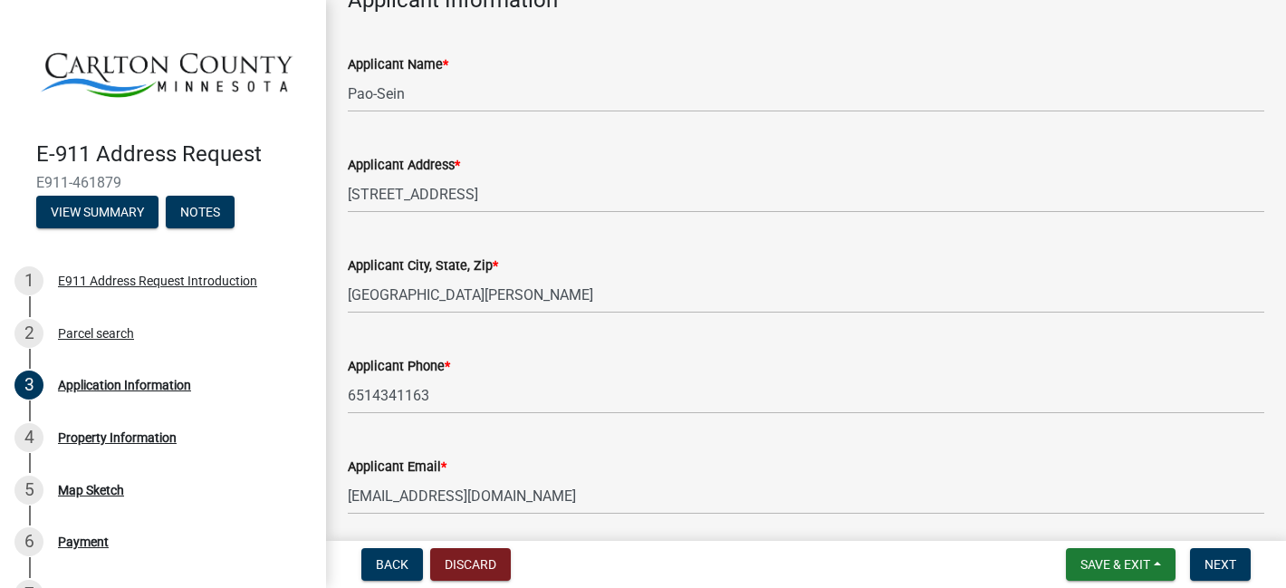
scroll to position [862, 0]
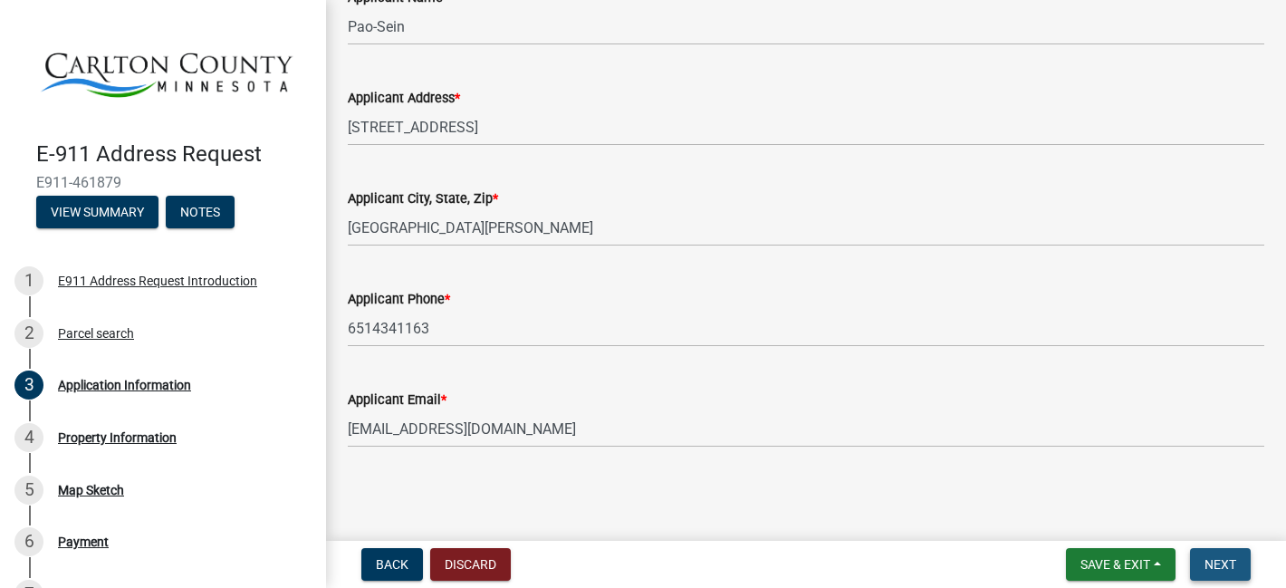
click at [1220, 567] on span "Next" at bounding box center [1220, 564] width 32 height 14
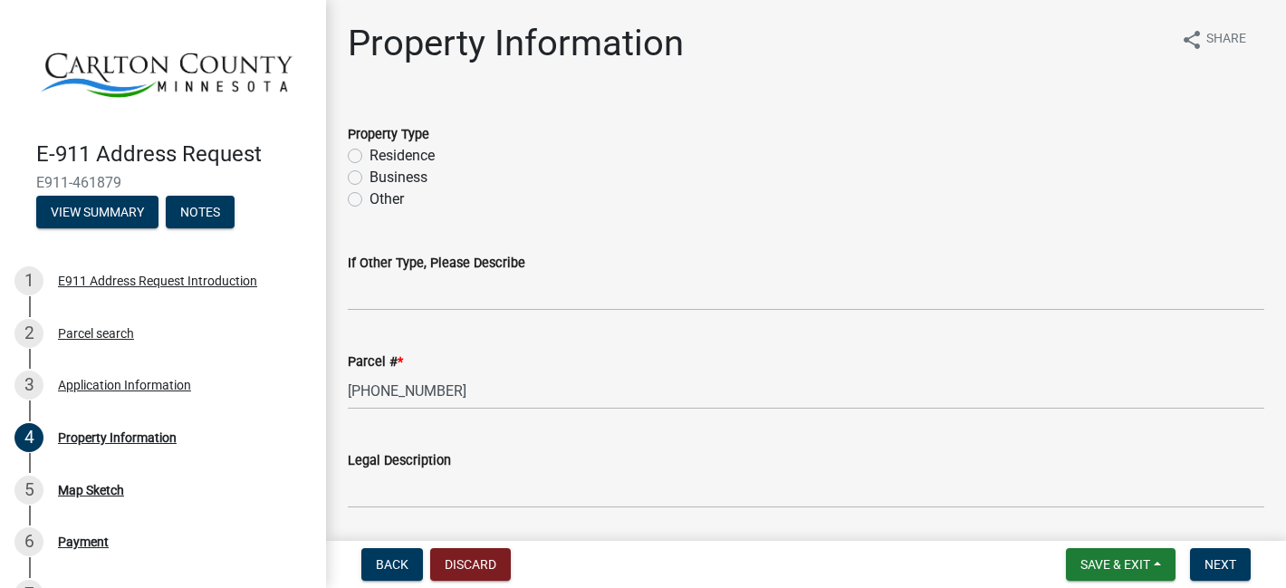
click at [369, 158] on label "Residence" at bounding box center [401, 156] width 65 height 22
click at [369, 157] on input "Residence" at bounding box center [375, 151] width 12 height 12
radio input "true"
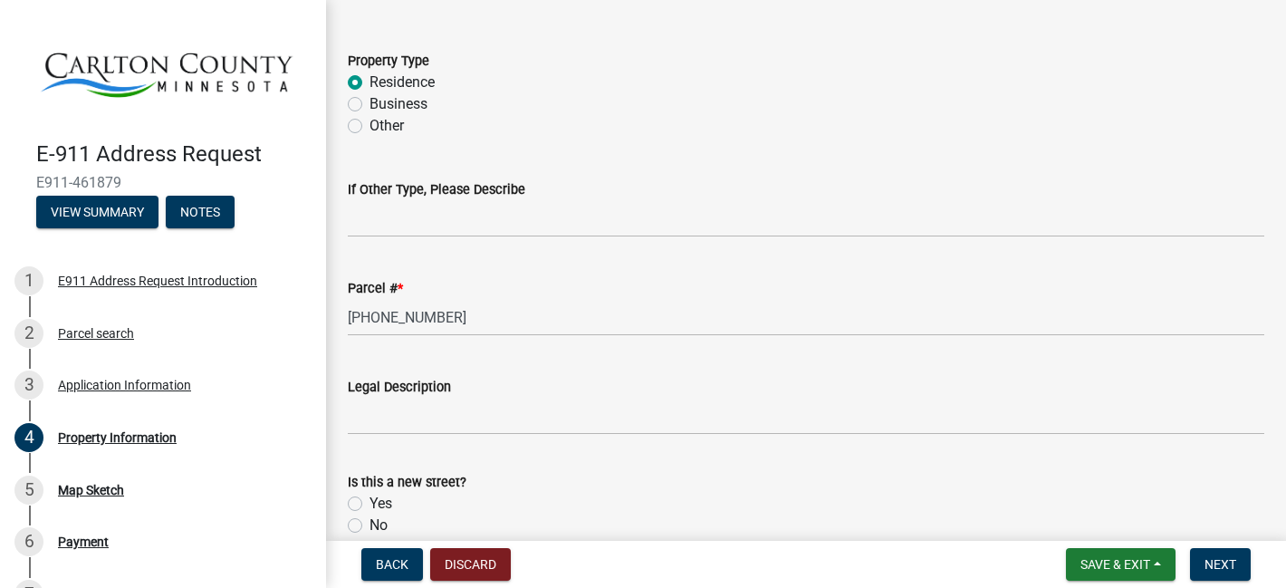
scroll to position [76, 0]
click at [369, 99] on label "Business" at bounding box center [398, 102] width 58 height 22
click at [369, 99] on input "Business" at bounding box center [375, 97] width 12 height 12
radio input "true"
click at [369, 76] on label "Residence" at bounding box center [401, 80] width 65 height 22
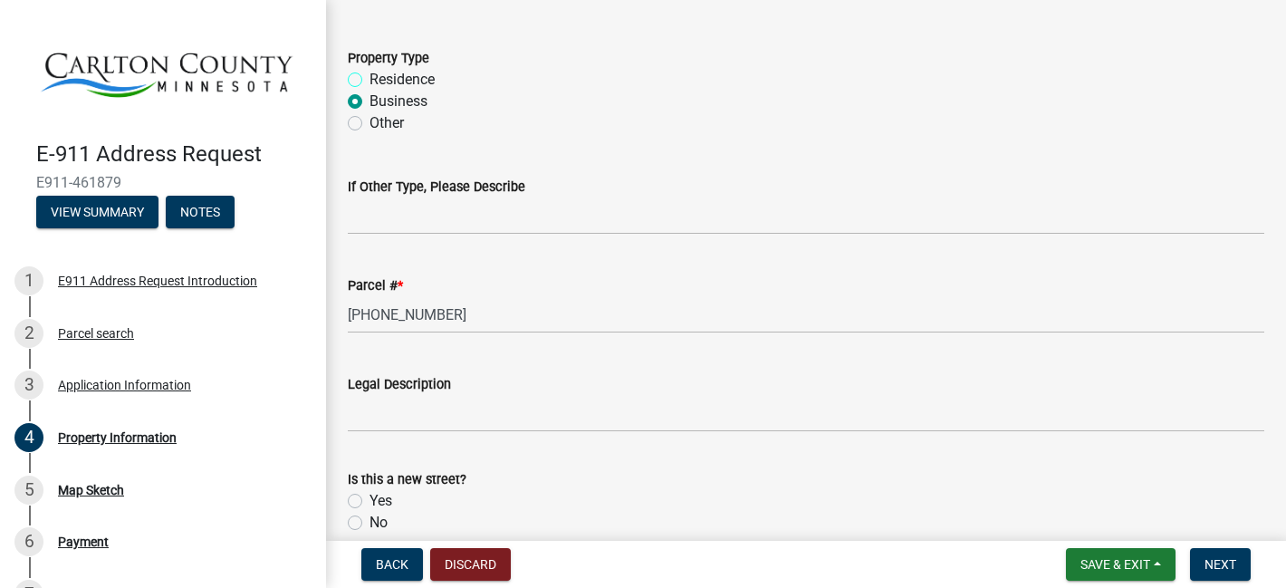
click at [369, 76] on input "Residence" at bounding box center [375, 75] width 12 height 12
radio input "true"
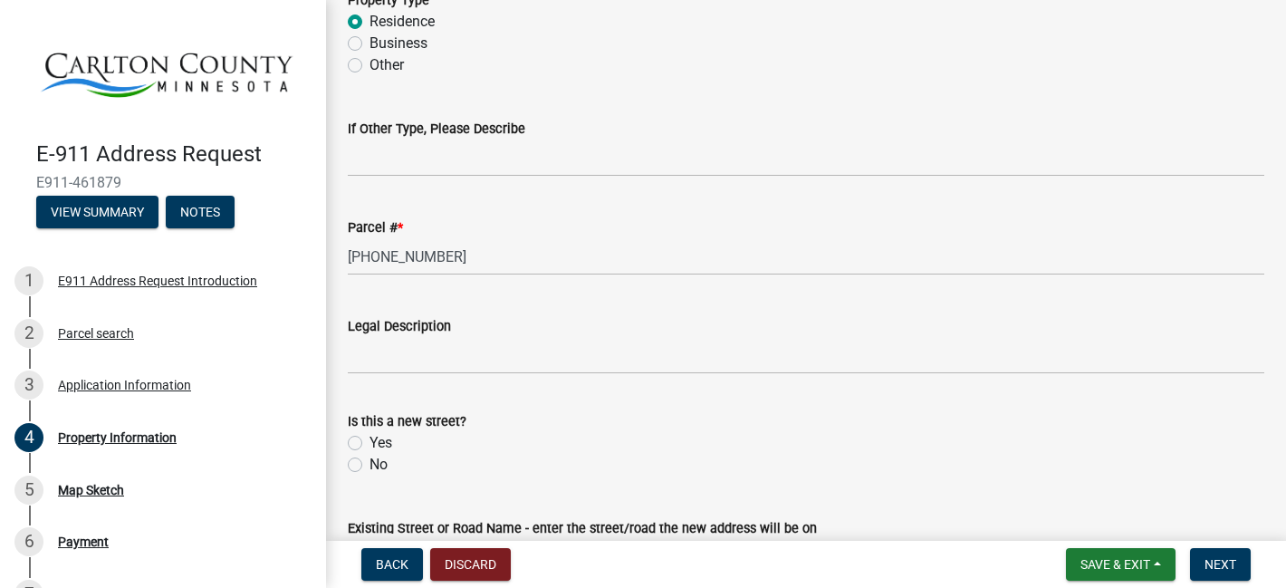
scroll to position [157, 0]
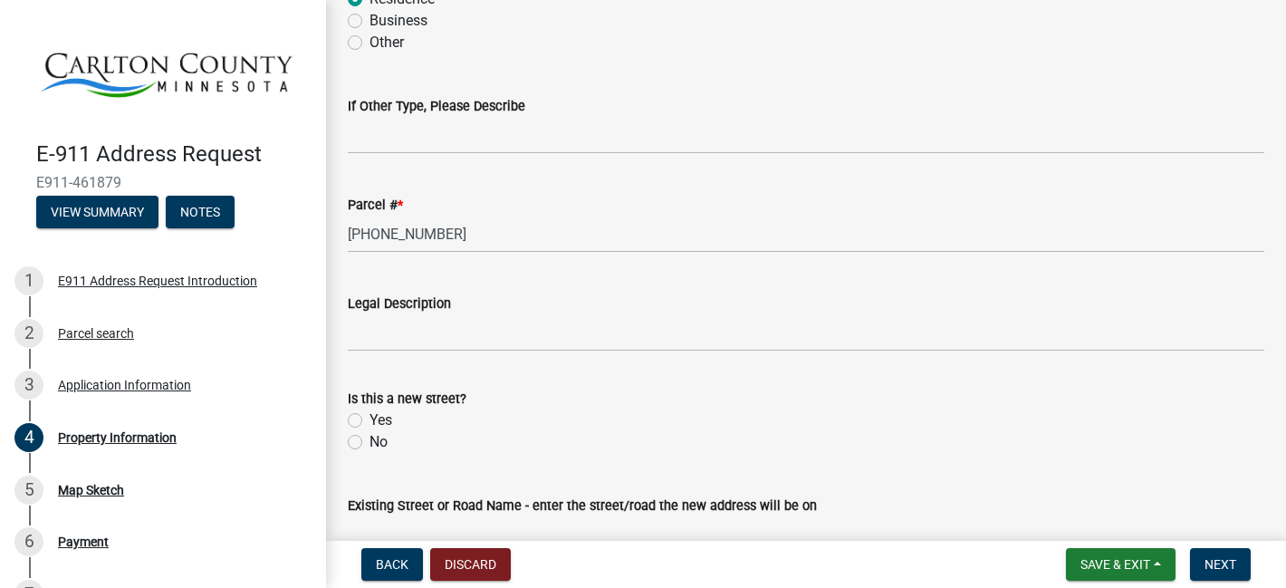
click at [369, 443] on label "No" at bounding box center [378, 442] width 18 height 22
click at [369, 443] on input "No" at bounding box center [375, 437] width 12 height 12
radio input "true"
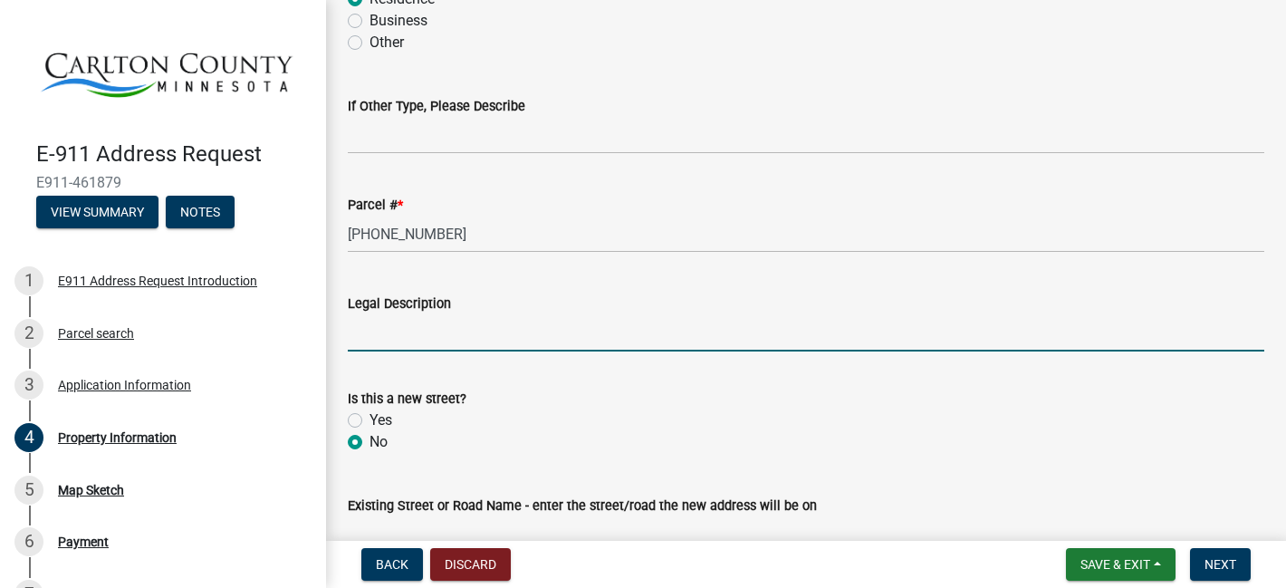
click at [375, 330] on input "Legal Description" at bounding box center [806, 332] width 916 height 37
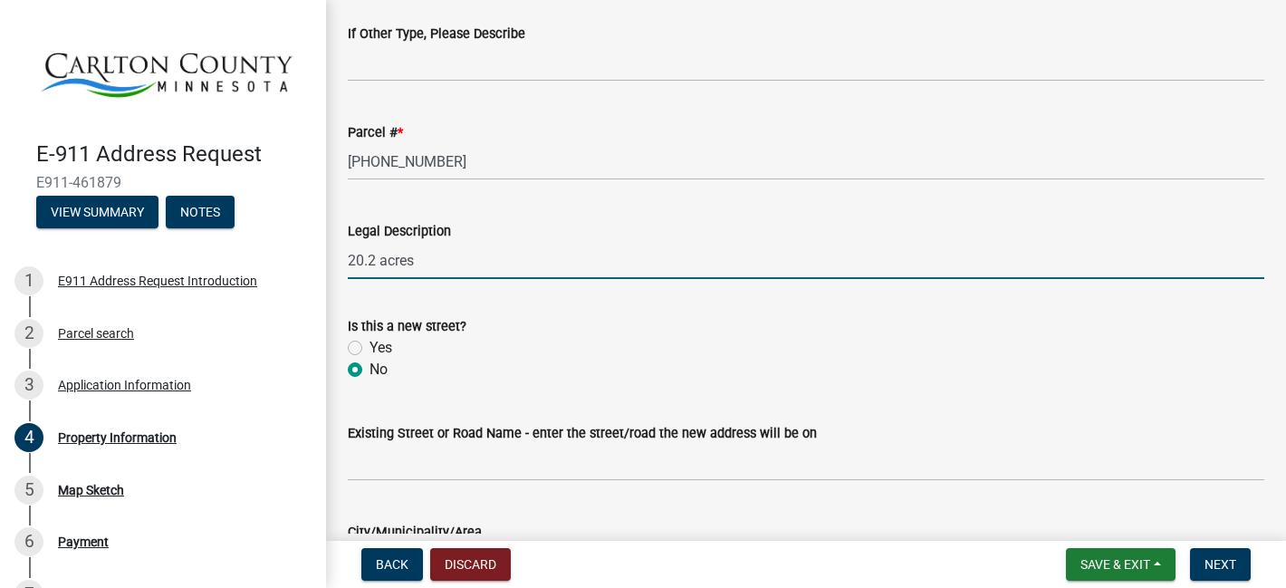
scroll to position [261, 0]
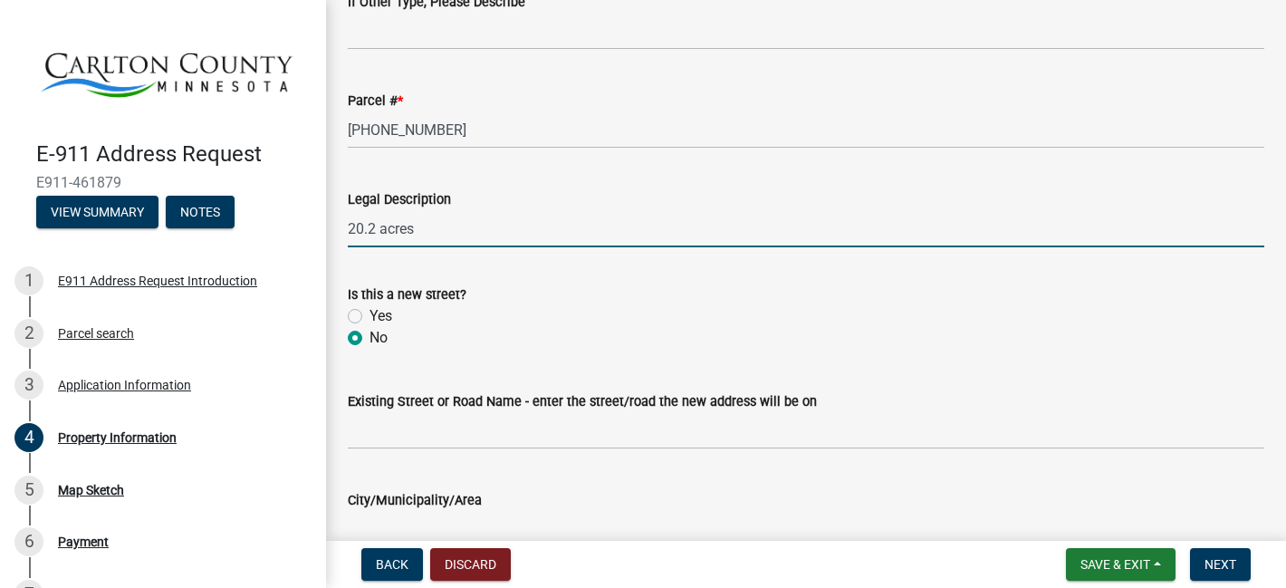
type input "20.2 acres"
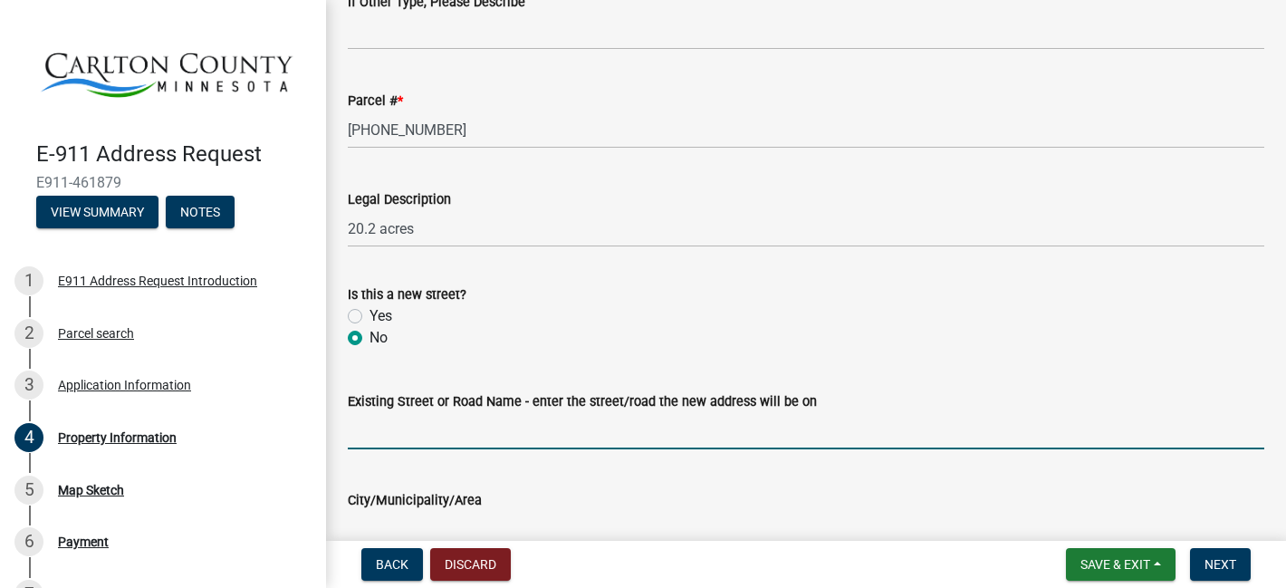
click at [362, 433] on input "Existing Street or Road Name - enter the street/road the new address will be on" at bounding box center [806, 430] width 916 height 37
click at [393, 429] on input "Moor Head Rd" at bounding box center [806, 430] width 916 height 37
click at [453, 432] on input "Moorhead Rd" at bounding box center [806, 430] width 916 height 37
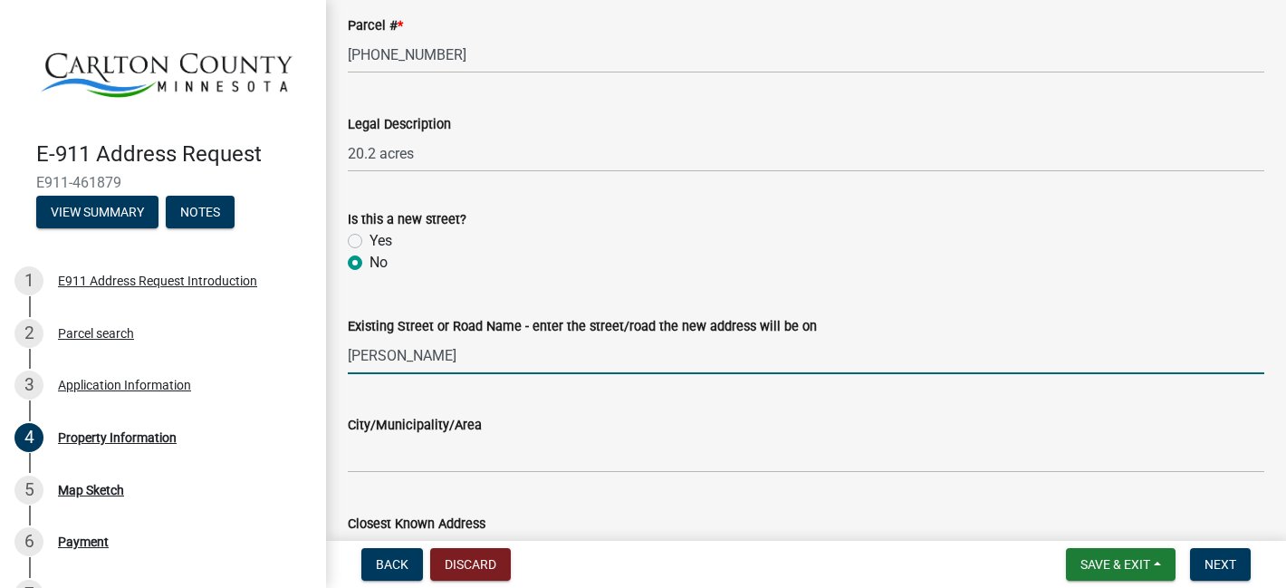
scroll to position [337, 0]
type input "Moorhead Rd"
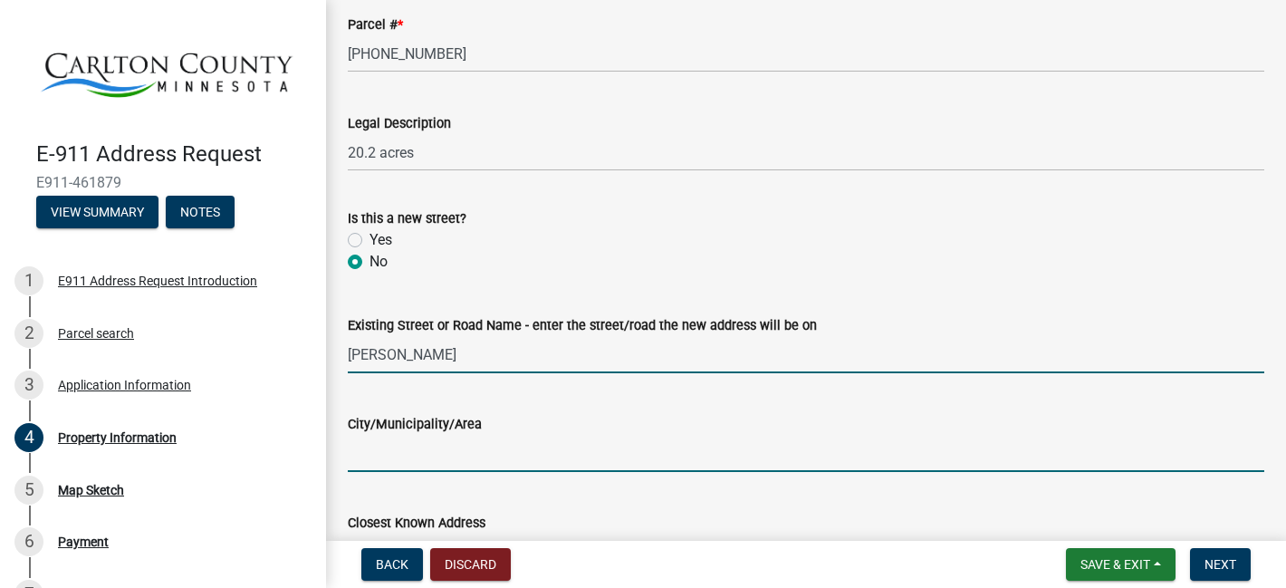
click at [380, 453] on input "City/Municipality/Area" at bounding box center [806, 453] width 916 height 37
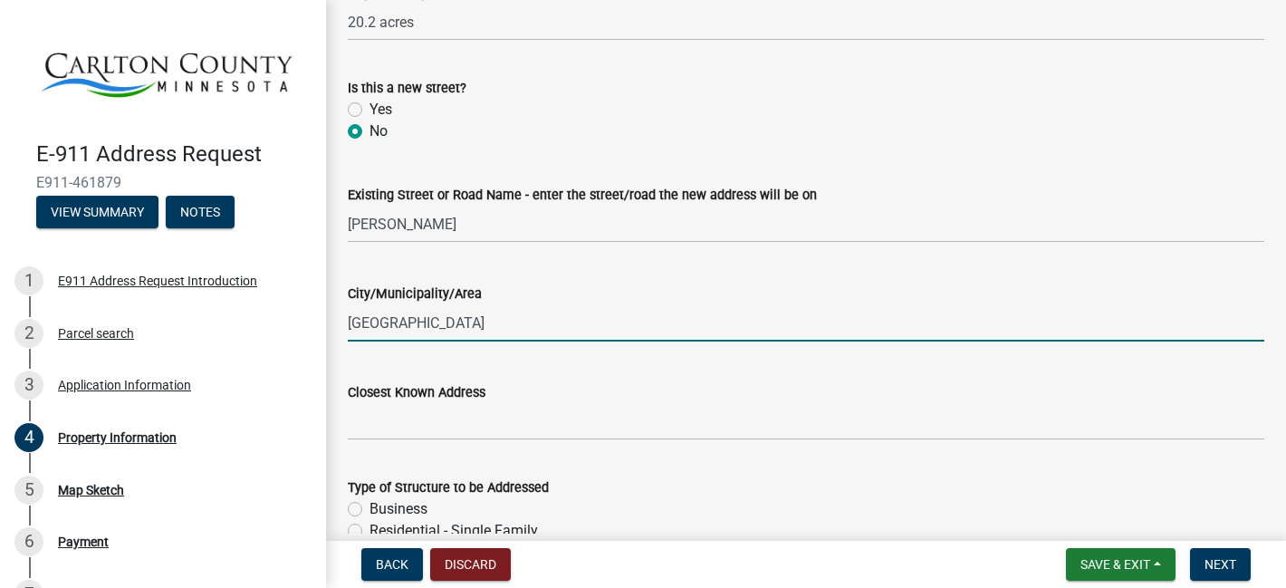
scroll to position [469, 0]
type input "Twin Lakes"
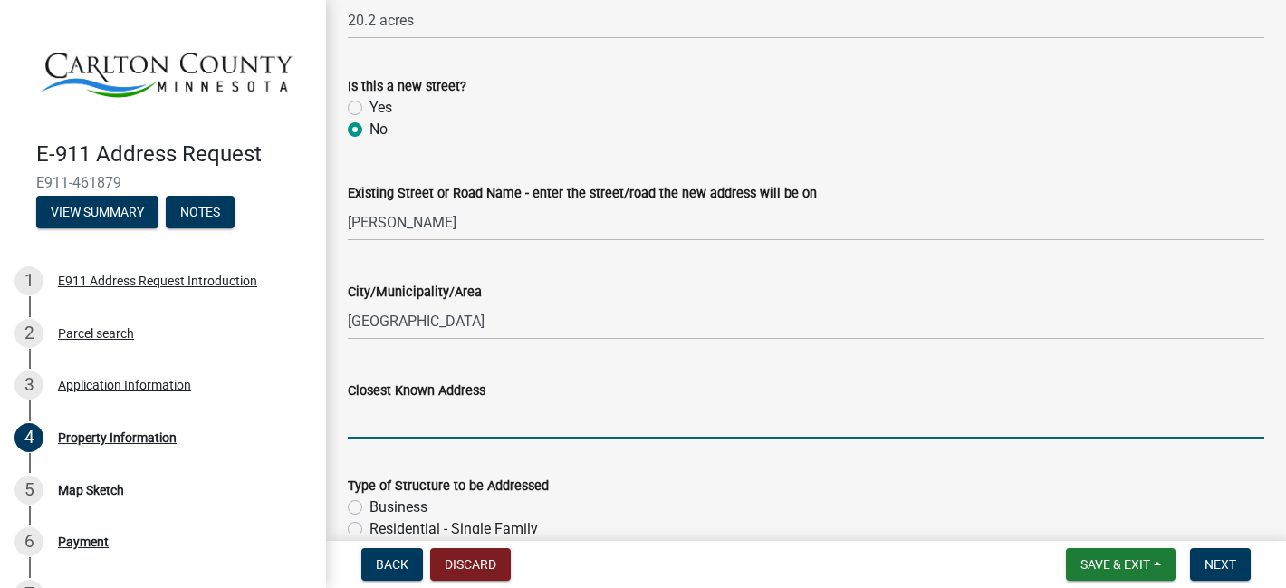
click at [363, 424] on input "Closest Known Address" at bounding box center [806, 419] width 916 height 37
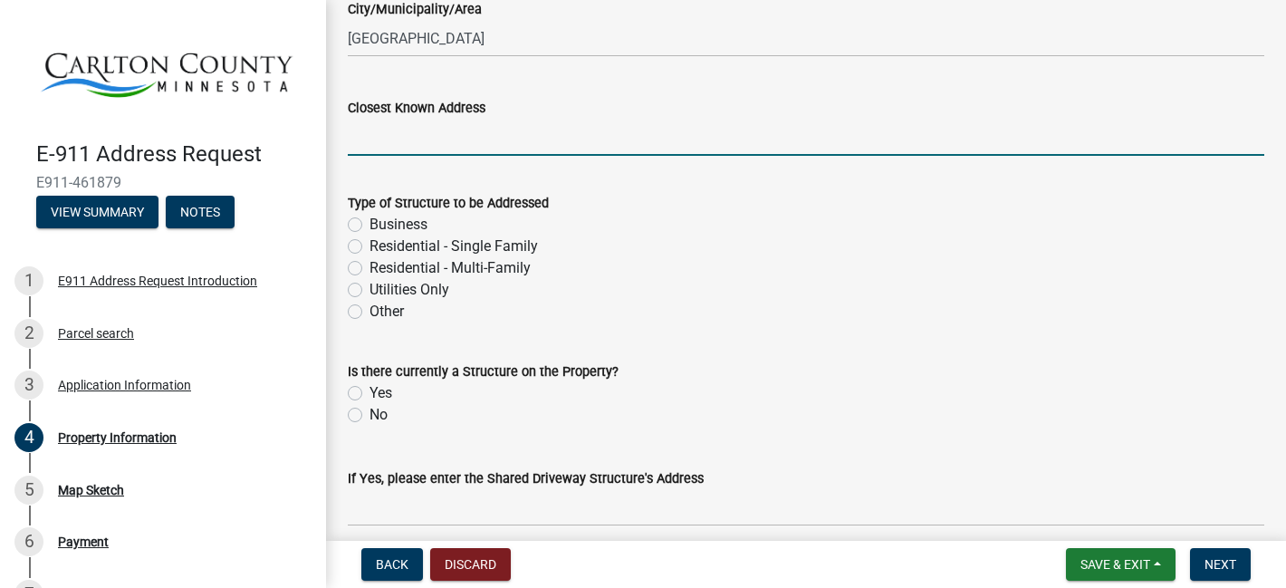
scroll to position [752, 0]
click at [369, 411] on label "No" at bounding box center [378, 414] width 18 height 22
click at [369, 411] on input "No" at bounding box center [375, 409] width 12 height 12
radio input "true"
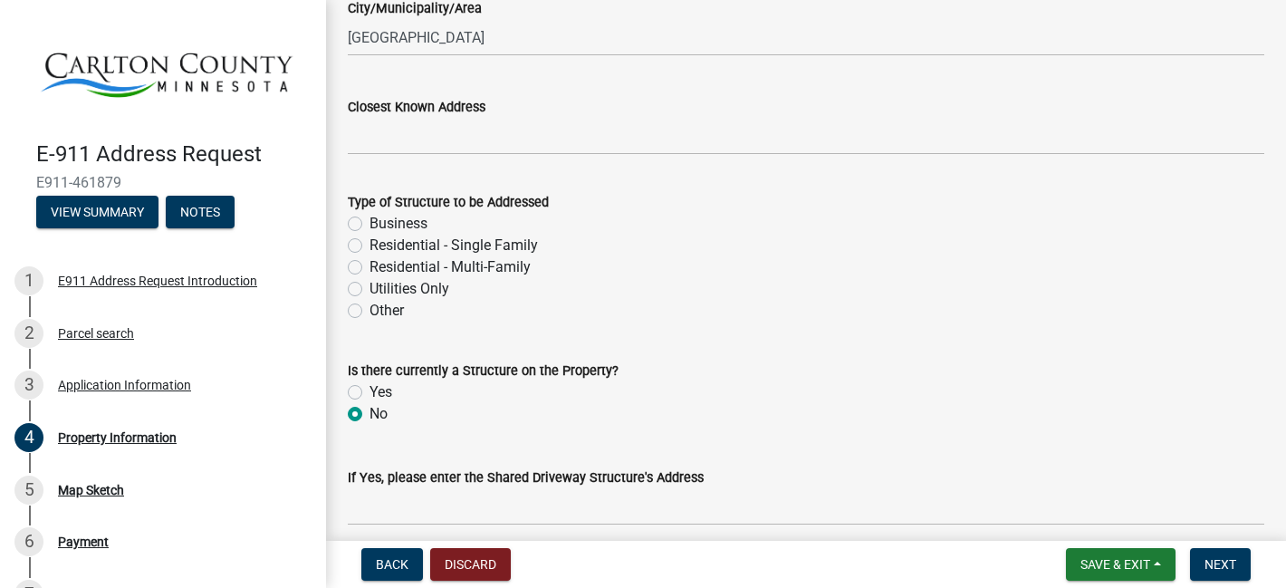
click at [369, 314] on label "Other" at bounding box center [386, 311] width 34 height 22
click at [369, 311] on input "Other" at bounding box center [375, 306] width 12 height 12
radio input "true"
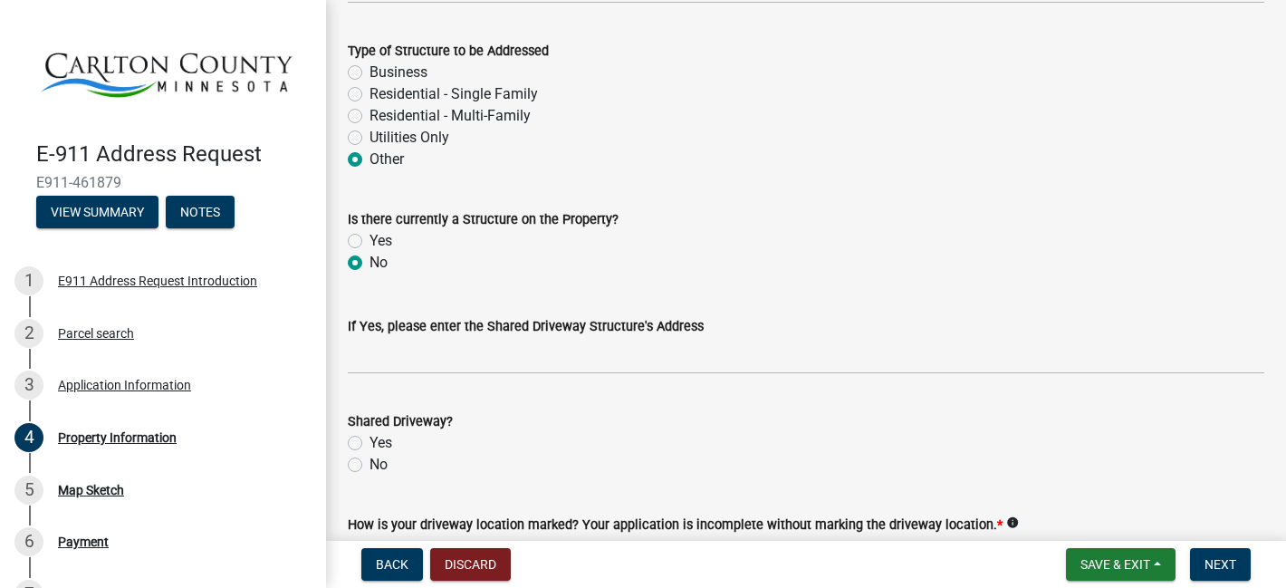
scroll to position [906, 0]
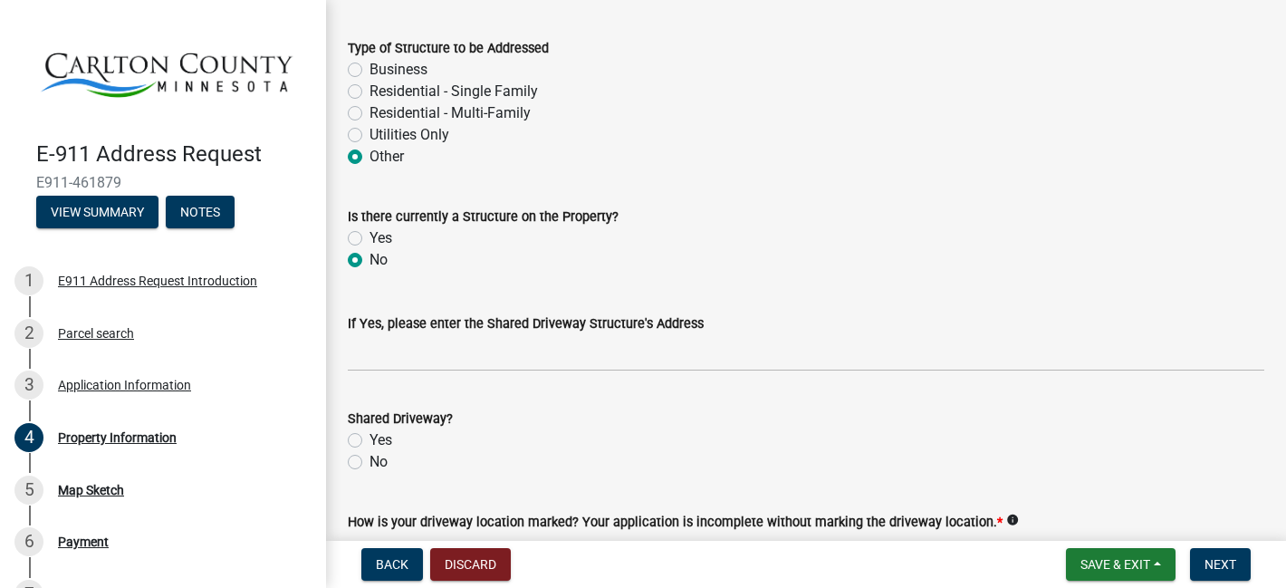
click at [369, 151] on label "Other" at bounding box center [386, 157] width 34 height 22
click at [369, 151] on input "Other" at bounding box center [375, 152] width 12 height 12
click at [369, 91] on label "Residential - Single Family" at bounding box center [453, 92] width 168 height 22
click at [369, 91] on input "Residential - Single Family" at bounding box center [375, 87] width 12 height 12
radio input "true"
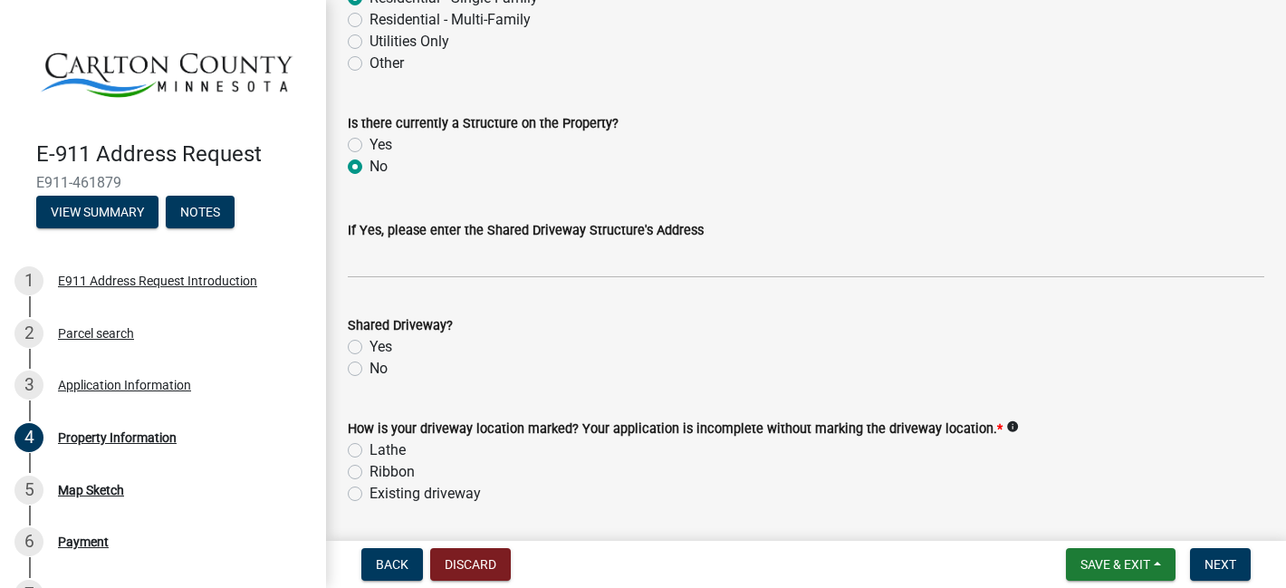
scroll to position [1000, 0]
click at [369, 348] on label "Yes" at bounding box center [380, 346] width 23 height 22
click at [369, 347] on input "Yes" at bounding box center [375, 341] width 12 height 12
radio input "true"
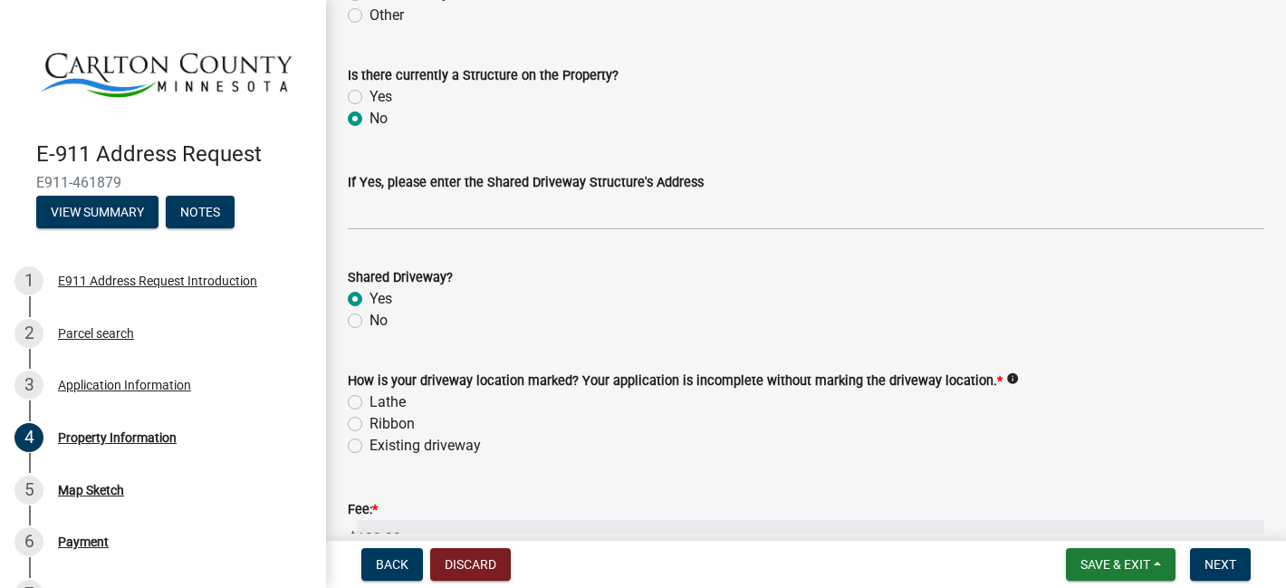
scroll to position [1075, 0]
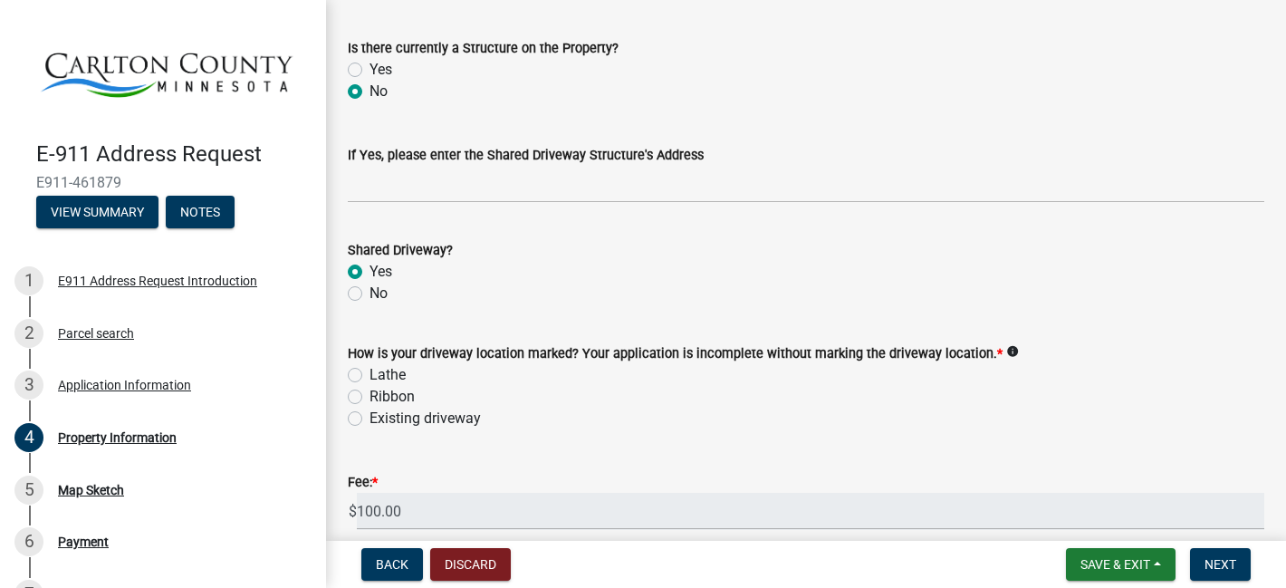
click at [369, 292] on label "No" at bounding box center [378, 293] width 18 height 22
click at [369, 292] on input "No" at bounding box center [375, 288] width 12 height 12
radio input "true"
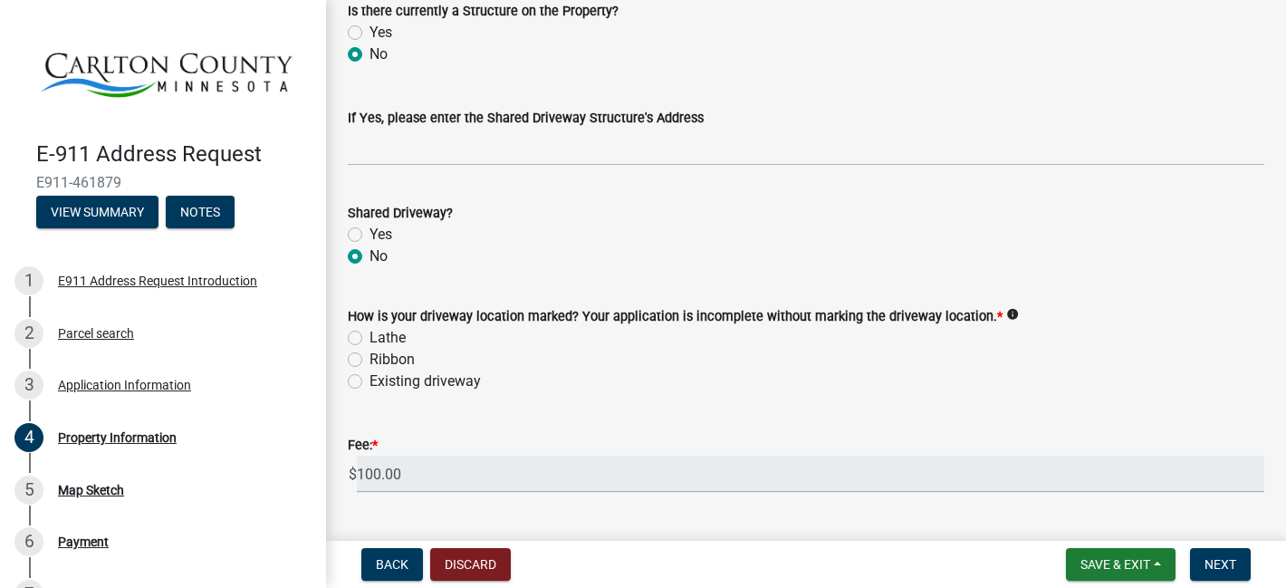
scroll to position [1113, 0]
click at [369, 359] on label "Ribbon" at bounding box center [391, 359] width 45 height 22
click at [369, 359] on input "Ribbon" at bounding box center [375, 354] width 12 height 12
radio input "true"
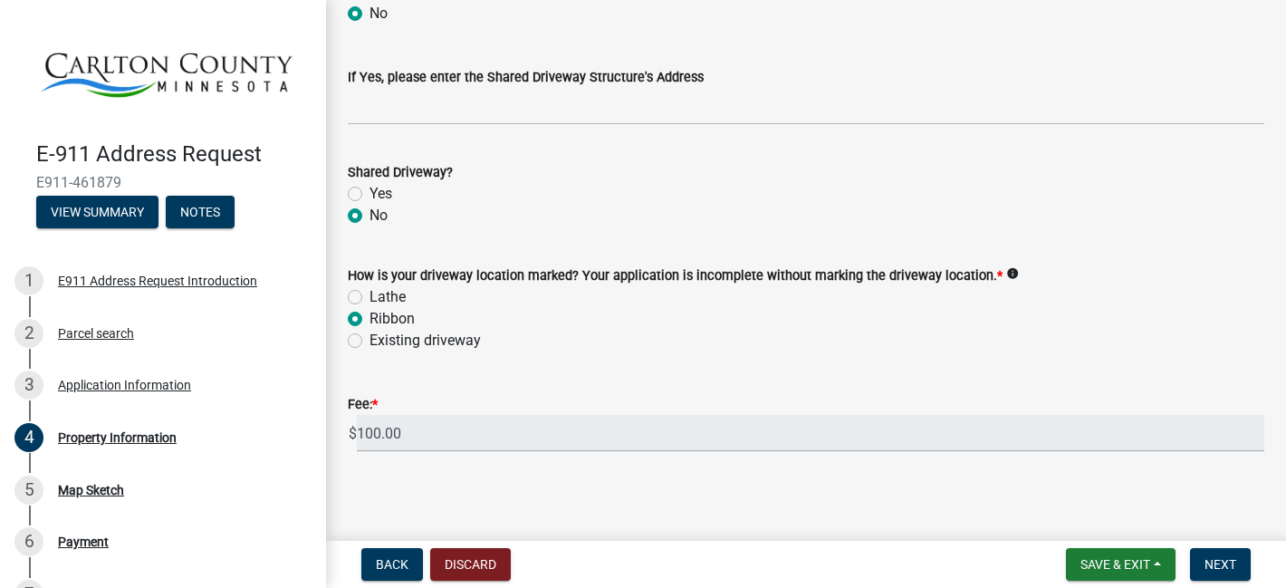
scroll to position [1158, 0]
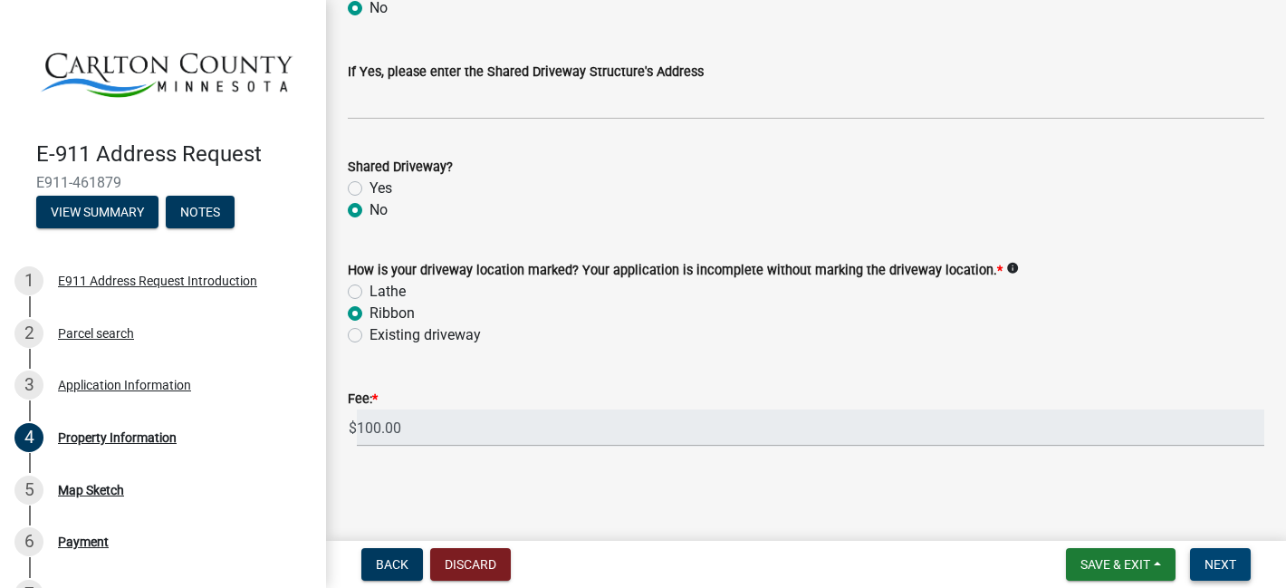
click at [1210, 563] on span "Next" at bounding box center [1220, 564] width 32 height 14
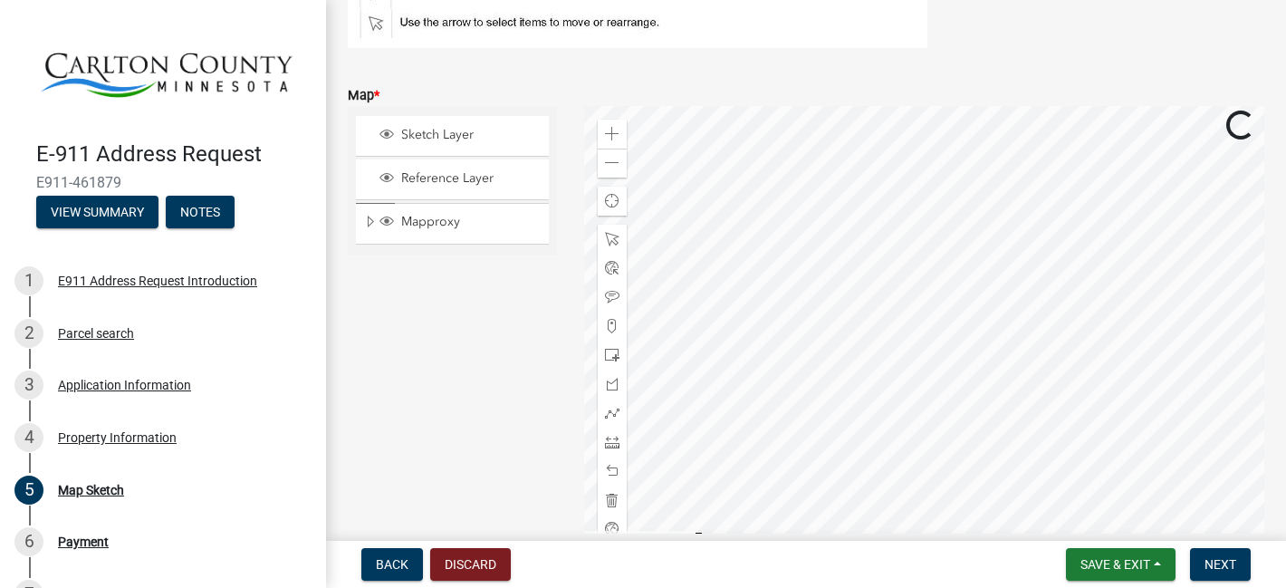
scroll to position [327, 0]
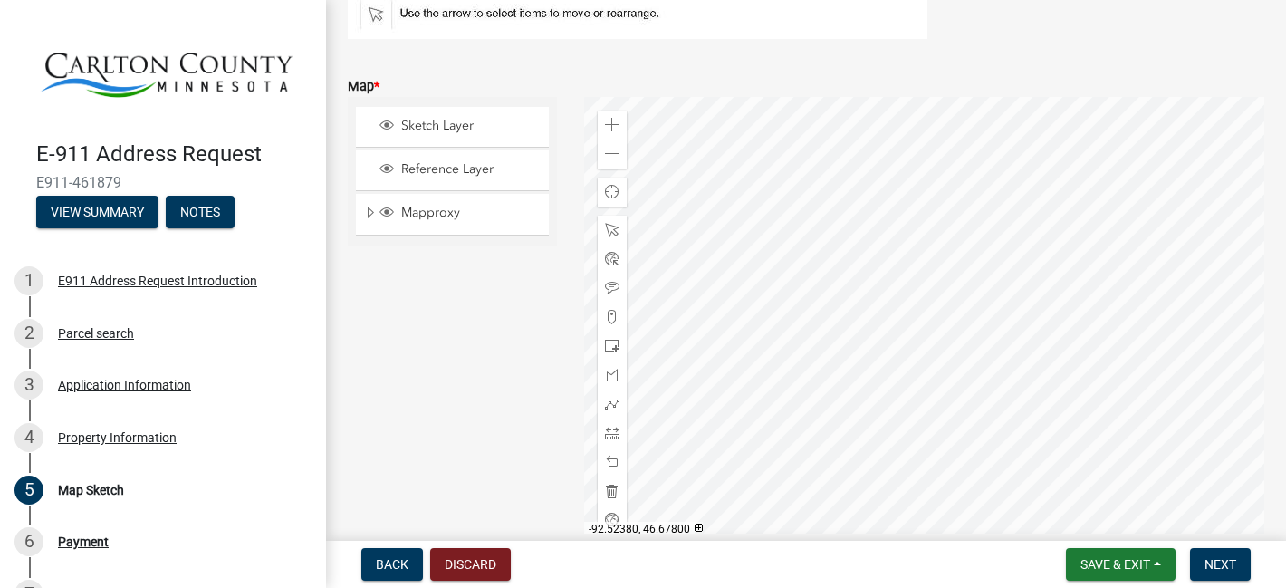
click at [1063, 227] on div at bounding box center [924, 323] width 681 height 453
click at [1017, 263] on div at bounding box center [924, 323] width 681 height 453
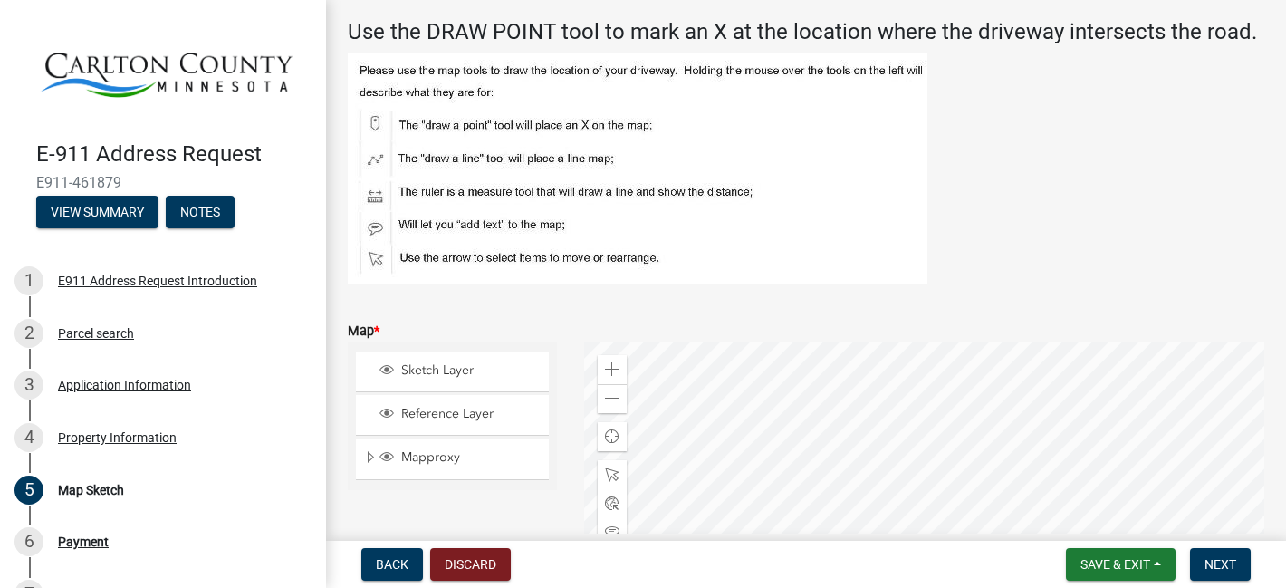
scroll to position [120, 0]
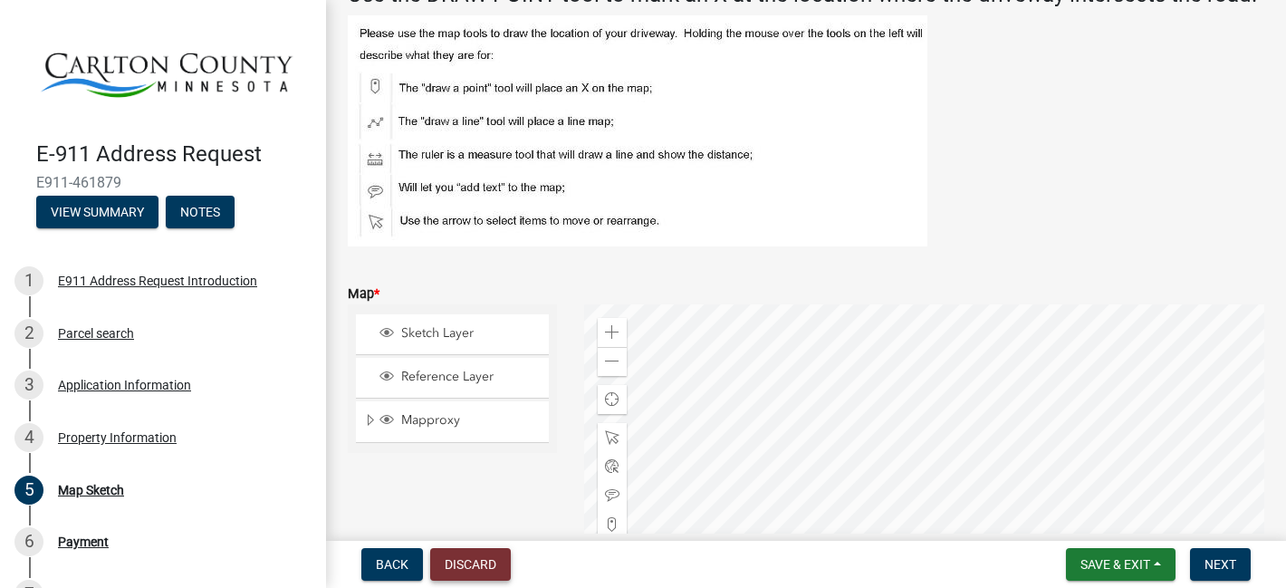
click at [466, 562] on button "Discard" at bounding box center [470, 564] width 81 height 33
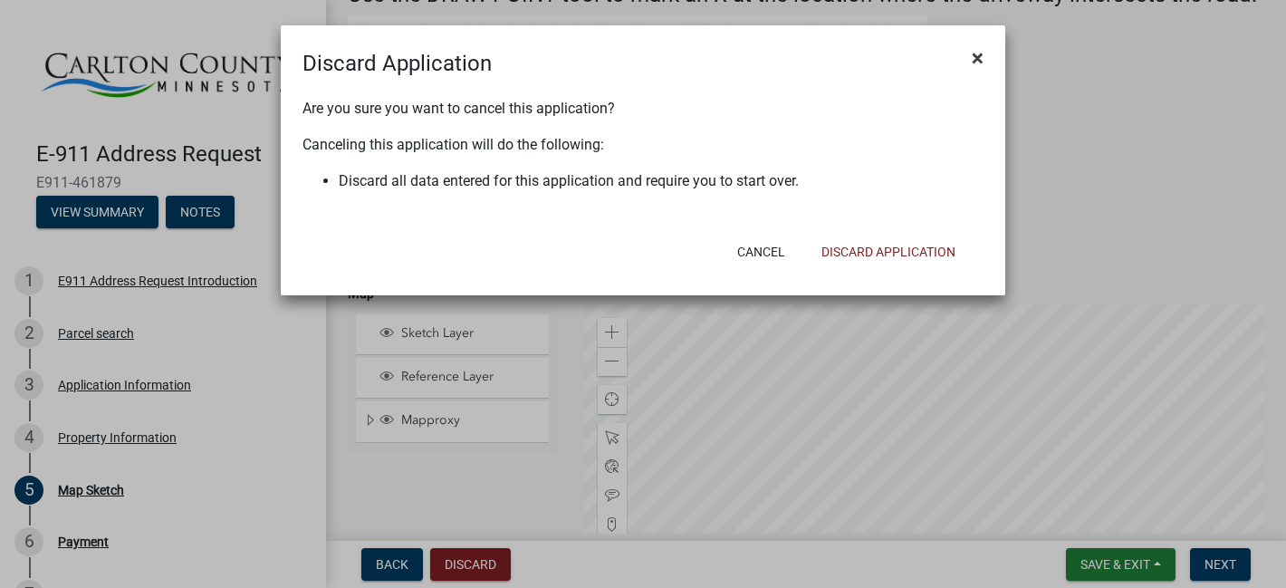
click at [981, 53] on span "×" at bounding box center [978, 57] width 12 height 25
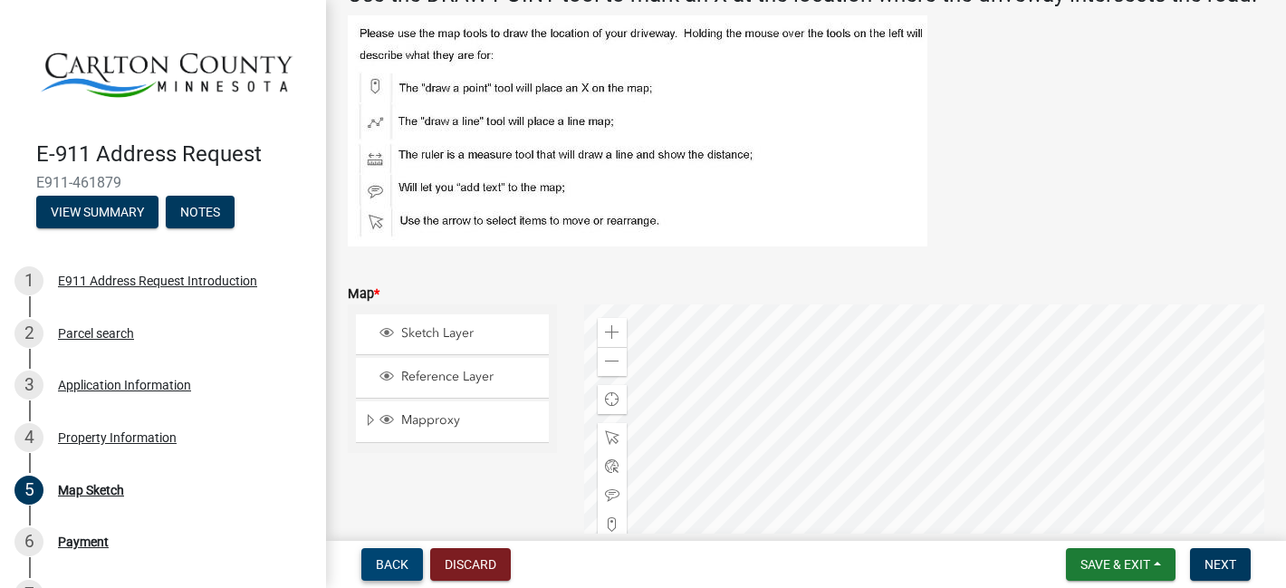
click at [400, 569] on span "Back" at bounding box center [392, 564] width 33 height 14
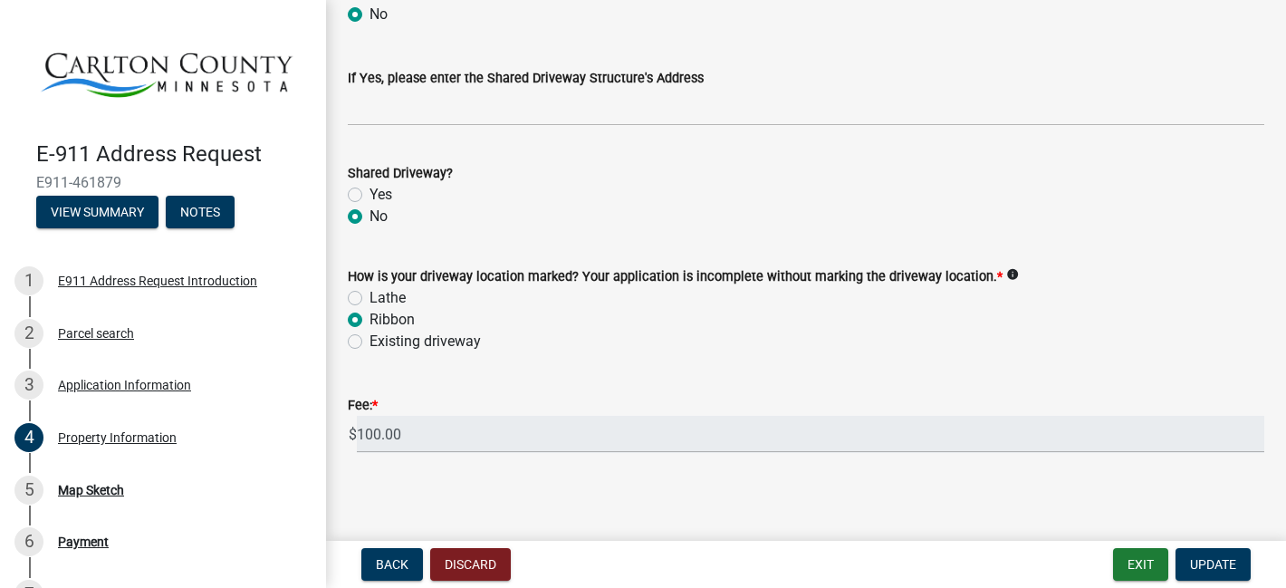
scroll to position [1158, 0]
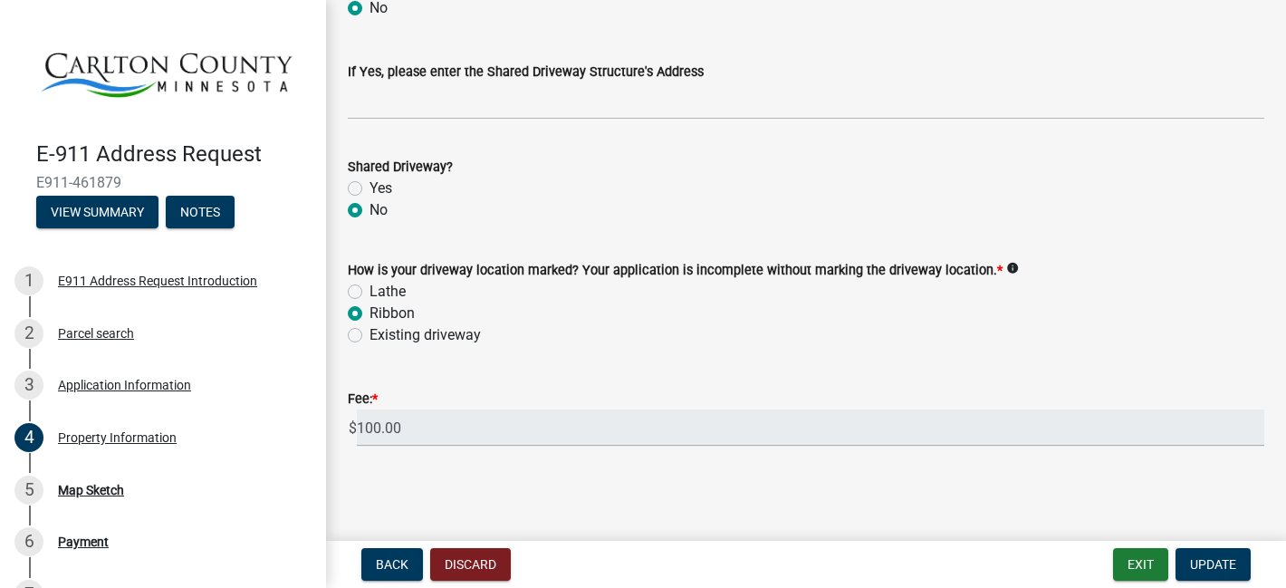
click at [369, 188] on label "Yes" at bounding box center [380, 188] width 23 height 22
click at [369, 188] on input "Yes" at bounding box center [375, 183] width 12 height 12
radio input "true"
click at [369, 184] on label "Yes" at bounding box center [380, 188] width 23 height 22
click at [369, 184] on input "Yes" at bounding box center [375, 183] width 12 height 12
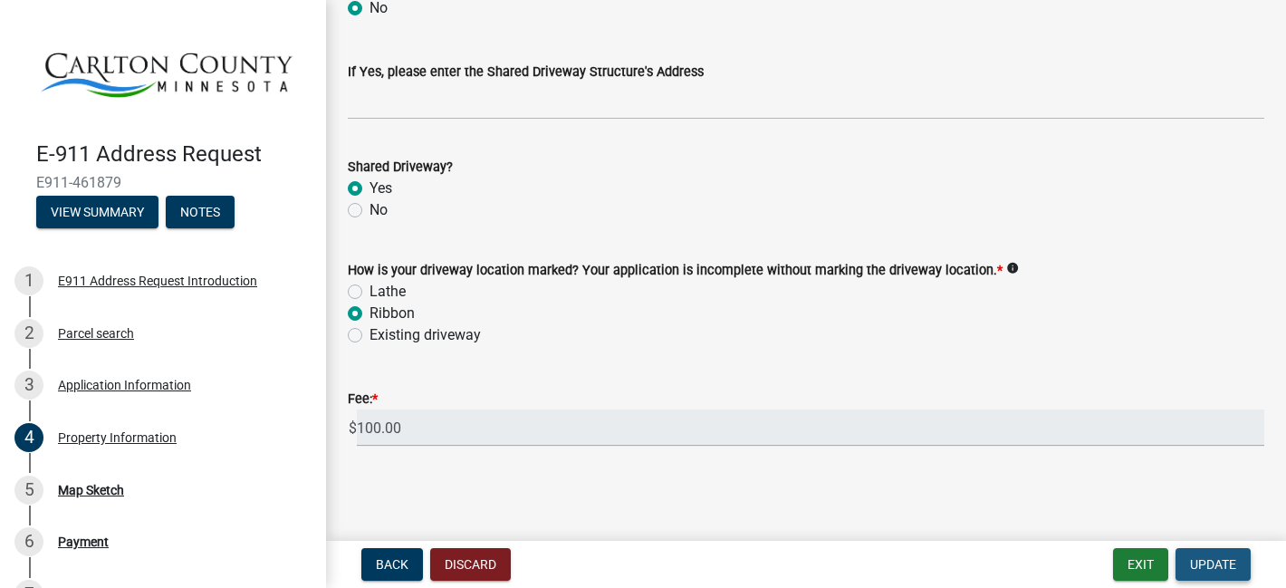
click at [1198, 563] on span "Update" at bounding box center [1213, 564] width 46 height 14
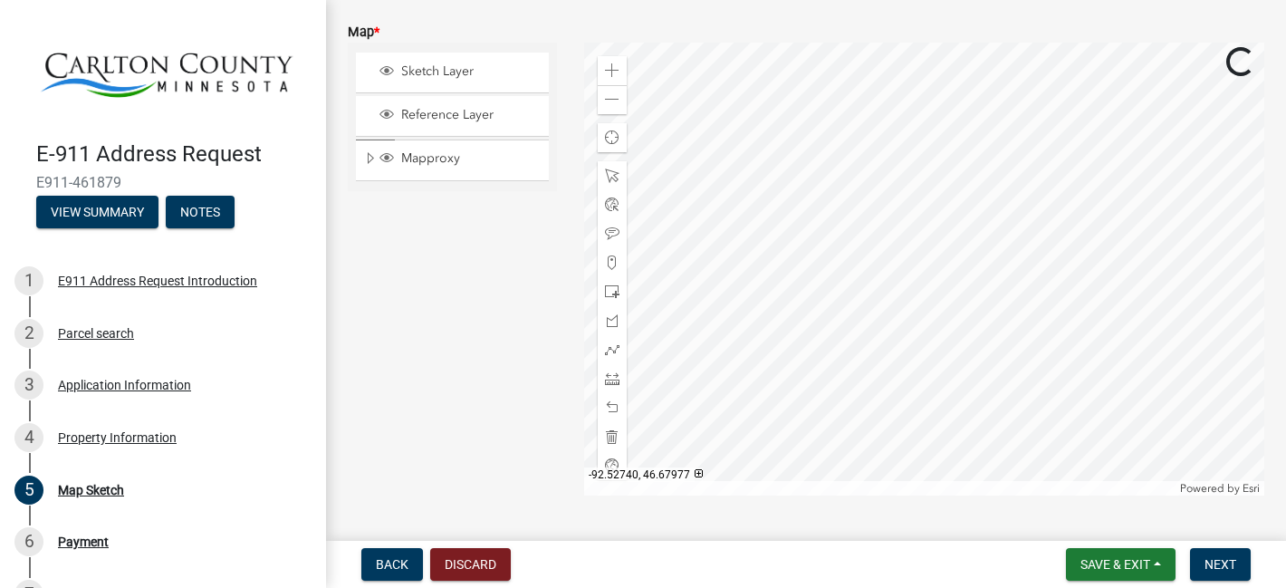
scroll to position [383, 0]
click at [919, 158] on div at bounding box center [924, 267] width 681 height 453
click at [447, 71] on span "Sketch Layer" at bounding box center [470, 70] width 146 height 16
click at [914, 159] on div at bounding box center [924, 267] width 681 height 453
click at [609, 287] on span at bounding box center [612, 289] width 14 height 14
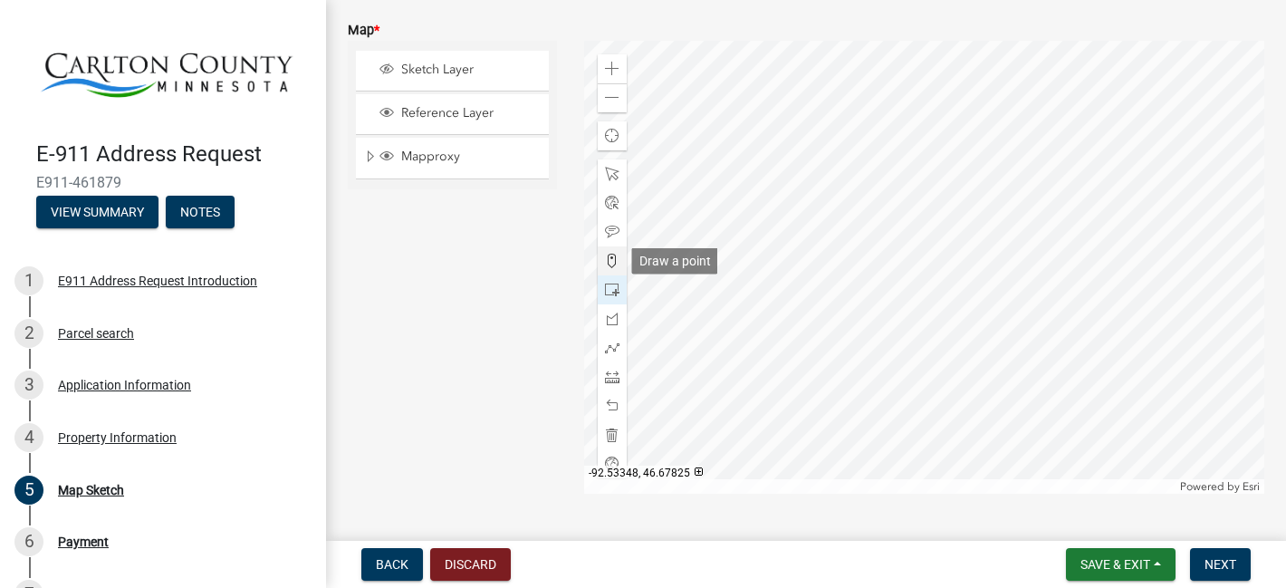
click at [611, 261] on span at bounding box center [612, 261] width 14 height 14
click at [916, 158] on div at bounding box center [924, 267] width 681 height 453
click at [914, 159] on div at bounding box center [924, 267] width 681 height 453
click at [914, 169] on div at bounding box center [924, 267] width 681 height 453
click at [914, 172] on div at bounding box center [924, 267] width 681 height 453
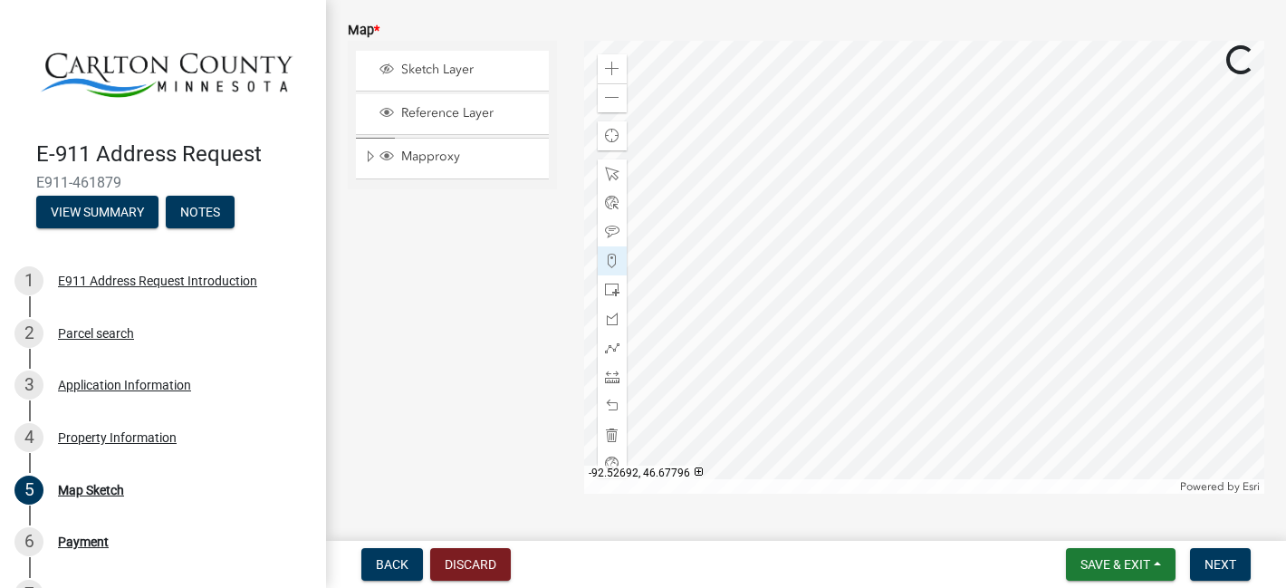
click at [914, 177] on div at bounding box center [924, 267] width 681 height 453
click at [913, 165] on div at bounding box center [924, 267] width 681 height 453
click at [914, 167] on div at bounding box center [924, 267] width 681 height 453
click at [608, 348] on span at bounding box center [612, 347] width 14 height 14
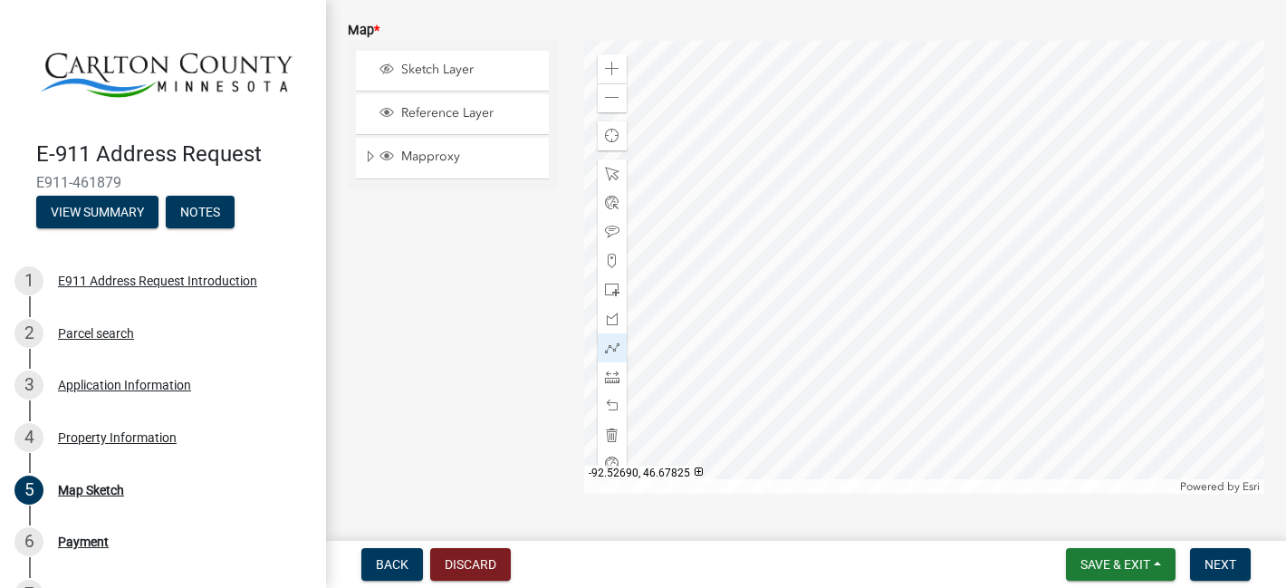
click at [914, 165] on div at bounding box center [924, 267] width 681 height 453
click at [916, 180] on div at bounding box center [924, 267] width 681 height 453
click at [917, 223] on div at bounding box center [924, 267] width 681 height 453
click at [920, 394] on div at bounding box center [924, 267] width 681 height 453
click at [1214, 560] on span "Next" at bounding box center [1220, 564] width 32 height 14
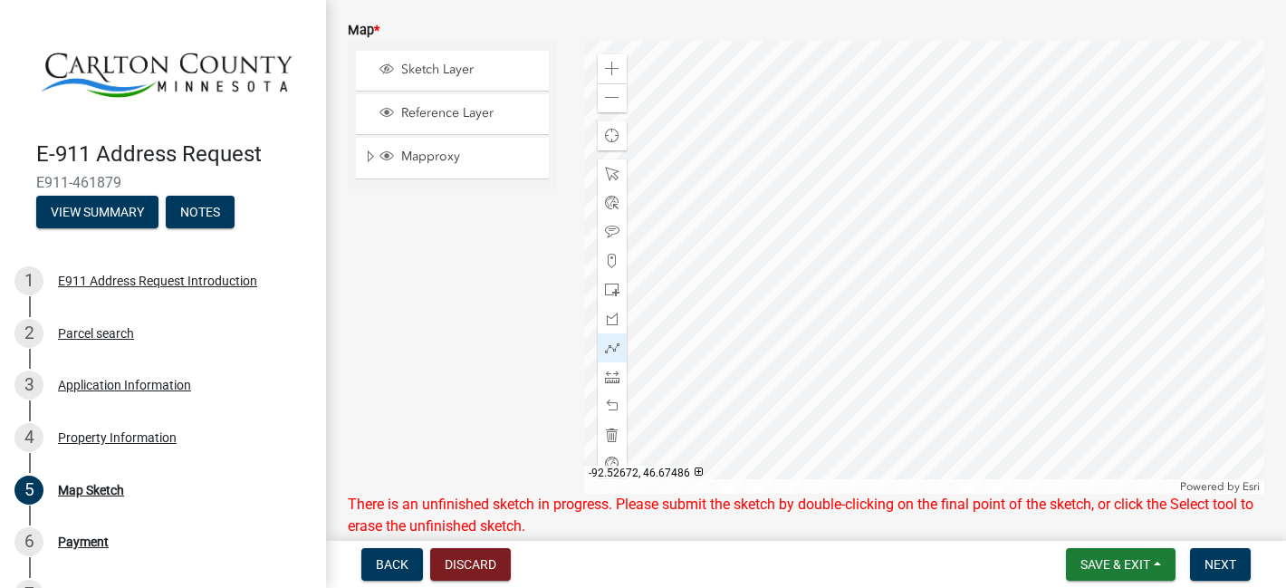
click at [924, 387] on div at bounding box center [924, 267] width 681 height 453
click at [918, 252] on div at bounding box center [924, 267] width 681 height 453
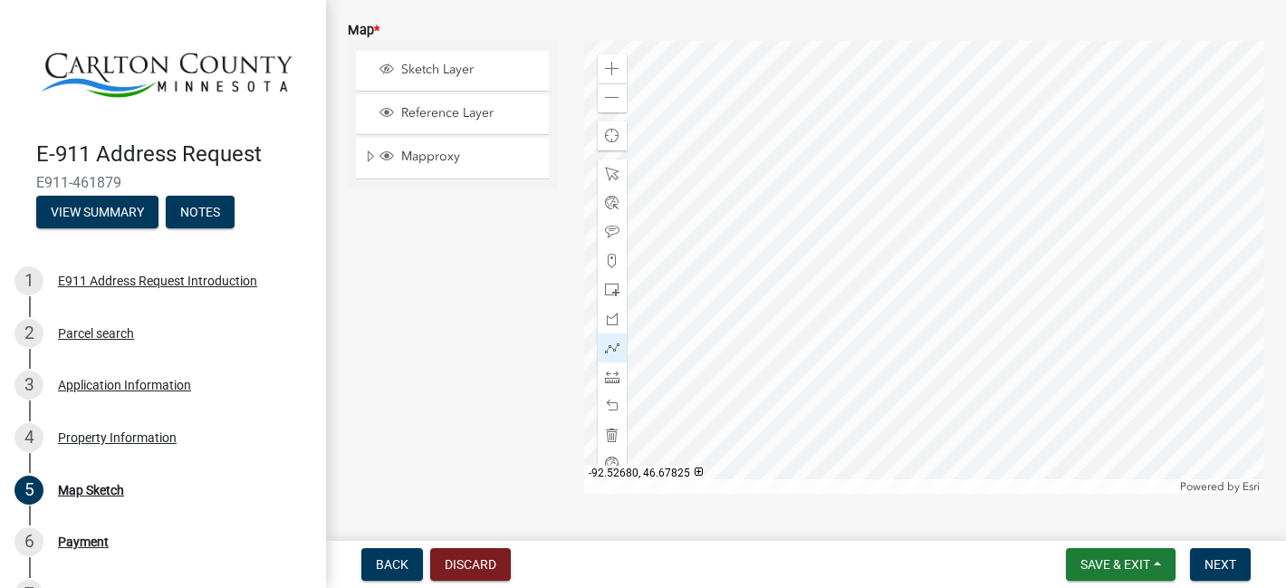
click at [920, 178] on div at bounding box center [924, 267] width 681 height 453
click at [920, 220] on div at bounding box center [924, 267] width 681 height 453
click at [923, 220] on div at bounding box center [924, 267] width 681 height 453
click at [923, 219] on div at bounding box center [924, 267] width 681 height 453
click at [920, 223] on div at bounding box center [924, 267] width 681 height 453
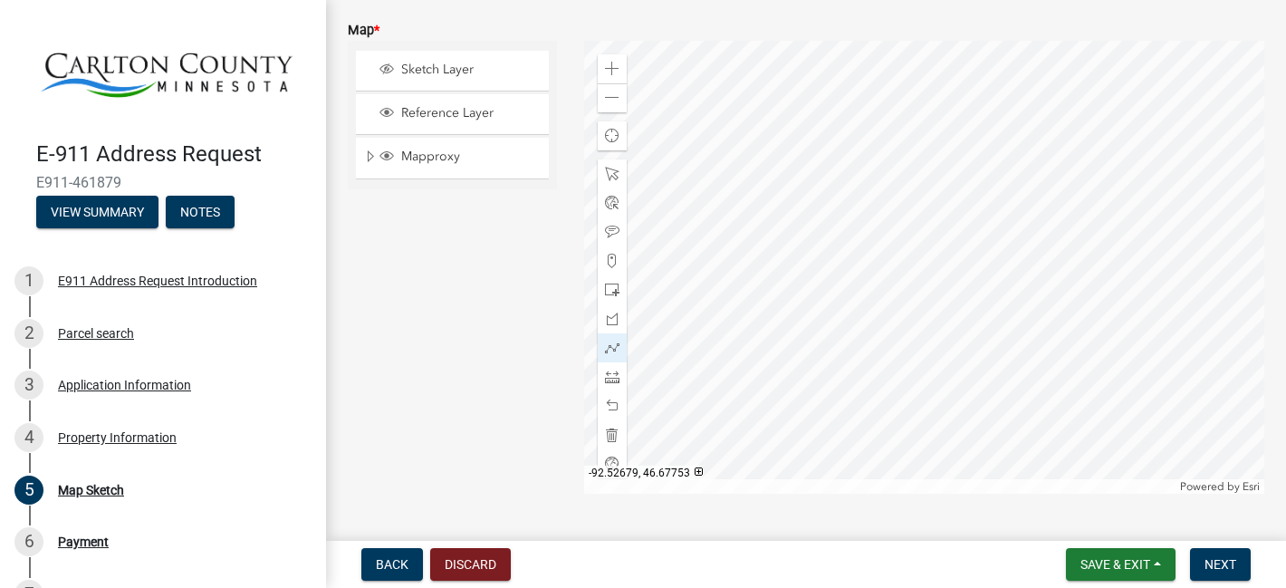
click at [920, 223] on div at bounding box center [924, 267] width 681 height 453
click at [911, 157] on div at bounding box center [924, 267] width 681 height 453
click at [906, 158] on div at bounding box center [924, 267] width 681 height 453
click at [905, 206] on div at bounding box center [924, 267] width 681 height 453
click at [1210, 557] on span "Next" at bounding box center [1220, 564] width 32 height 14
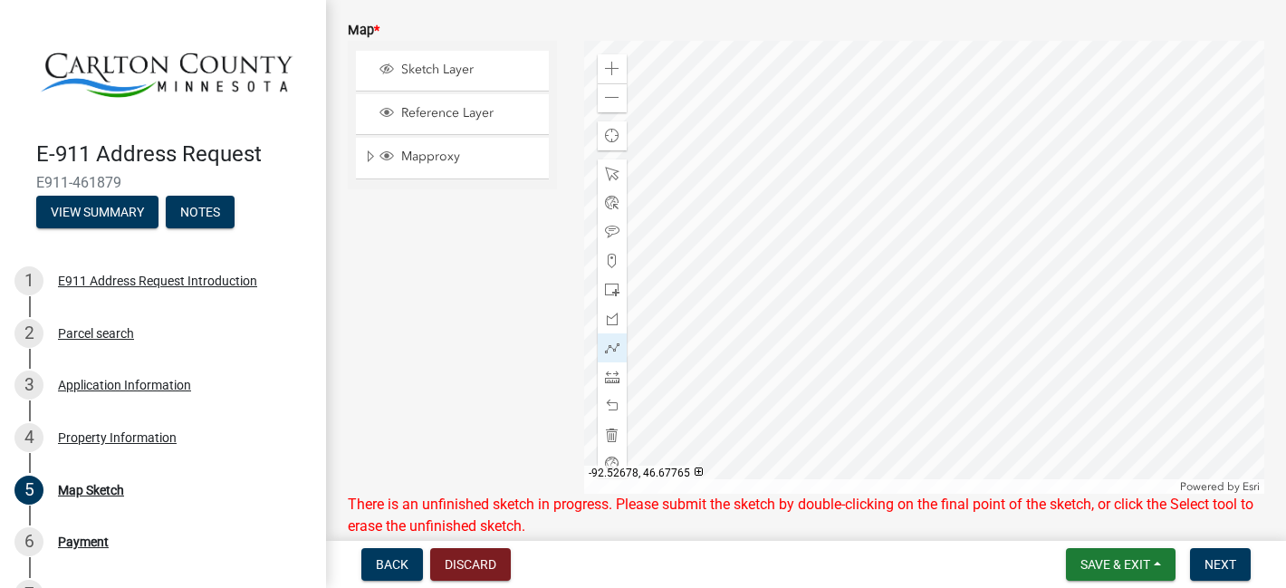
click at [911, 194] on div at bounding box center [924, 267] width 681 height 453
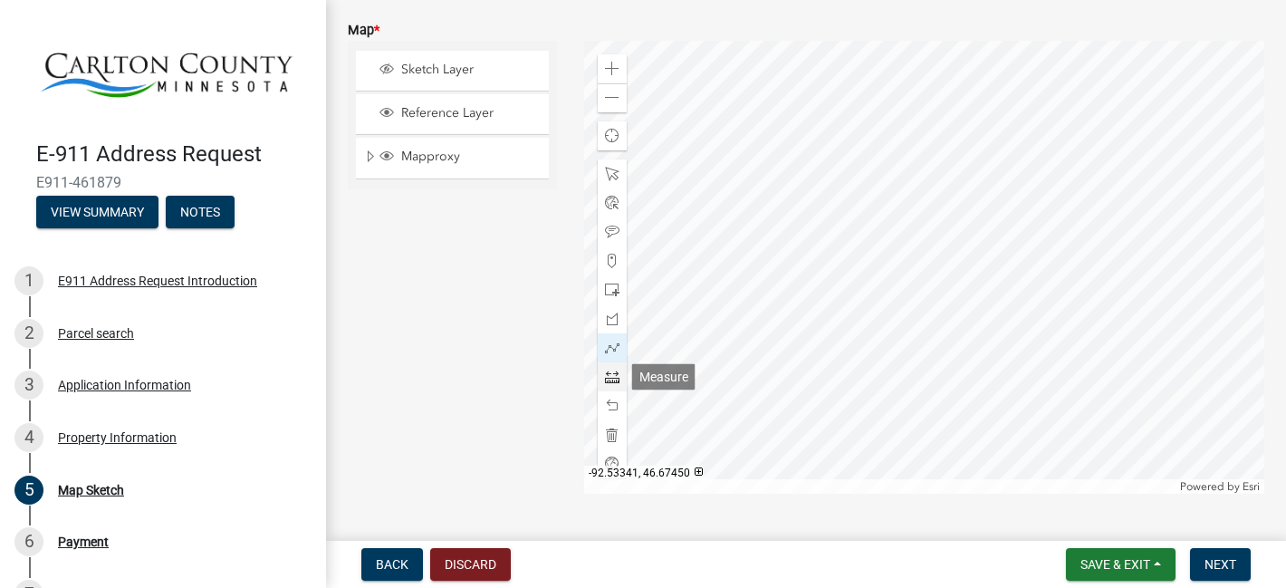
click at [612, 372] on span at bounding box center [612, 376] width 14 height 14
click at [612, 259] on span at bounding box center [612, 261] width 14 height 14
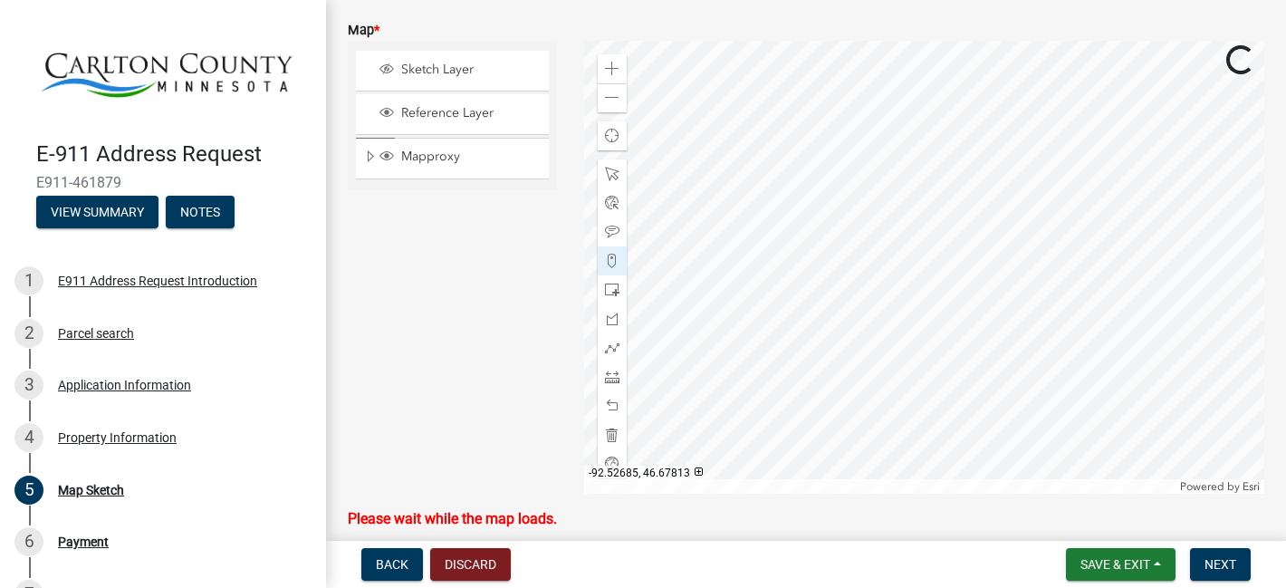
click at [905, 172] on div at bounding box center [924, 267] width 681 height 453
click at [905, 177] on div at bounding box center [924, 267] width 681 height 453
click at [901, 193] on div at bounding box center [924, 267] width 681 height 453
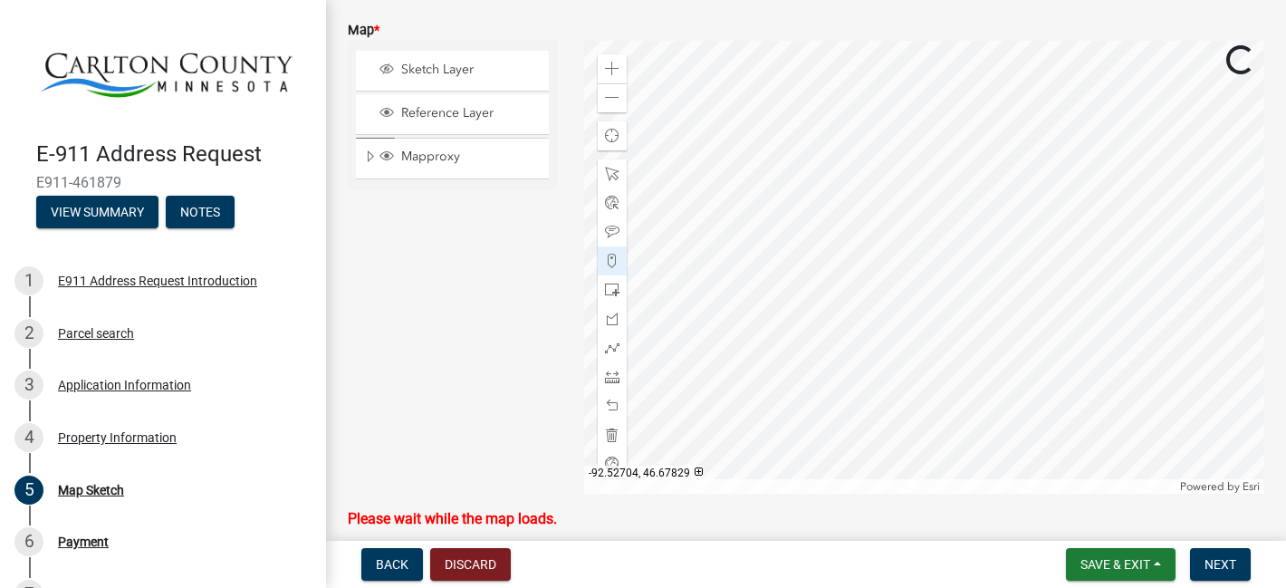
click at [897, 162] on div at bounding box center [924, 267] width 681 height 453
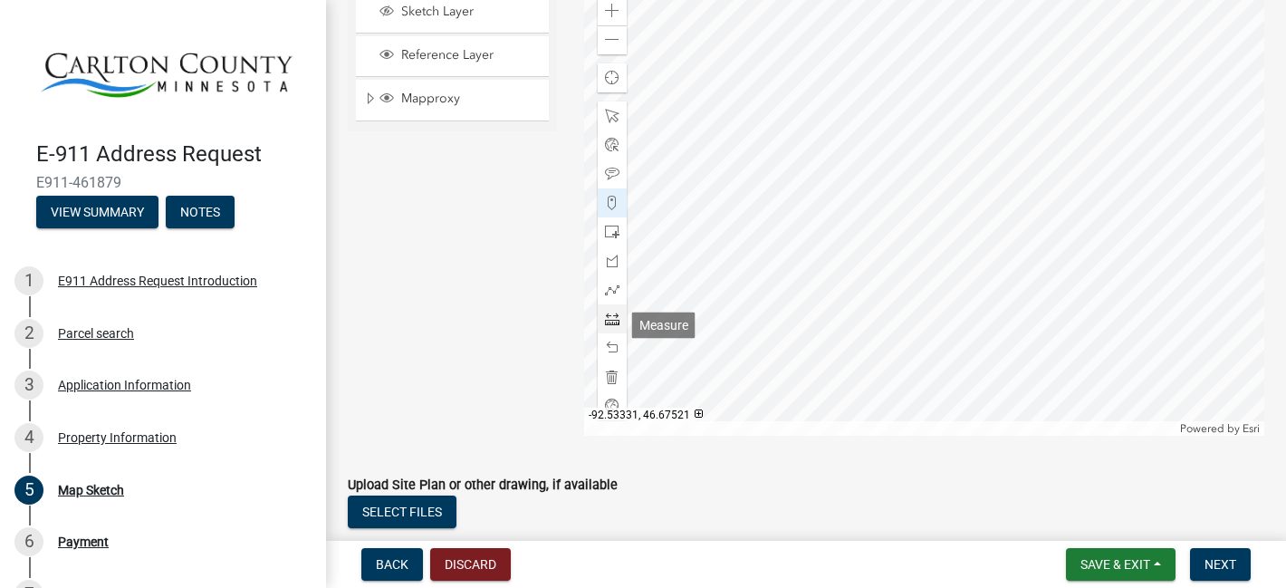
scroll to position [444, 0]
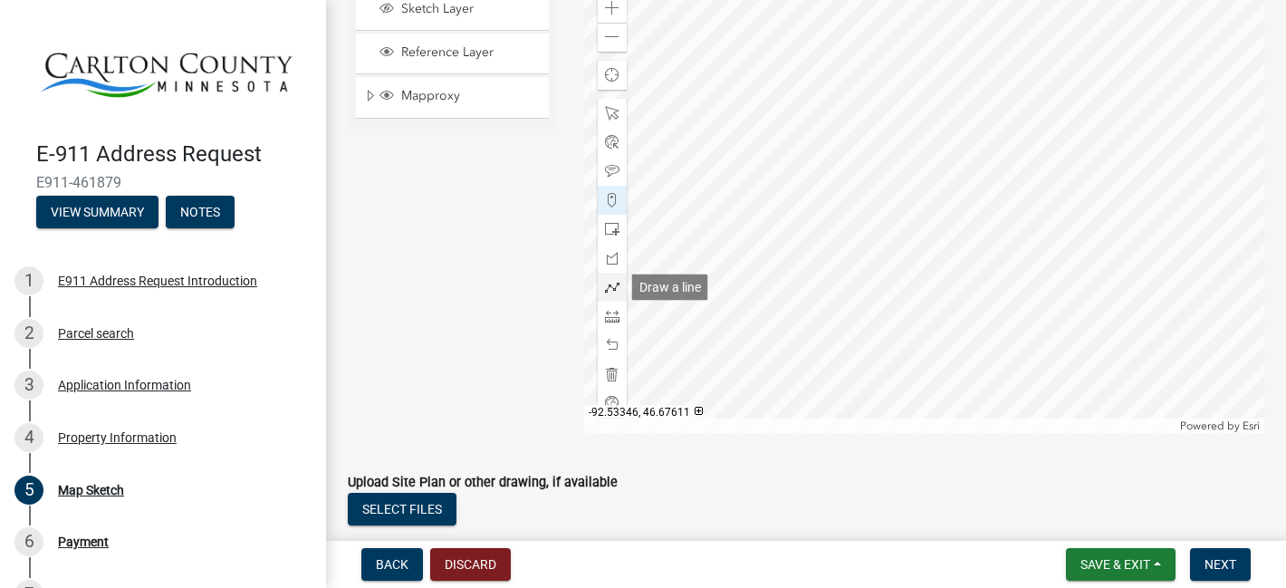
click at [611, 283] on span at bounding box center [612, 287] width 14 height 14
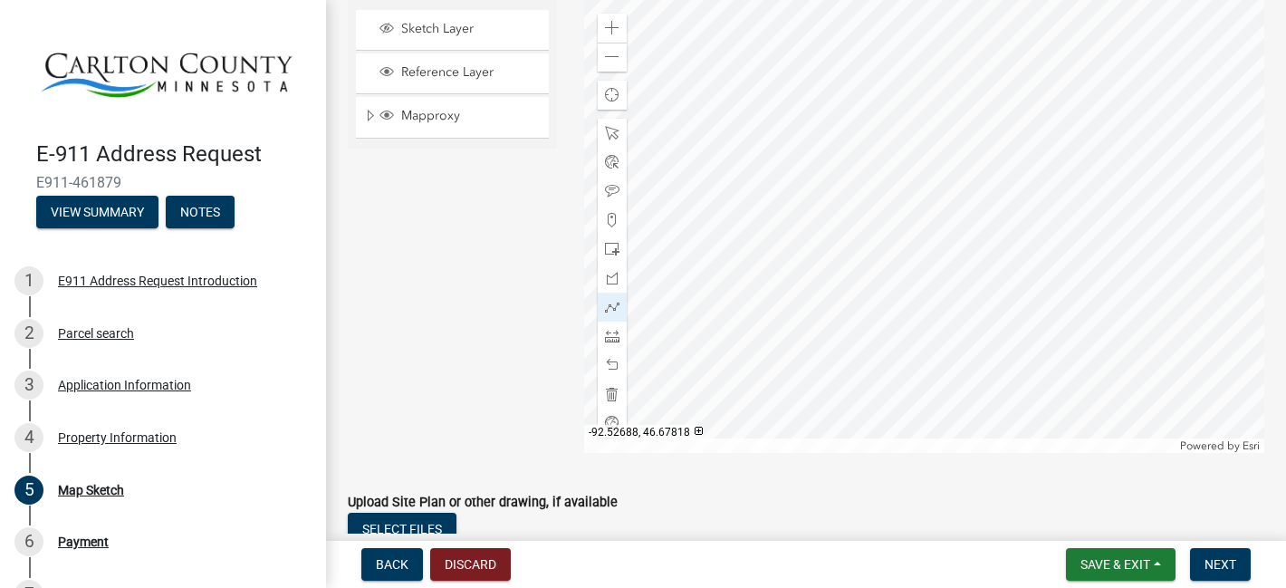
click at [903, 144] on div at bounding box center [924, 226] width 681 height 453
click at [903, 139] on div at bounding box center [924, 226] width 681 height 453
click at [909, 355] on div at bounding box center [924, 226] width 681 height 453
click at [905, 139] on div at bounding box center [924, 226] width 681 height 453
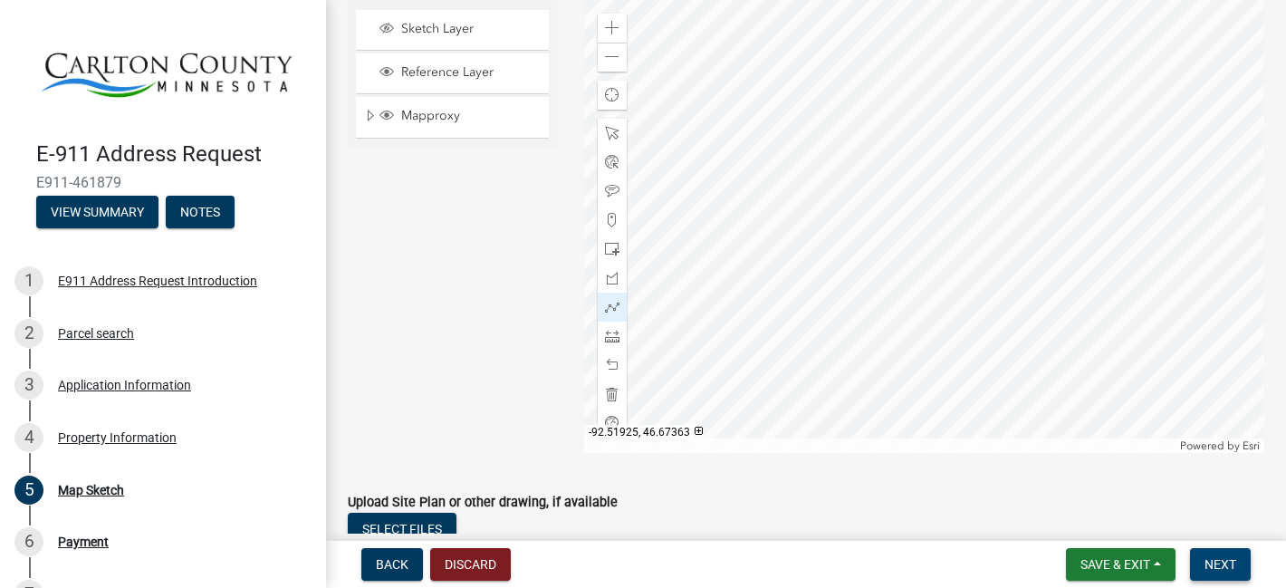
click at [1222, 557] on span "Next" at bounding box center [1220, 564] width 32 height 14
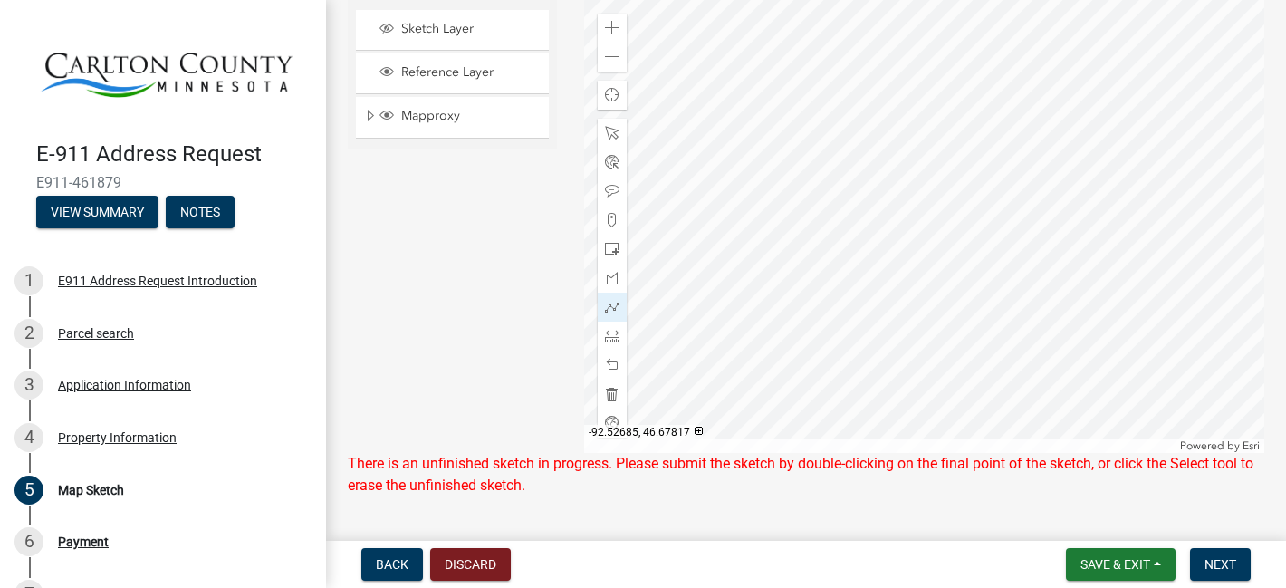
click at [904, 144] on div at bounding box center [924, 226] width 681 height 453
click at [908, 140] on div at bounding box center [924, 226] width 681 height 453
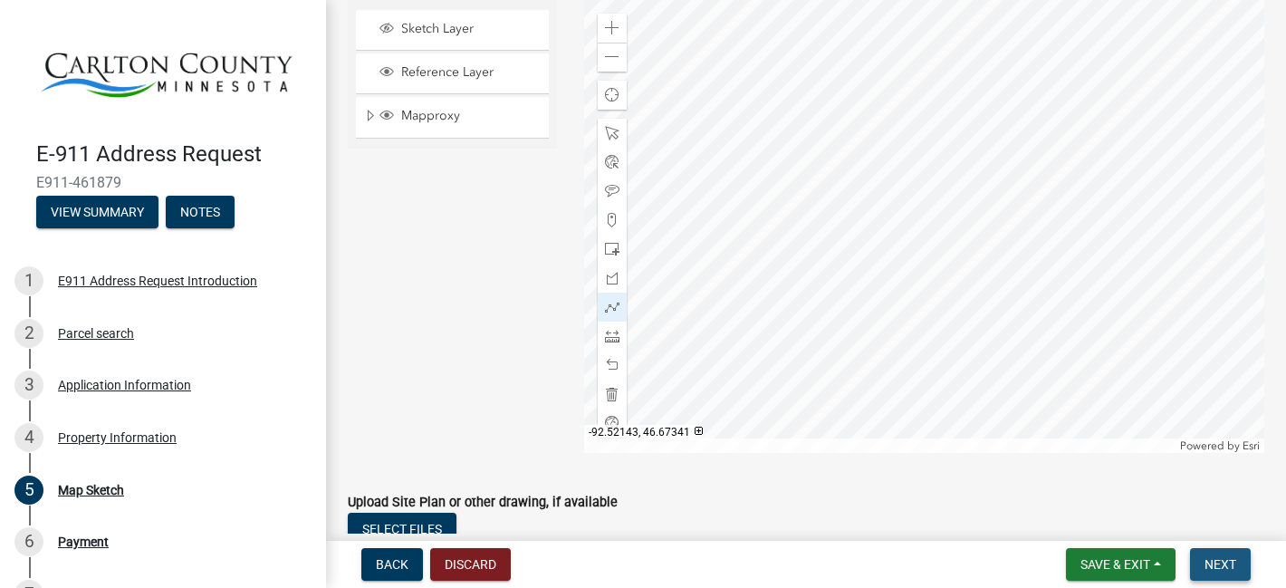
click at [1204, 565] on span "Next" at bounding box center [1220, 564] width 32 height 14
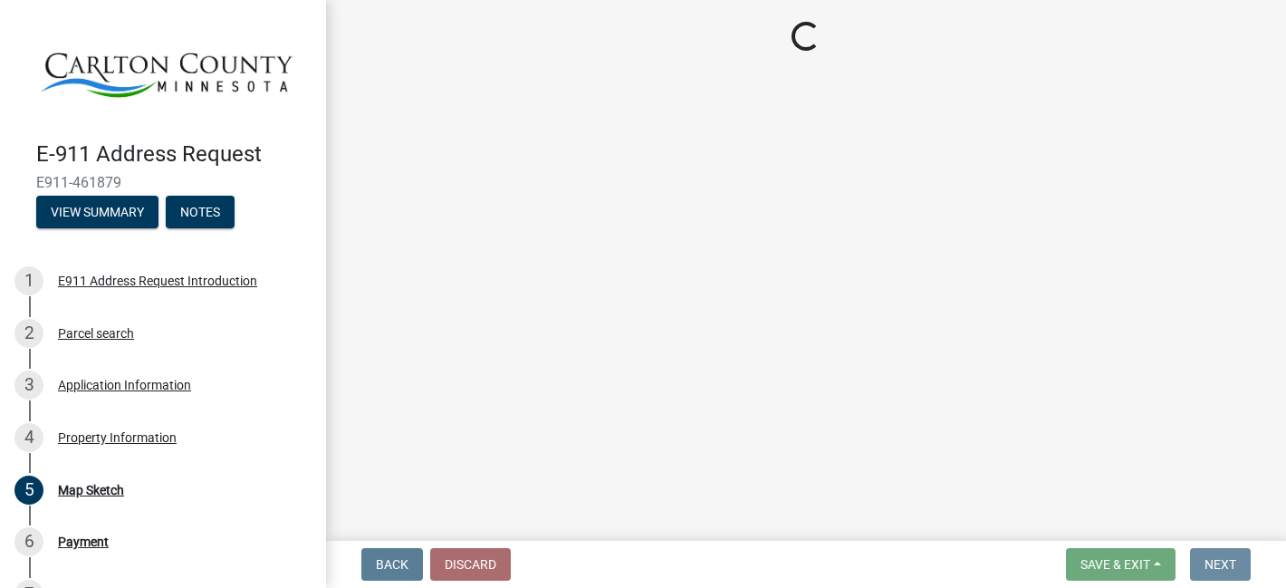
scroll to position [0, 0]
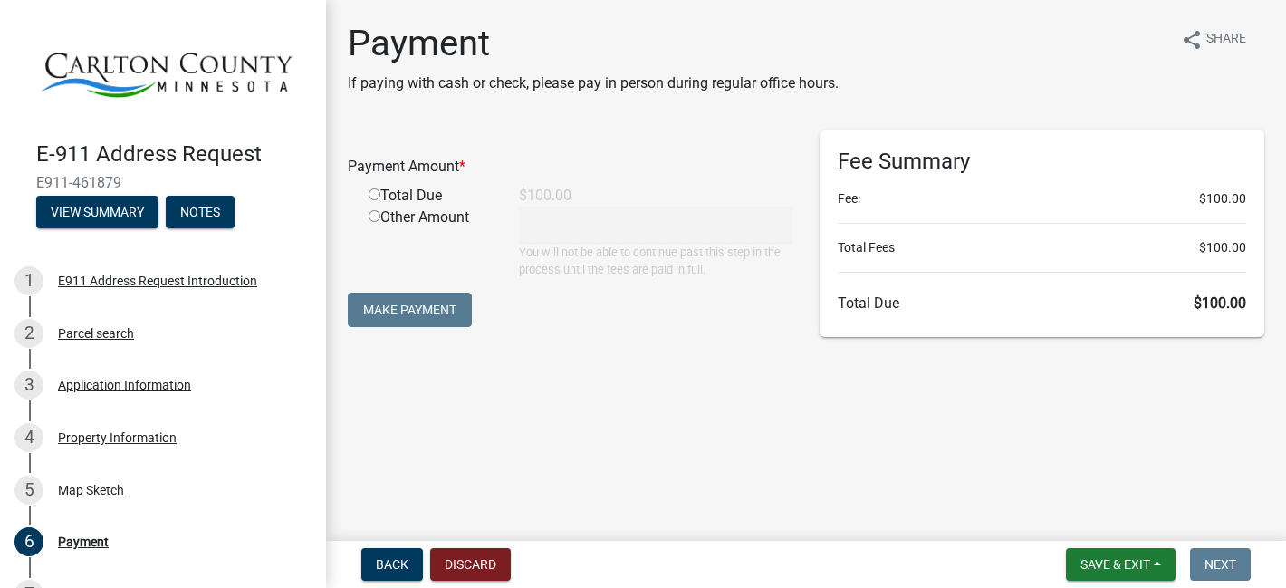
click at [370, 196] on input "radio" at bounding box center [375, 194] width 12 height 12
radio input "true"
type input "100"
click at [392, 306] on button "Make Payment" at bounding box center [410, 309] width 124 height 34
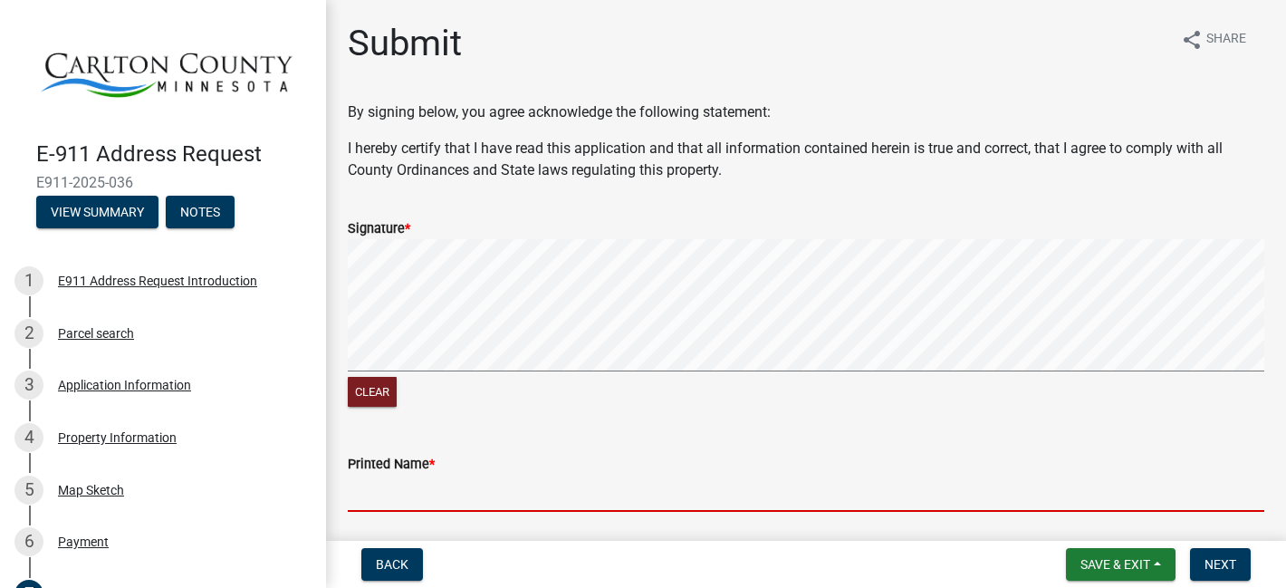
click at [374, 493] on input "Printed Name *" at bounding box center [806, 492] width 916 height 37
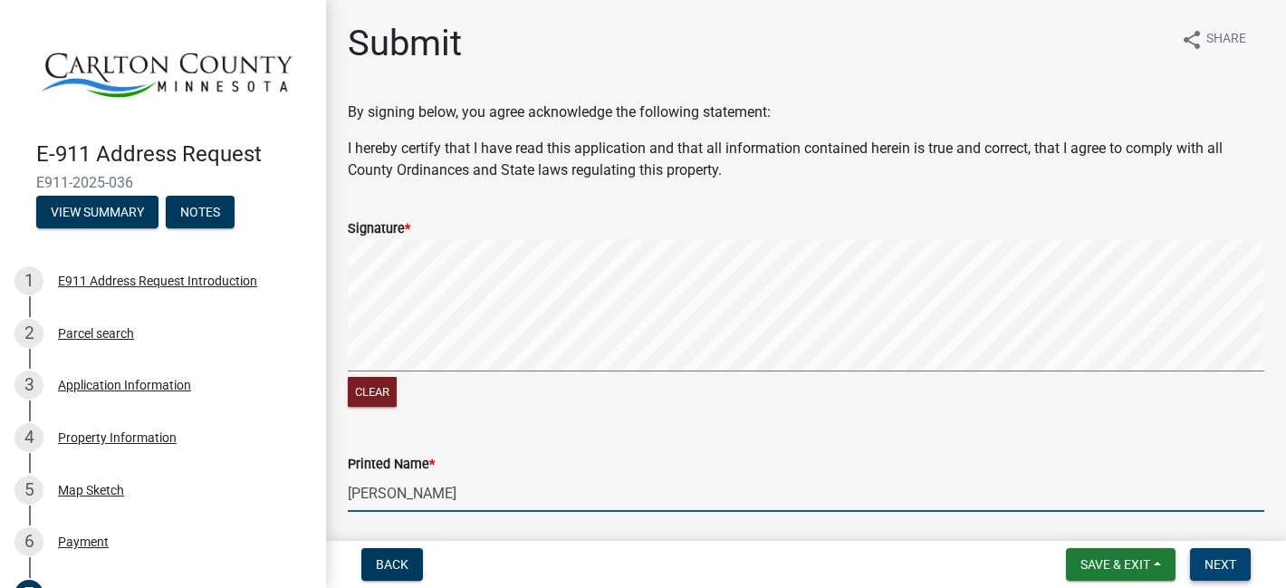
type input "[PERSON_NAME]"
click at [1222, 560] on span "Next" at bounding box center [1220, 564] width 32 height 14
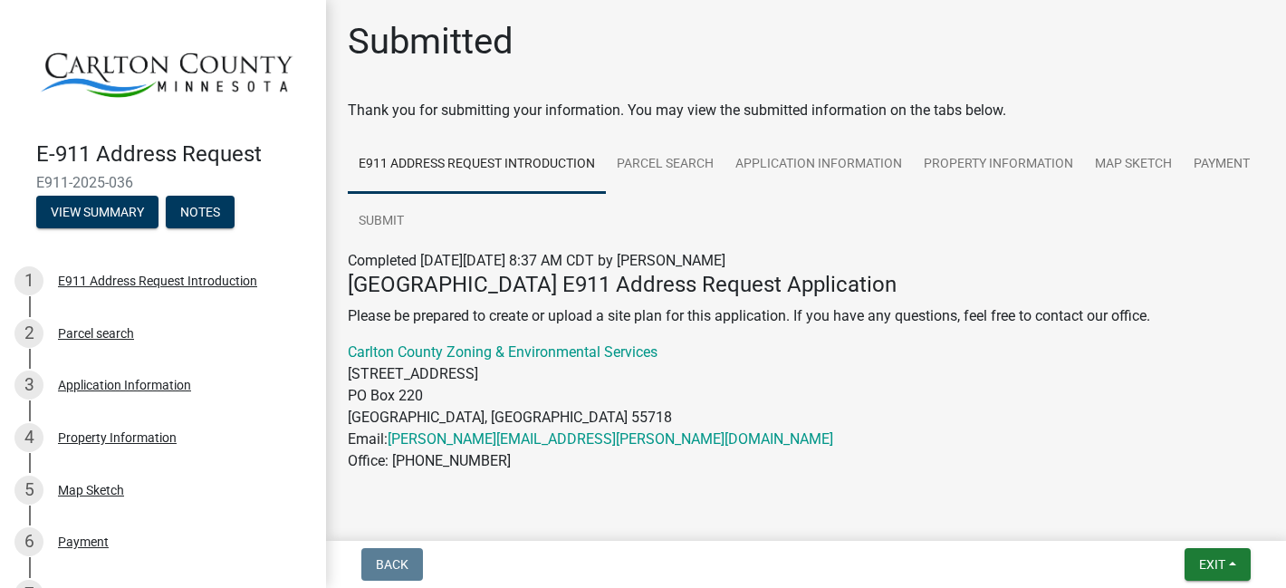
scroll to position [1, 0]
click at [1213, 560] on span "Exit" at bounding box center [1212, 564] width 26 height 14
click at [1159, 474] on button "Save" at bounding box center [1178, 473] width 145 height 43
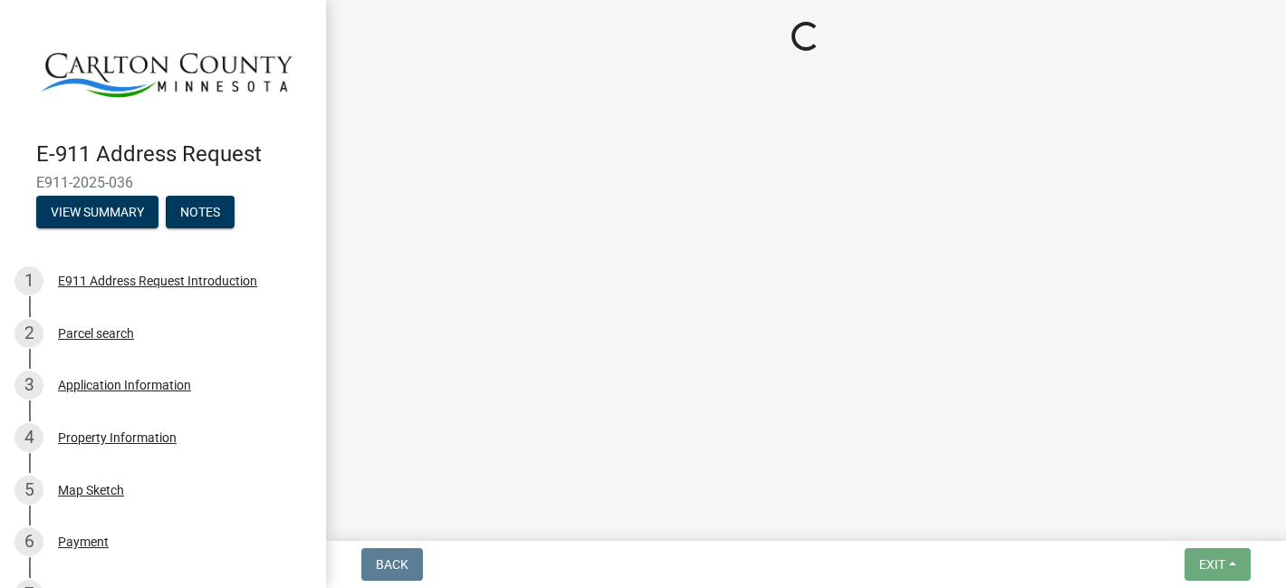
scroll to position [0, 0]
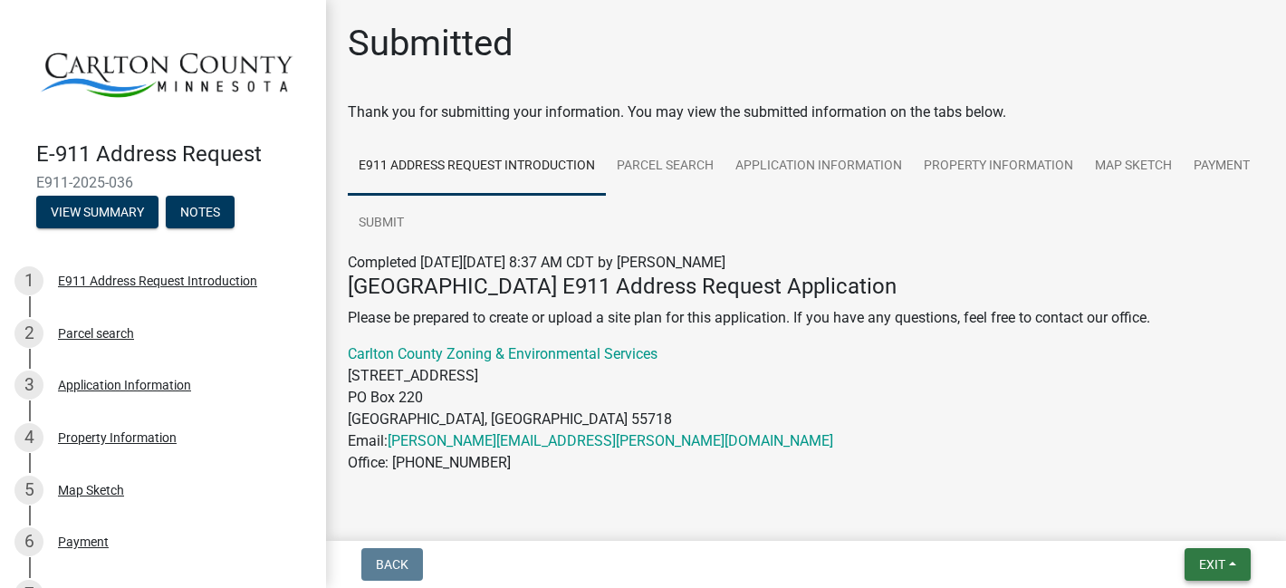
click at [1207, 563] on span "Exit" at bounding box center [1212, 564] width 26 height 14
click at [1188, 511] on button "Save & Exit" at bounding box center [1178, 516] width 145 height 43
